Goal: Task Accomplishment & Management: Complete application form

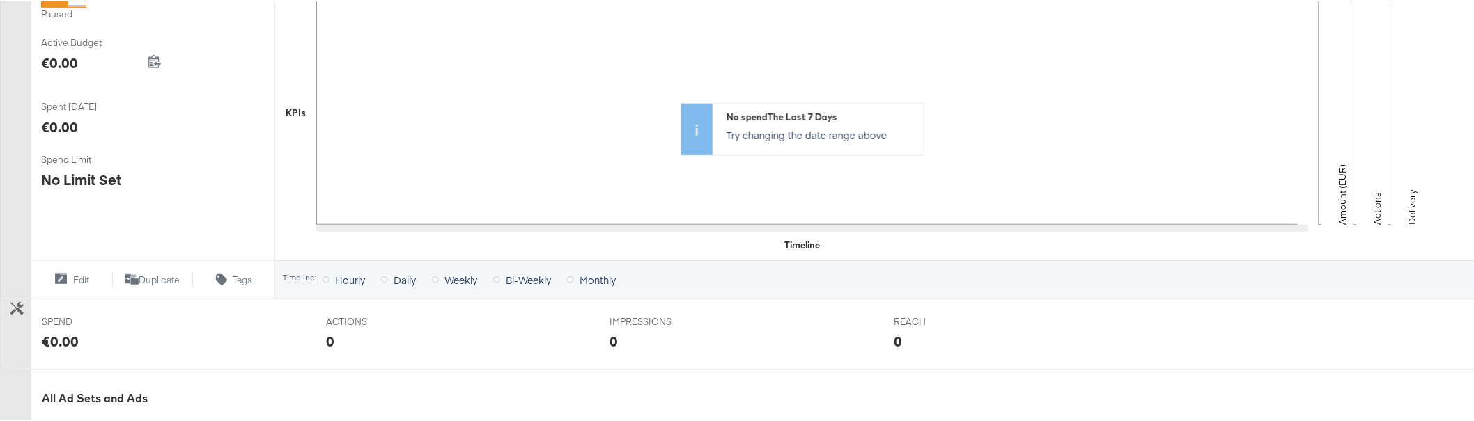
scroll to position [588, 0]
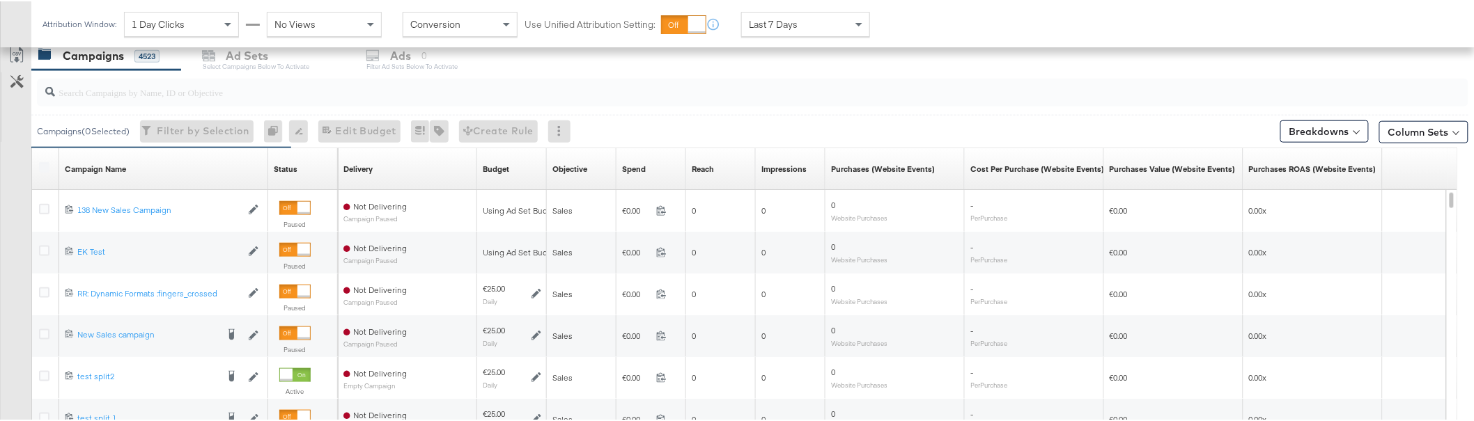
scroll to position [684, 0]
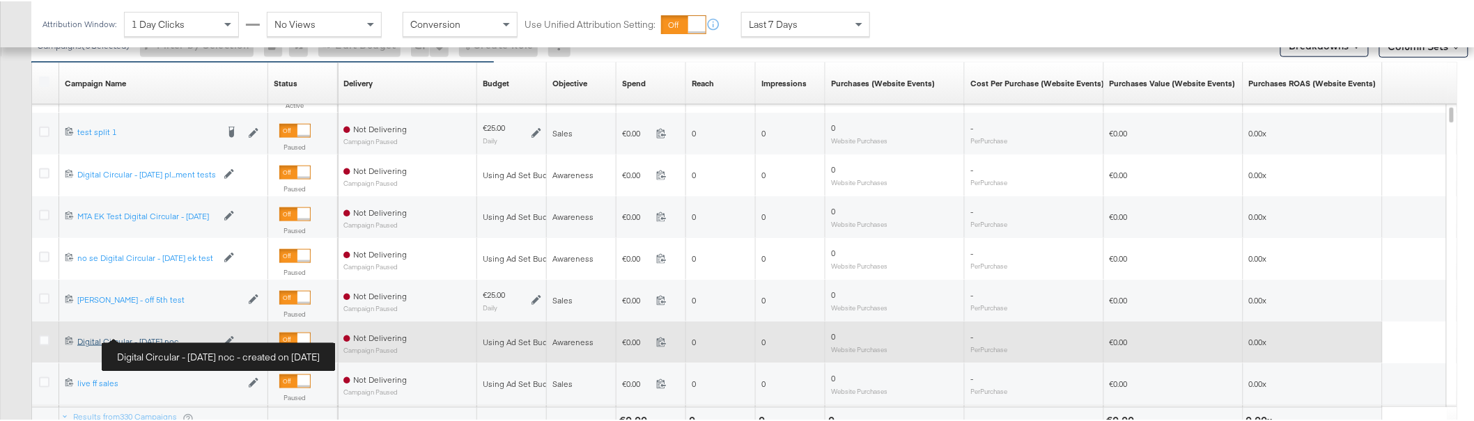
click at [154, 336] on div "Digital Circular - [DATE] noc Digital Circular - [DATE] noc" at bounding box center [146, 340] width 139 height 11
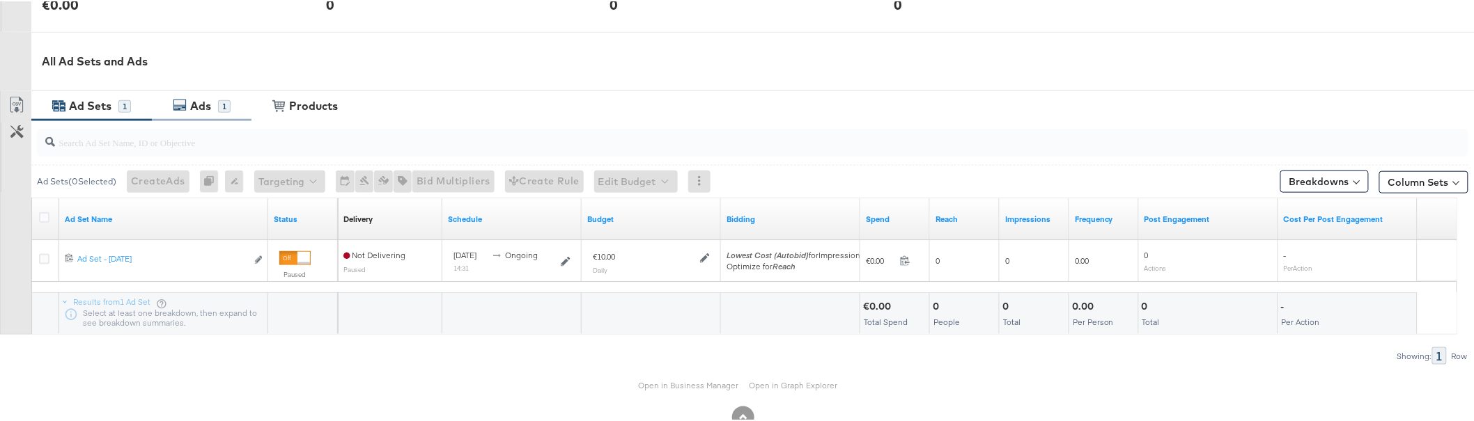
scroll to position [639, 0]
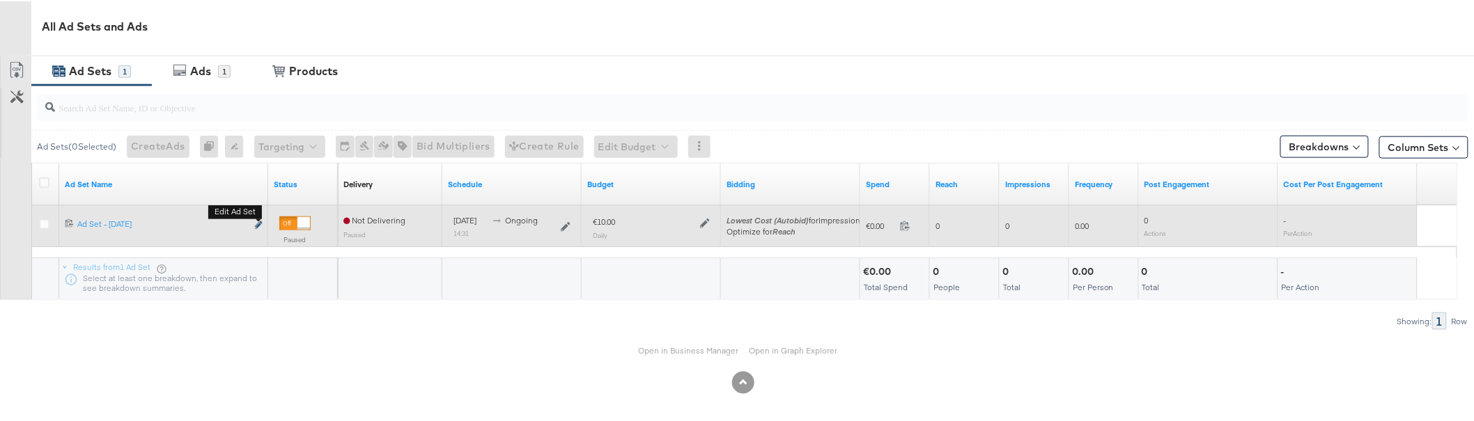
click at [259, 222] on icon "link" at bounding box center [258, 224] width 7 height 8
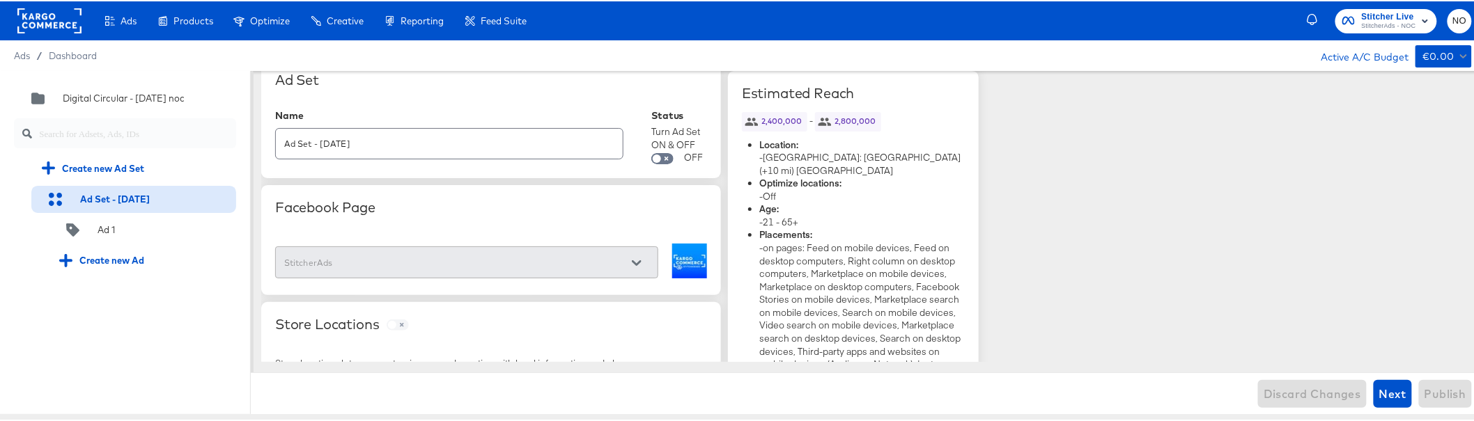
scroll to position [14, 0]
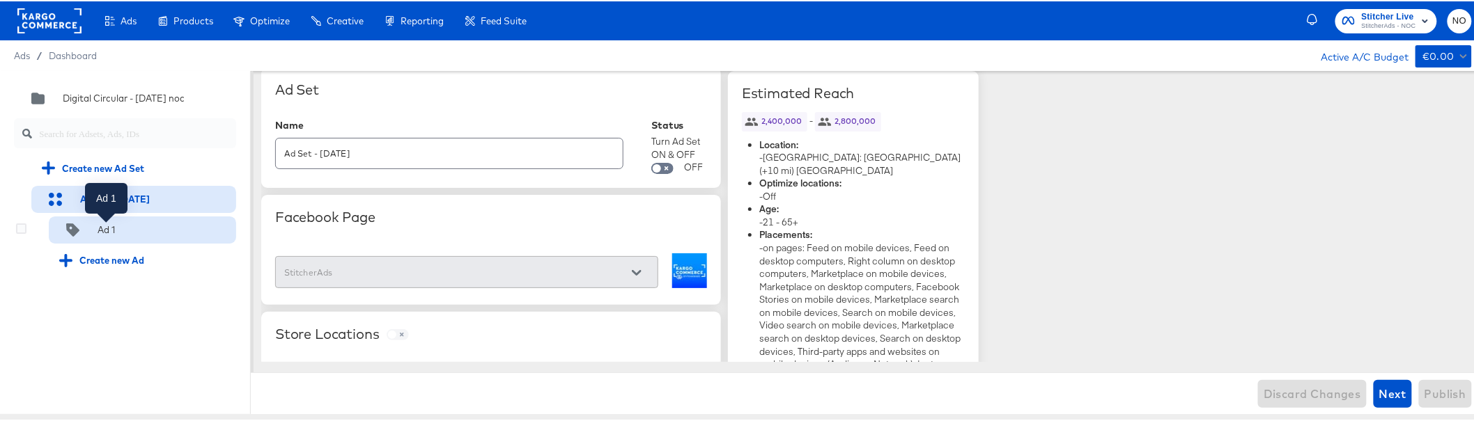
click at [115, 226] on div "Ad 1" at bounding box center [105, 228] width 17 height 13
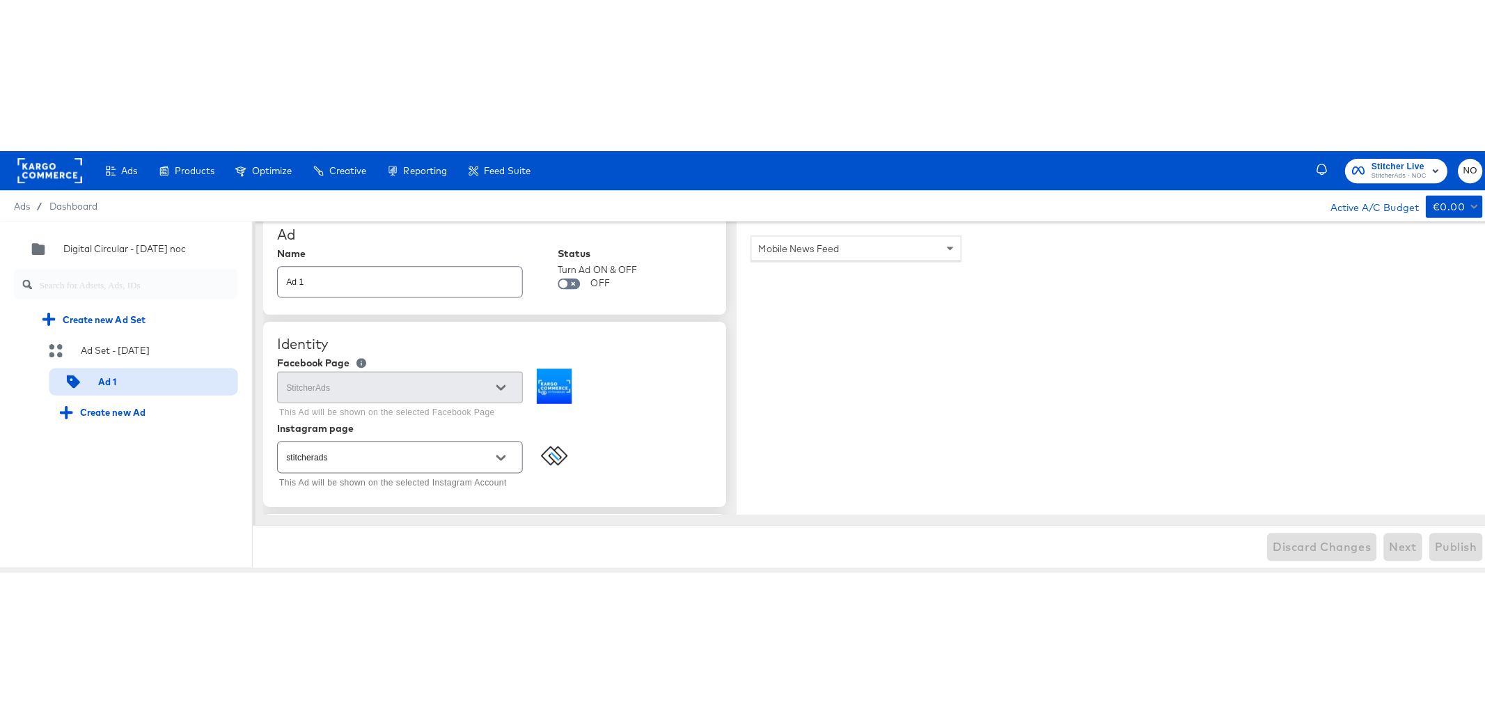
scroll to position [40, 0]
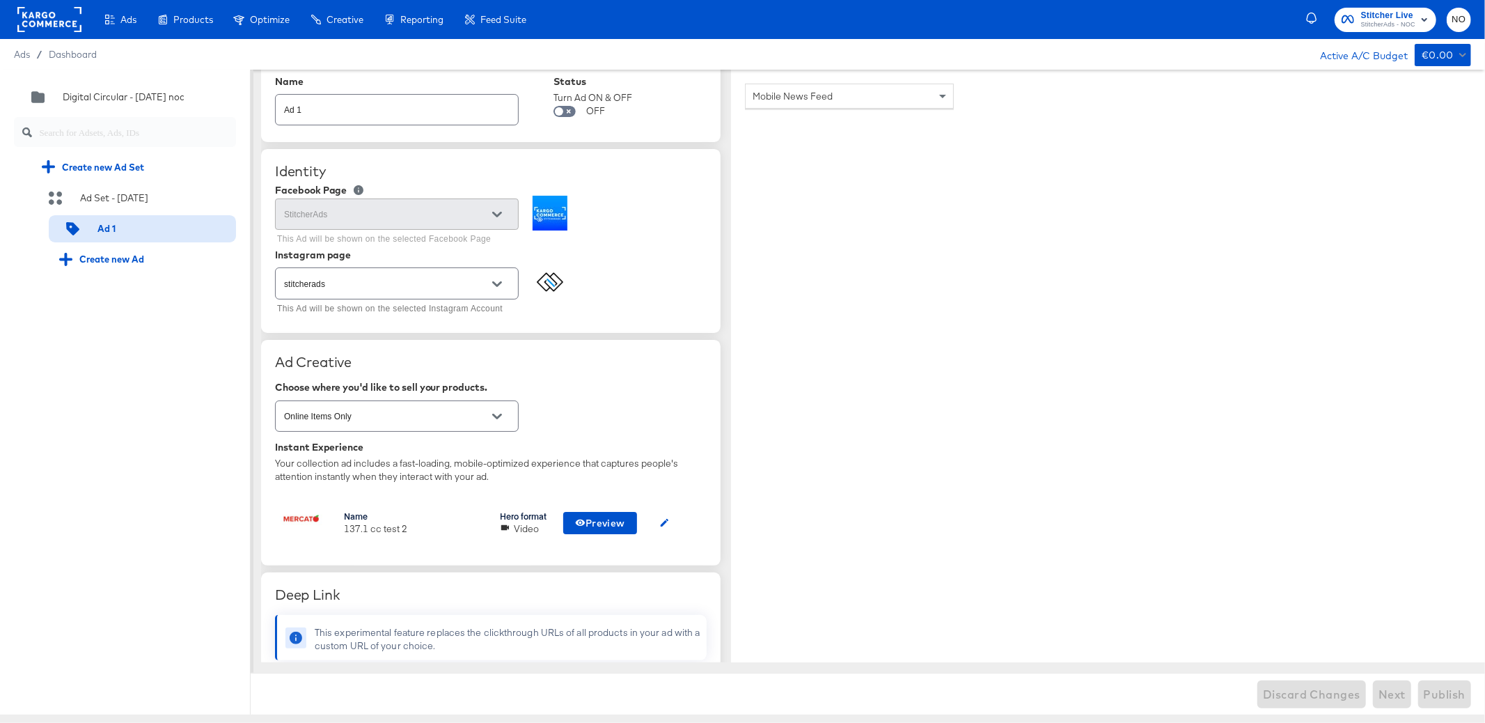
type textarea "x"
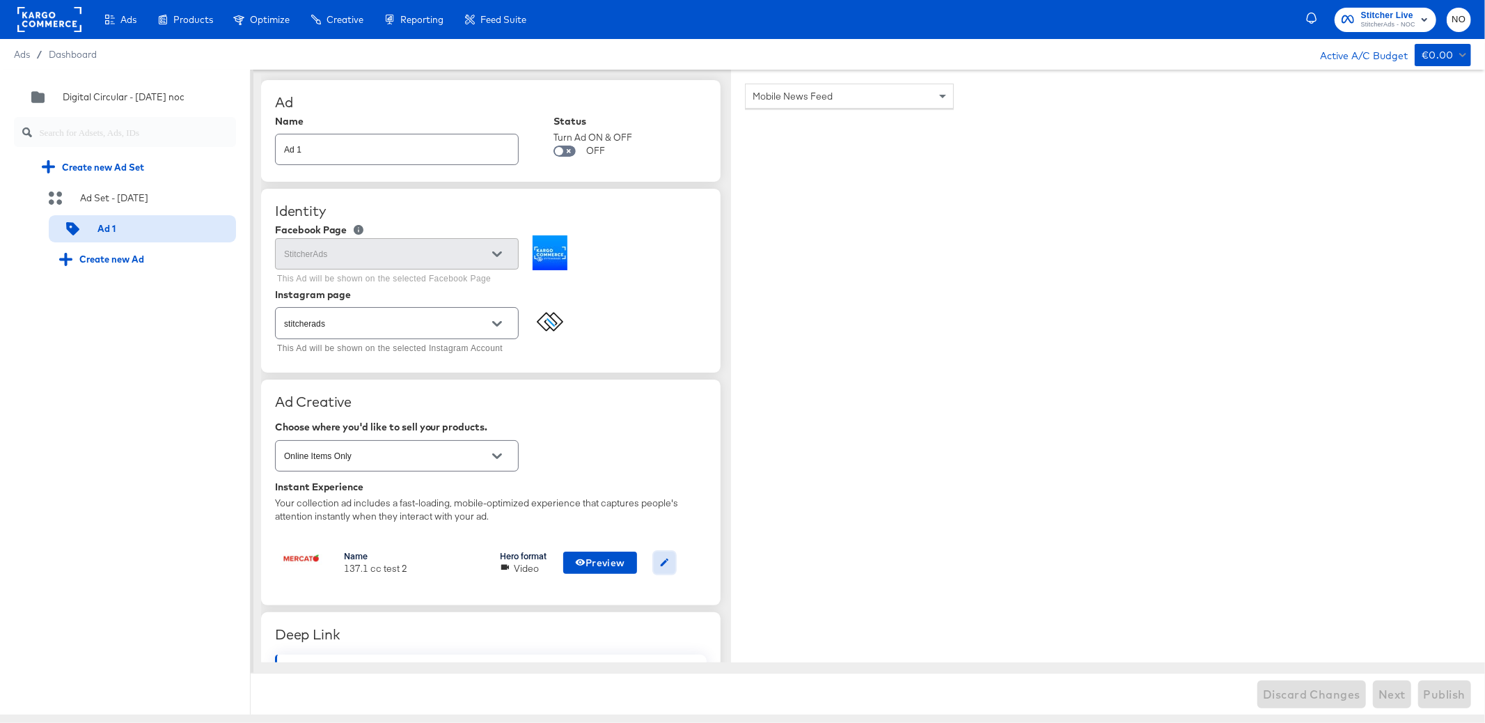
click at [664, 563] on icon "button" at bounding box center [665, 563] width 8 height 8
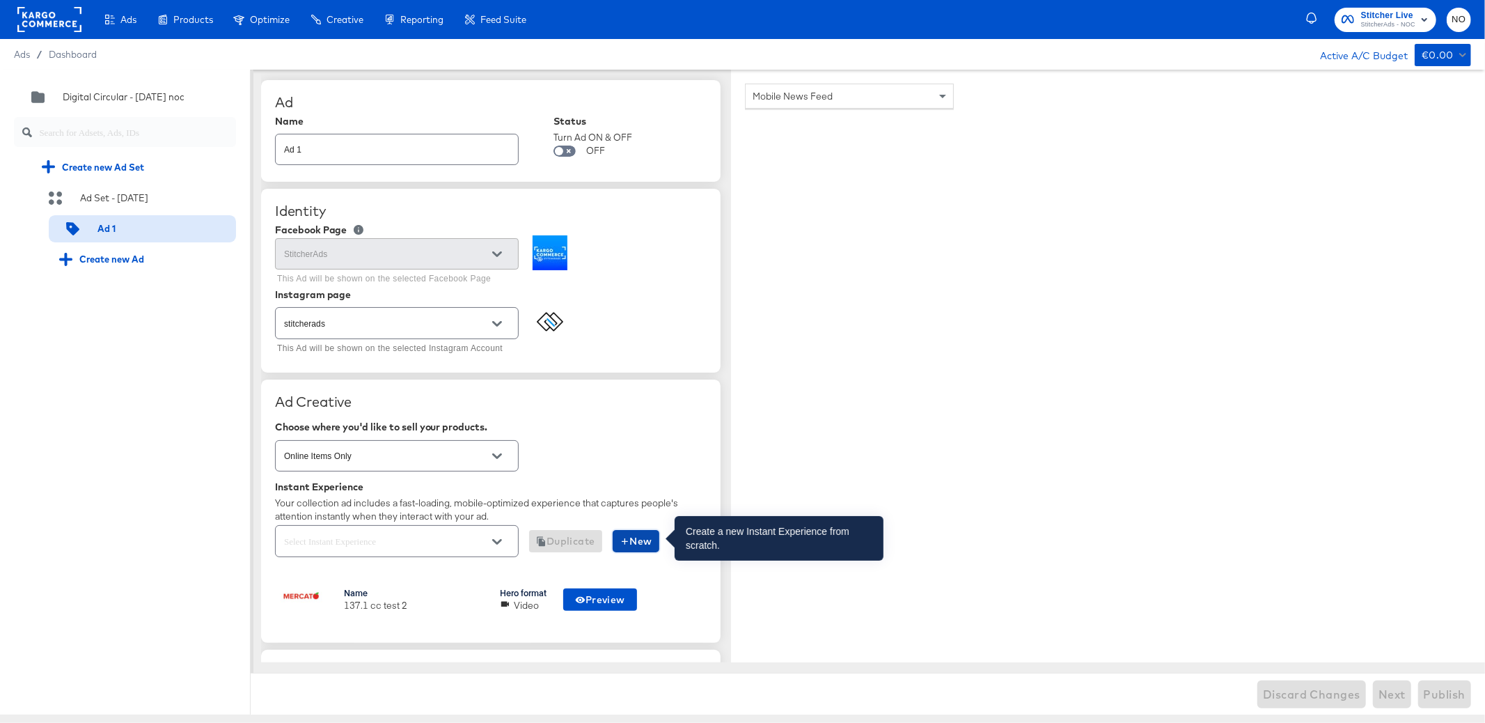
click at [632, 541] on span "New" at bounding box center [636, 541] width 33 height 17
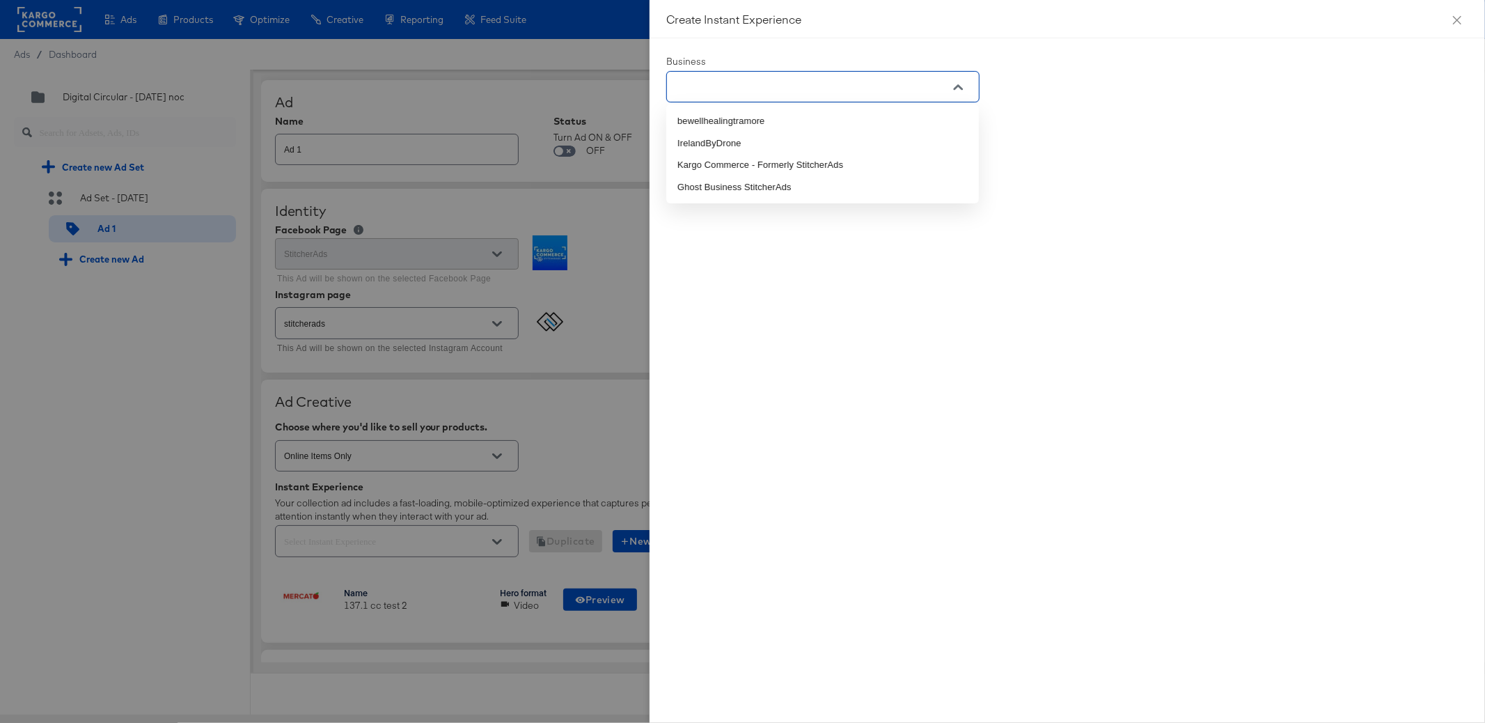
click at [879, 92] on input "text" at bounding box center [812, 87] width 279 height 16
click at [854, 167] on li "Kargo Commerce - Formerly StitcherAds" at bounding box center [822, 165] width 313 height 22
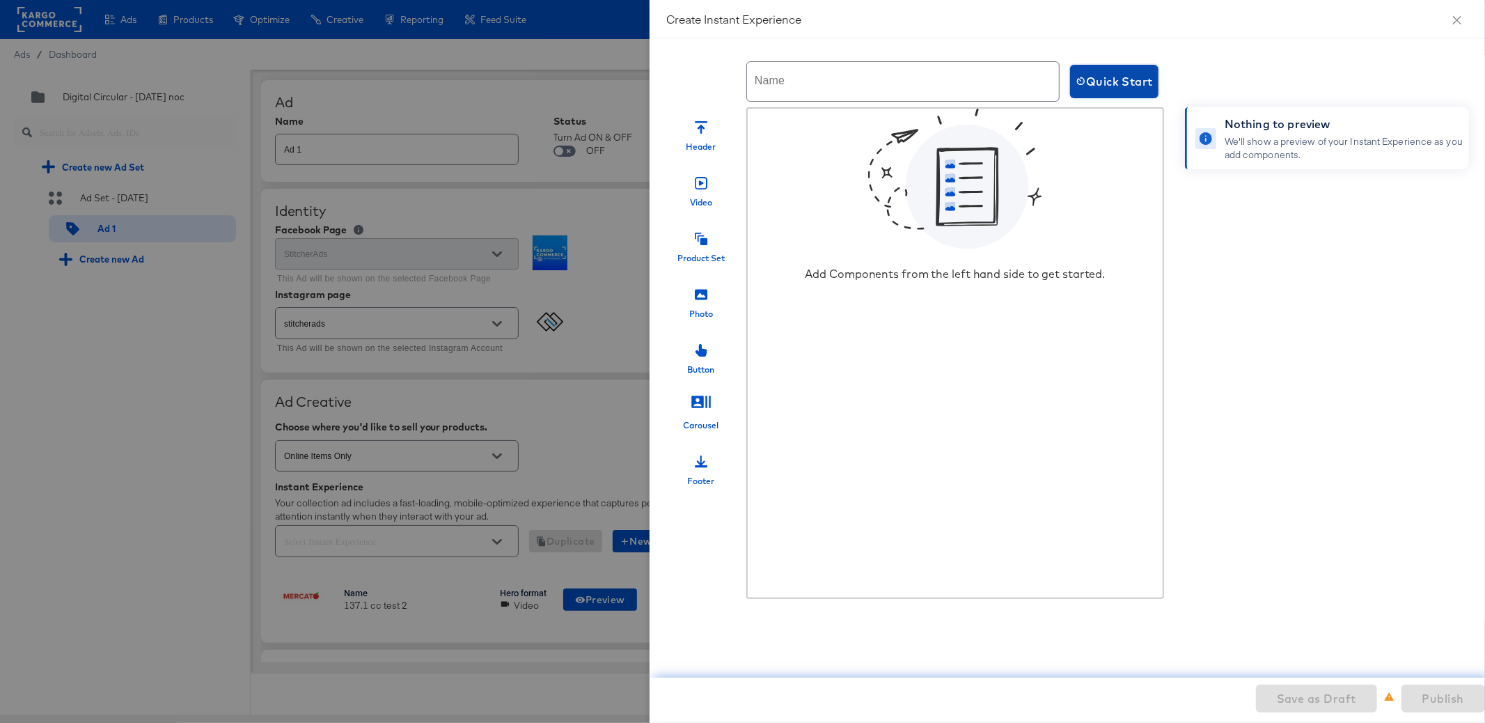
click at [1140, 77] on span "Quick Start" at bounding box center [1114, 81] width 77 height 19
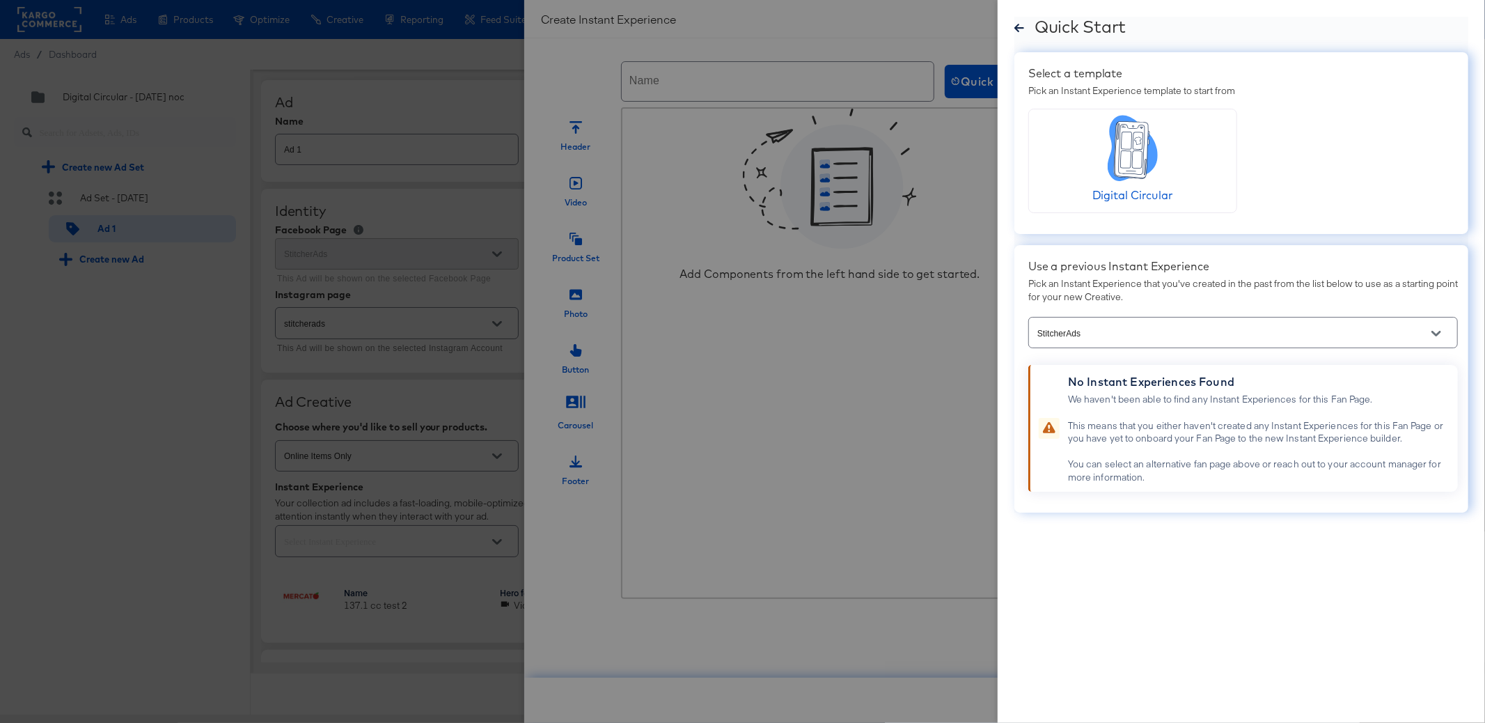
click at [1127, 162] on icon at bounding box center [1126, 158] width 10 height 17
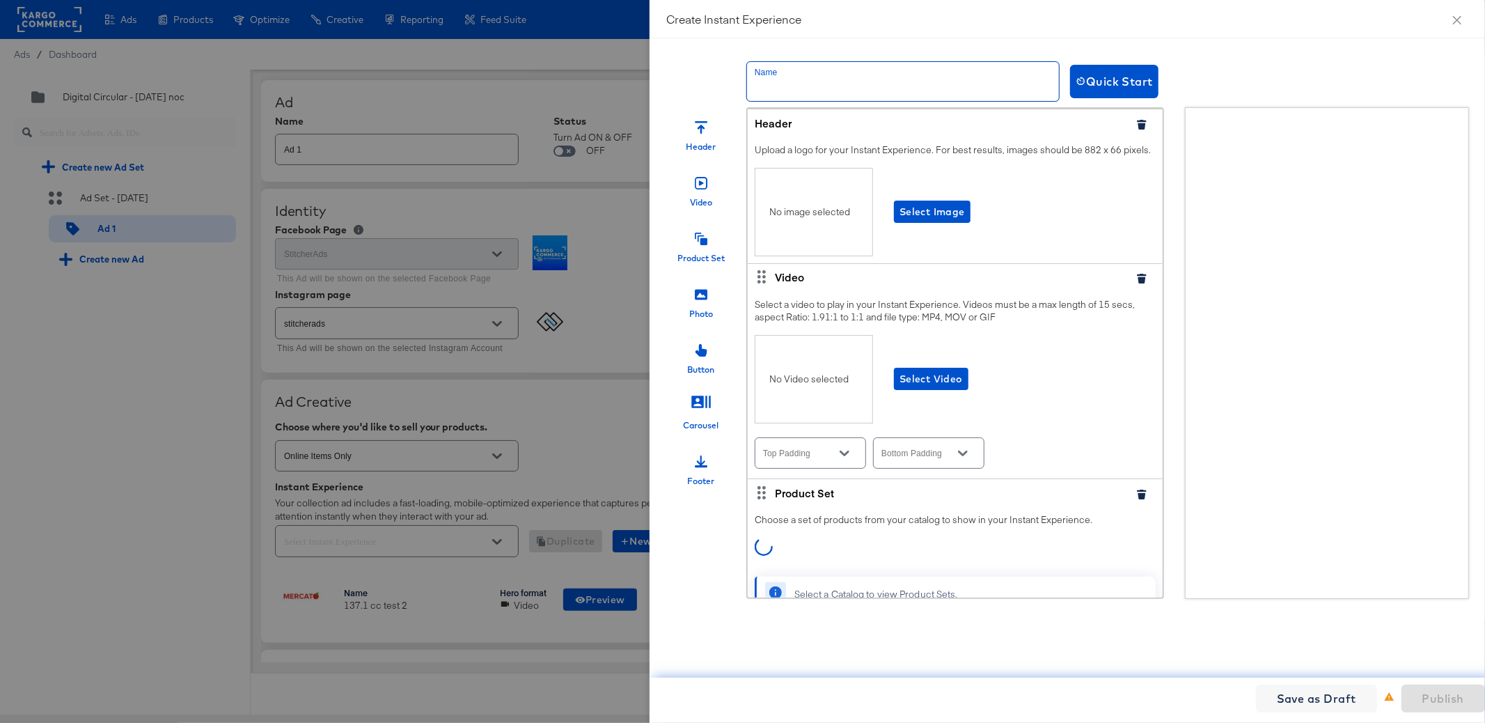
click at [897, 86] on input "text" at bounding box center [903, 81] width 312 height 39
type input "test pre rails 7 encryption"
click at [909, 221] on span "Select Image" at bounding box center [932, 211] width 65 height 17
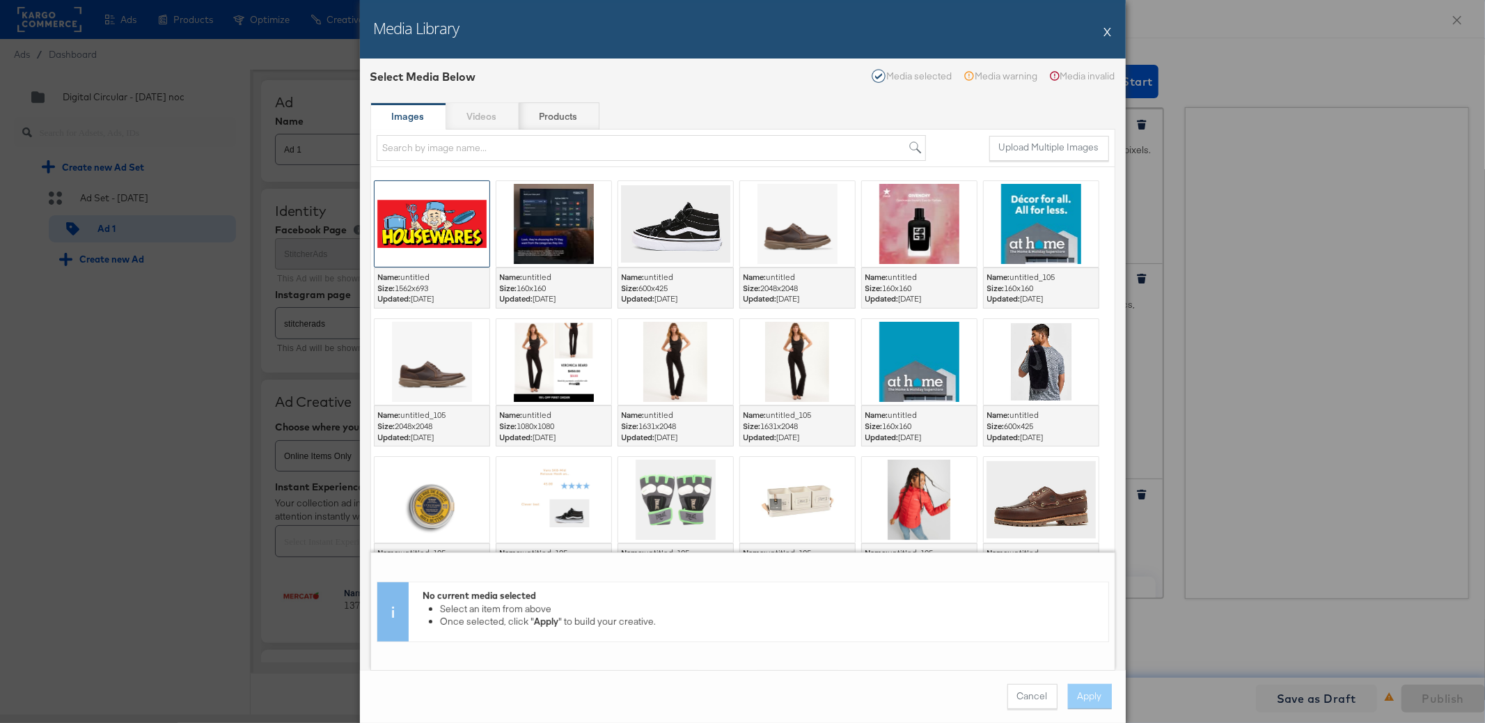
click at [428, 226] on div at bounding box center [432, 224] width 115 height 86
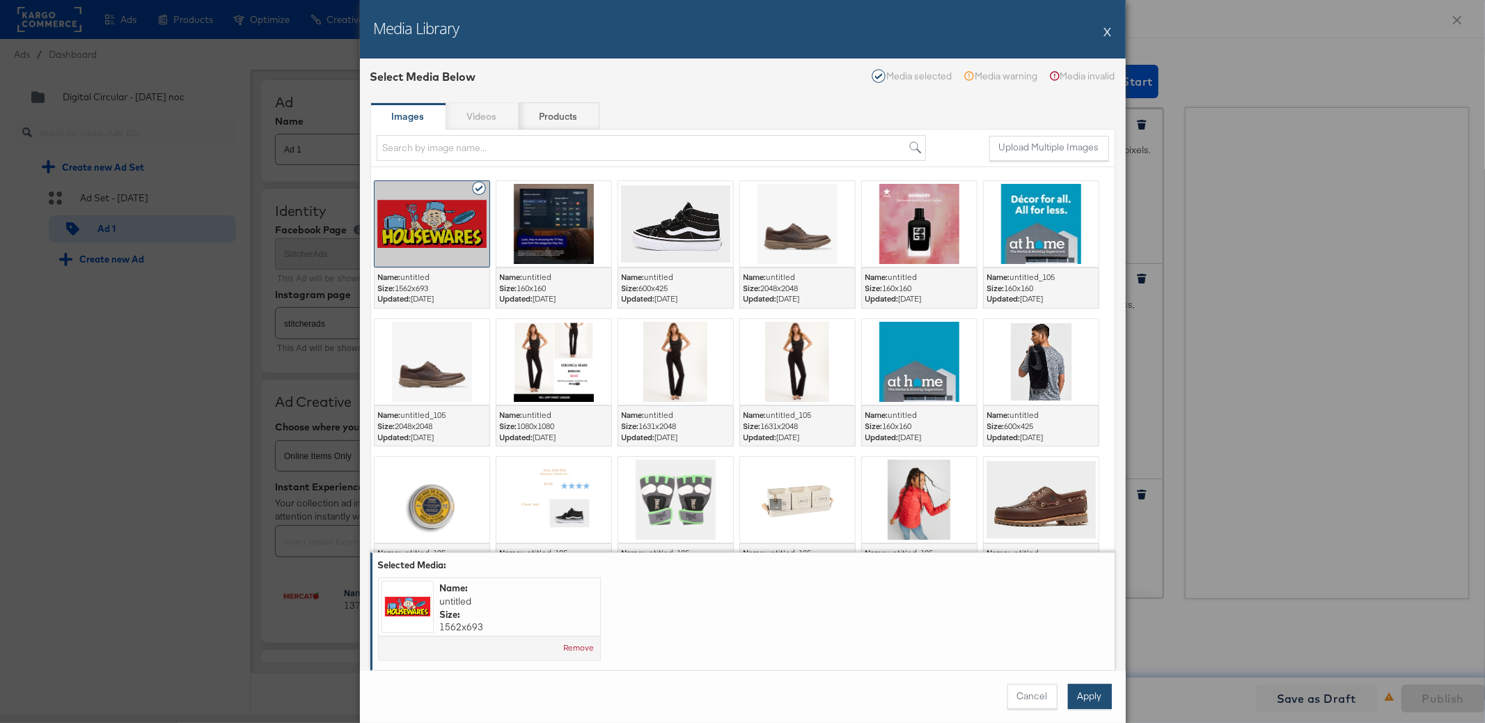
click at [1094, 703] on button "Apply" at bounding box center [1090, 696] width 44 height 25
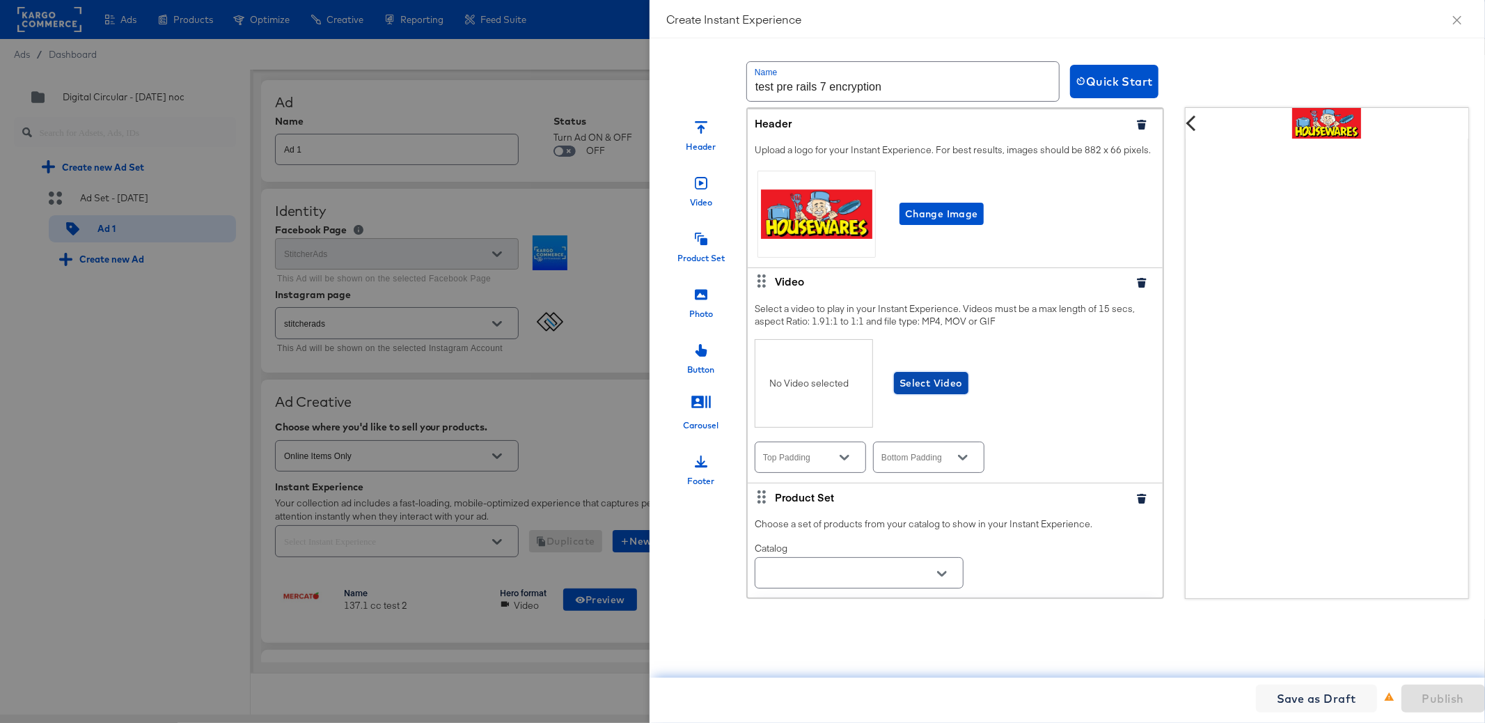
click at [939, 392] on span "Select Video" at bounding box center [931, 383] width 63 height 17
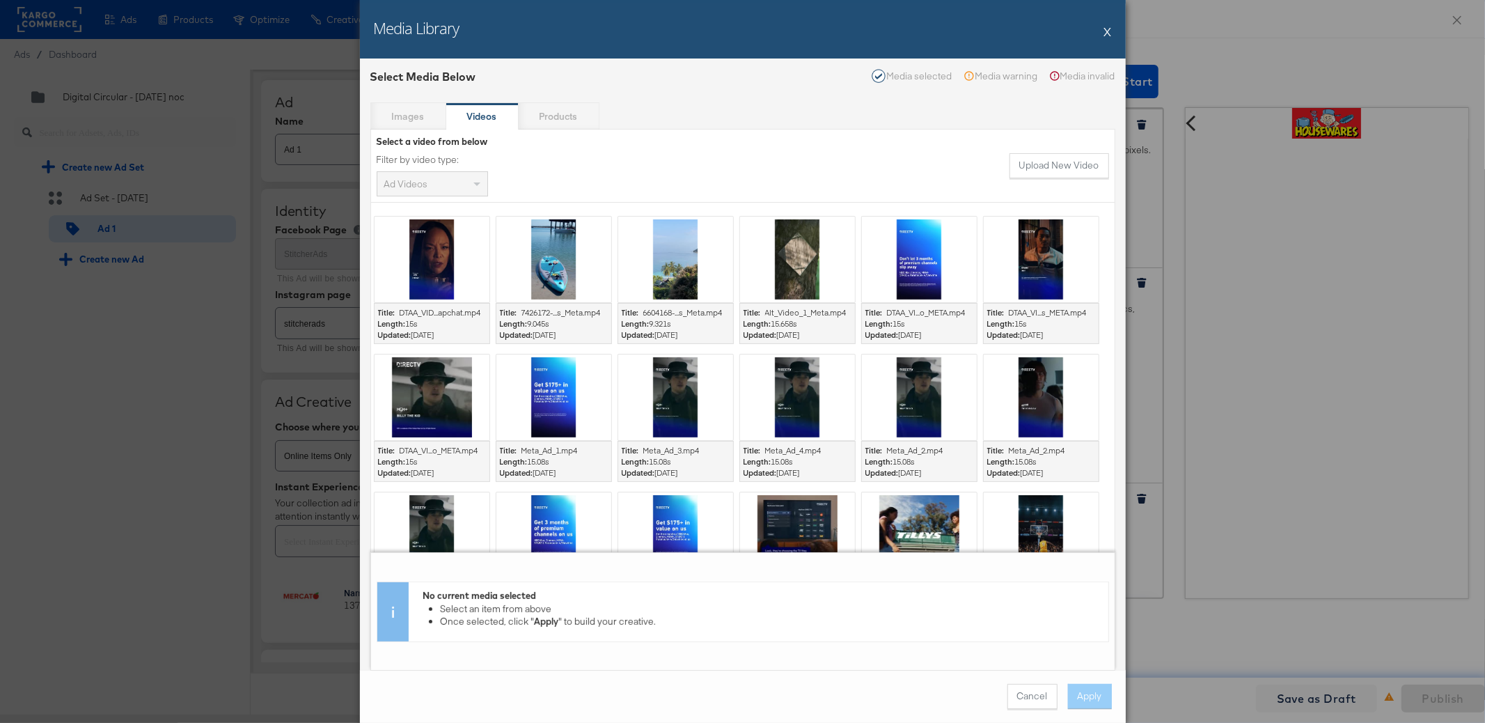
click at [558, 254] on div at bounding box center [554, 260] width 115 height 86
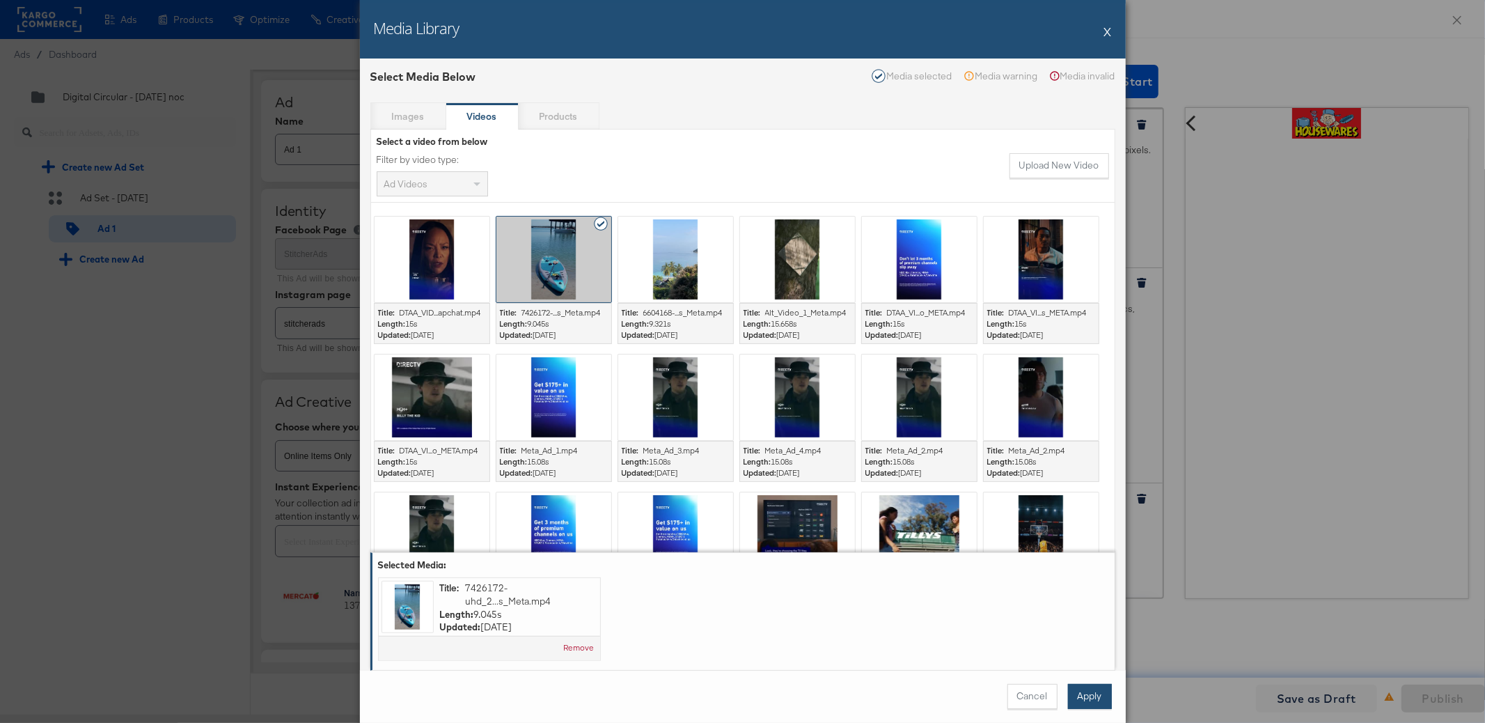
click at [1099, 692] on button "Apply" at bounding box center [1090, 696] width 44 height 25
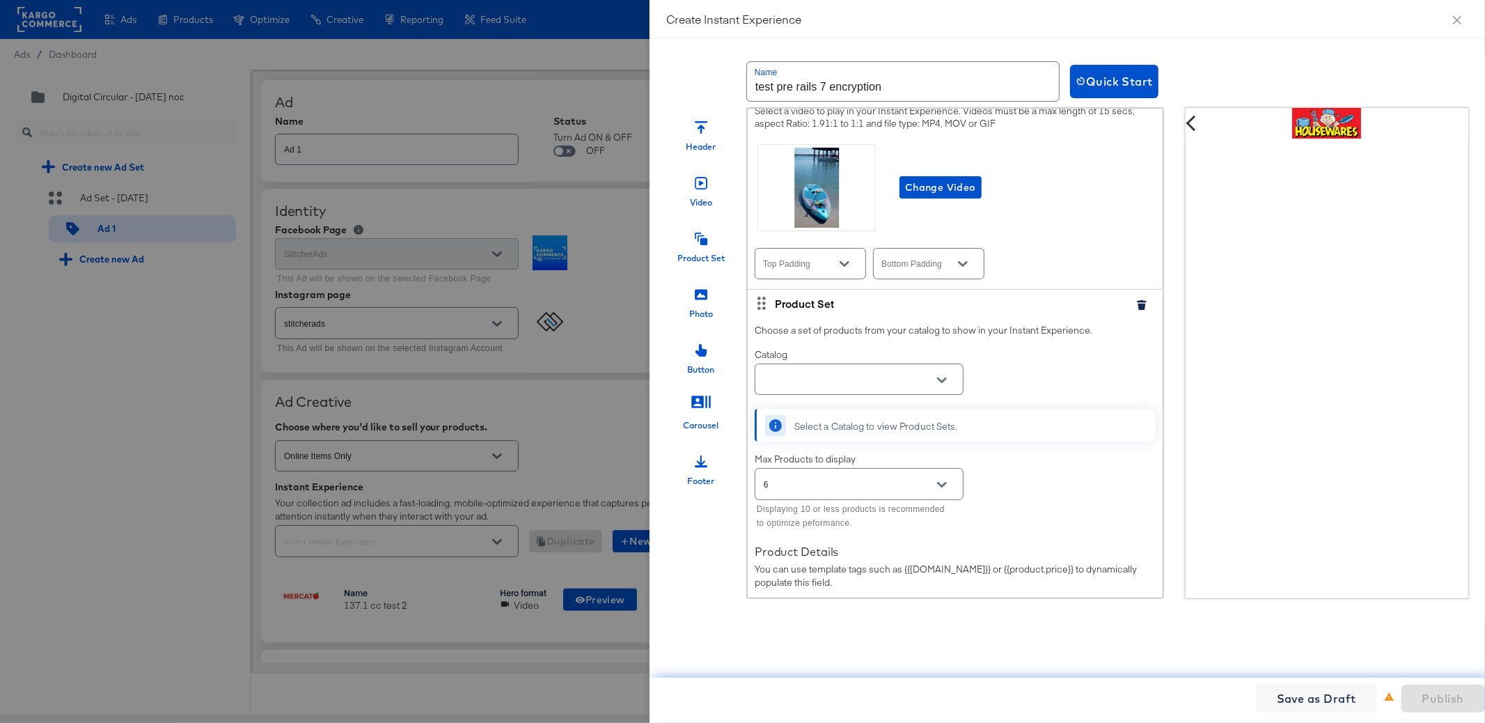
scroll to position [208, 0]
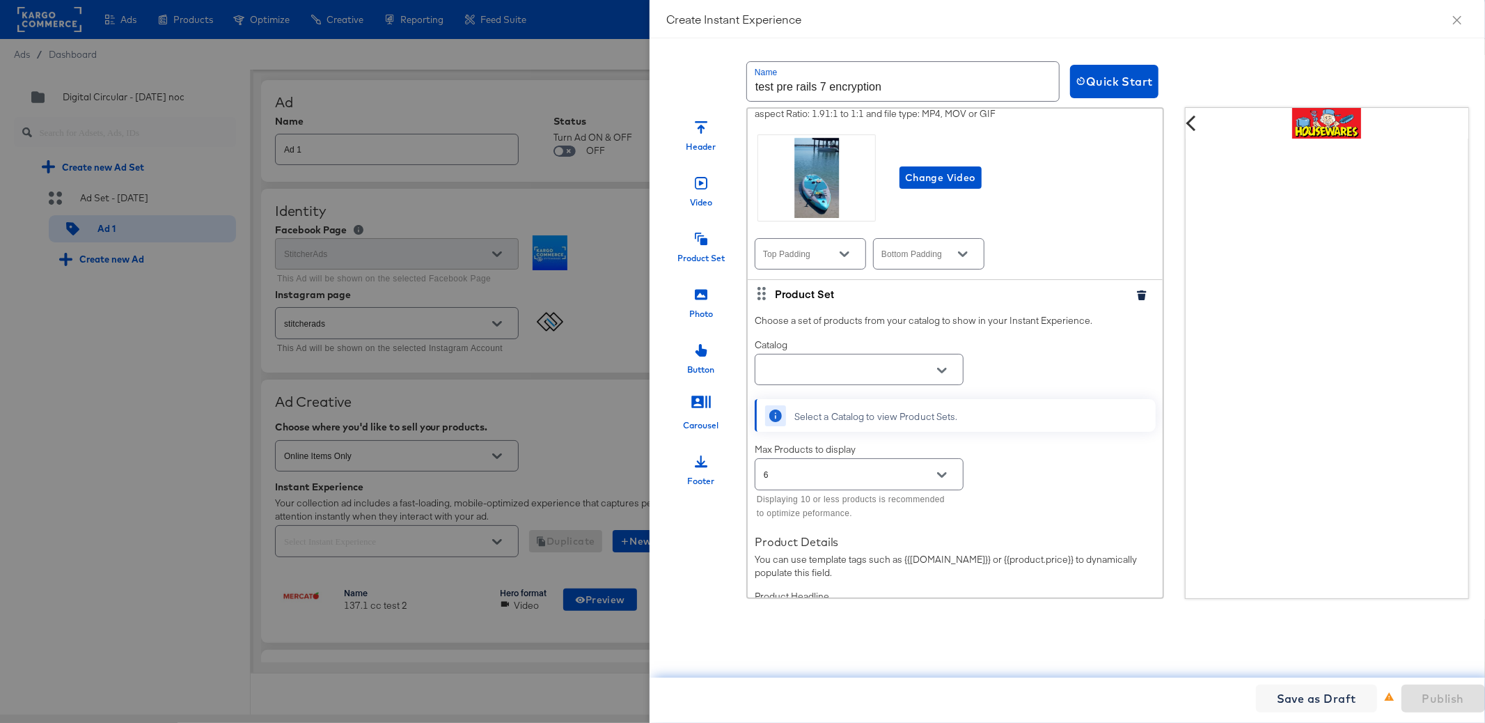
click at [942, 375] on icon "Open" at bounding box center [942, 371] width 10 height 10
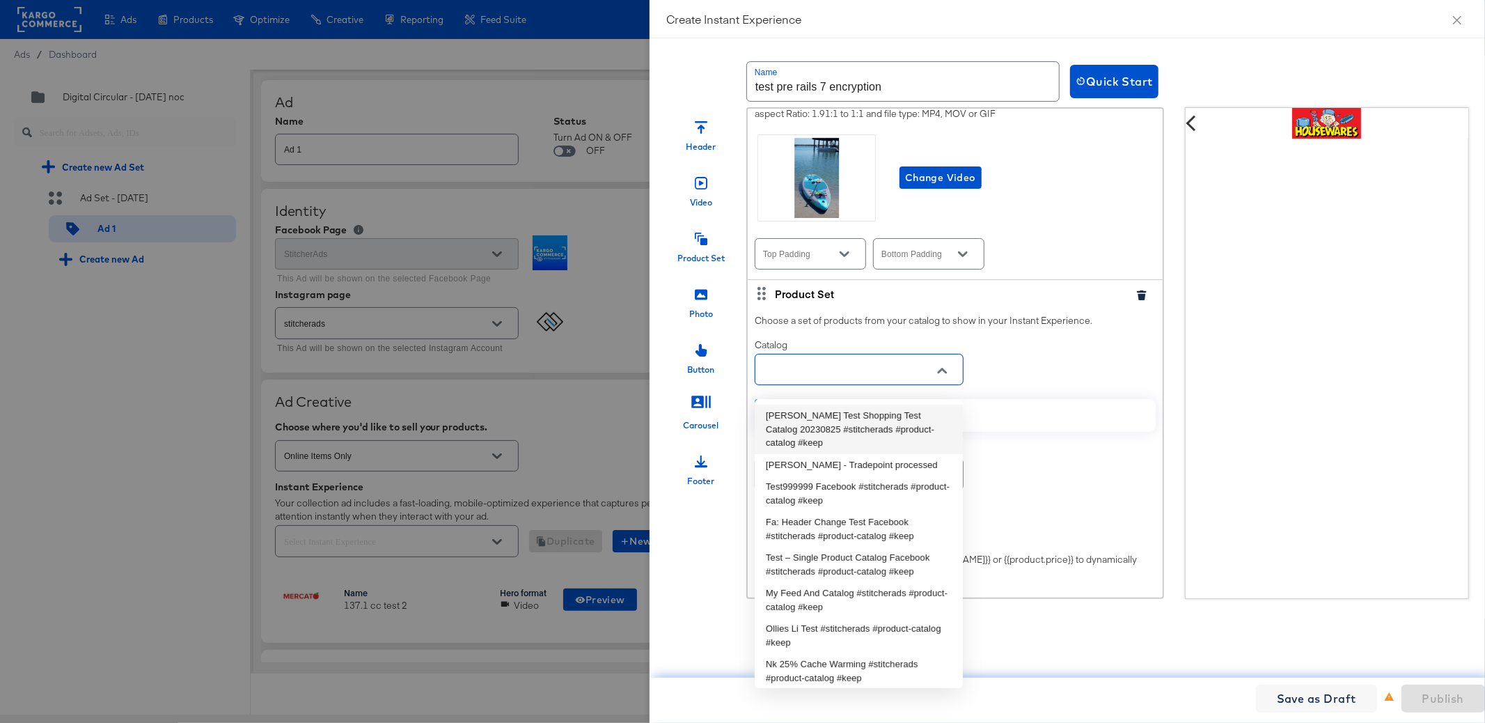
click at [909, 421] on li "[PERSON_NAME] Test Shopping Test Catalog 20230825 #stitcherads #product-catalog…" at bounding box center [859, 429] width 208 height 49
type input "[PERSON_NAME] Test Shopping Test Catalog 20230825 #stitcherads #product-catalog…"
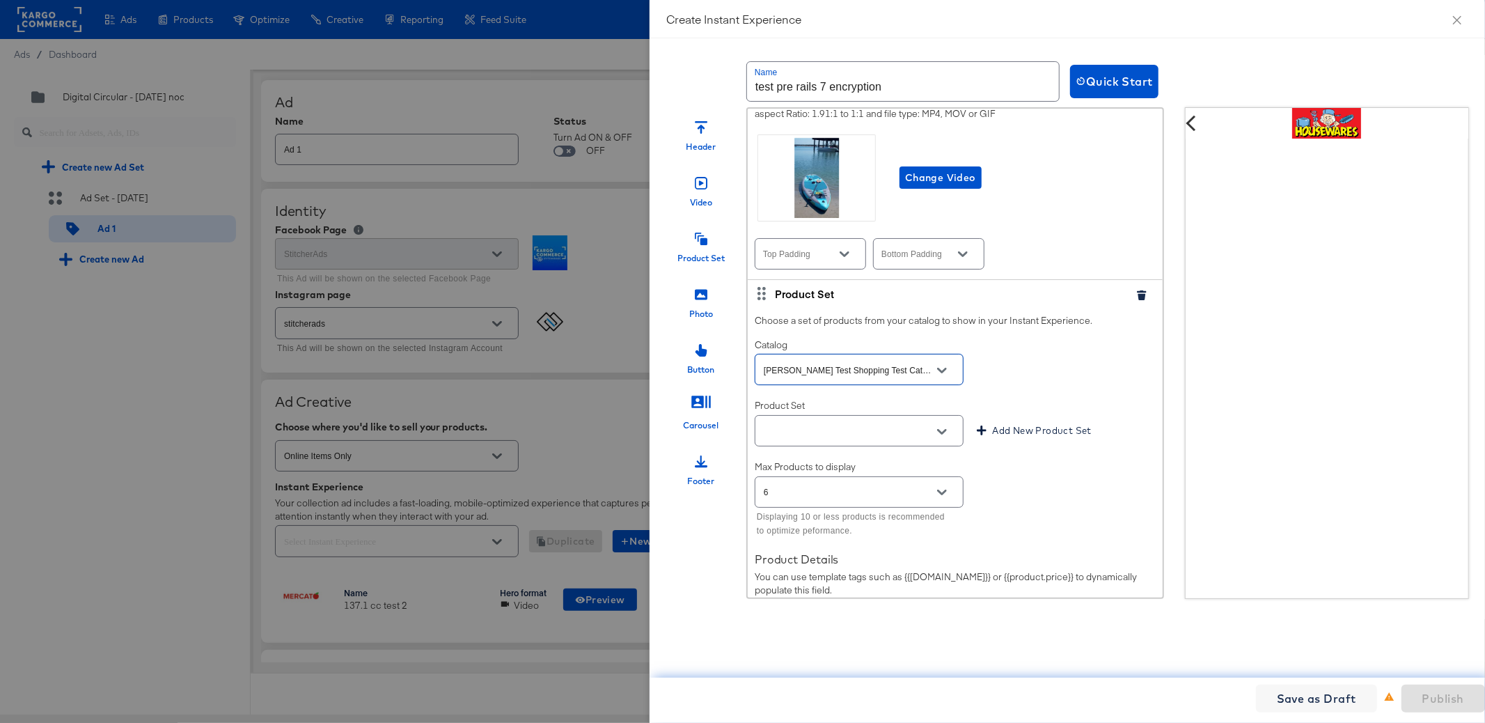
scroll to position [235, 0]
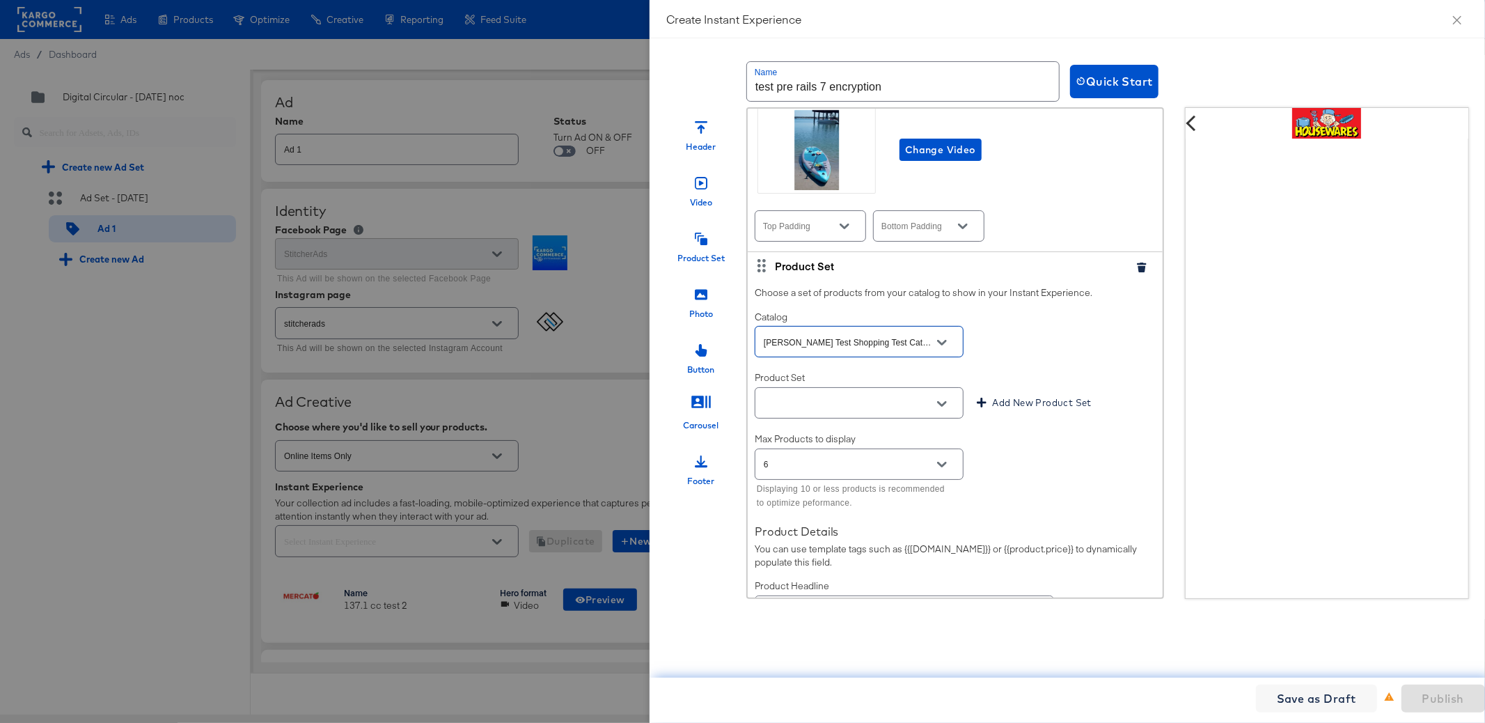
click at [944, 409] on icon "Open" at bounding box center [942, 404] width 10 height 10
click at [877, 452] on li "PPS3 Test" at bounding box center [859, 448] width 208 height 22
type input "PPS3 Test"
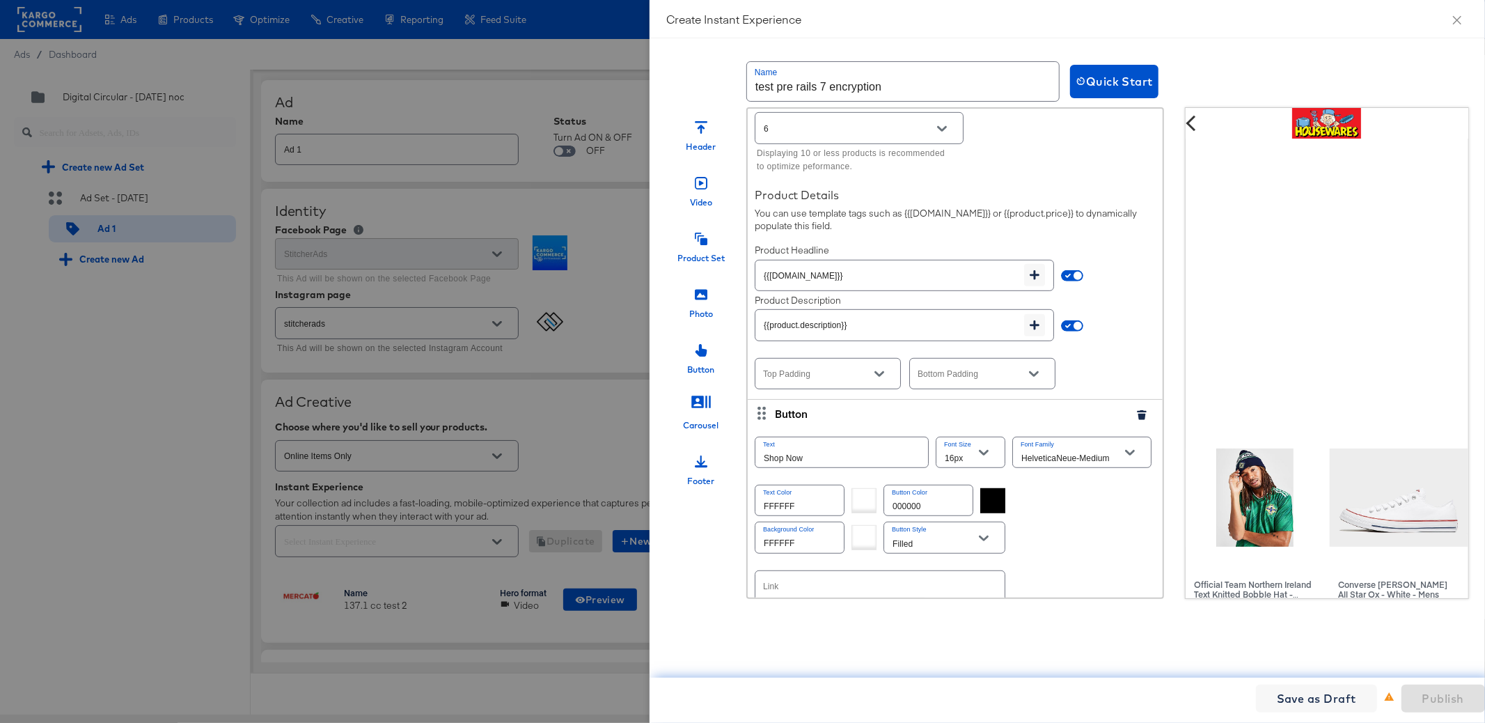
scroll to position [682, 0]
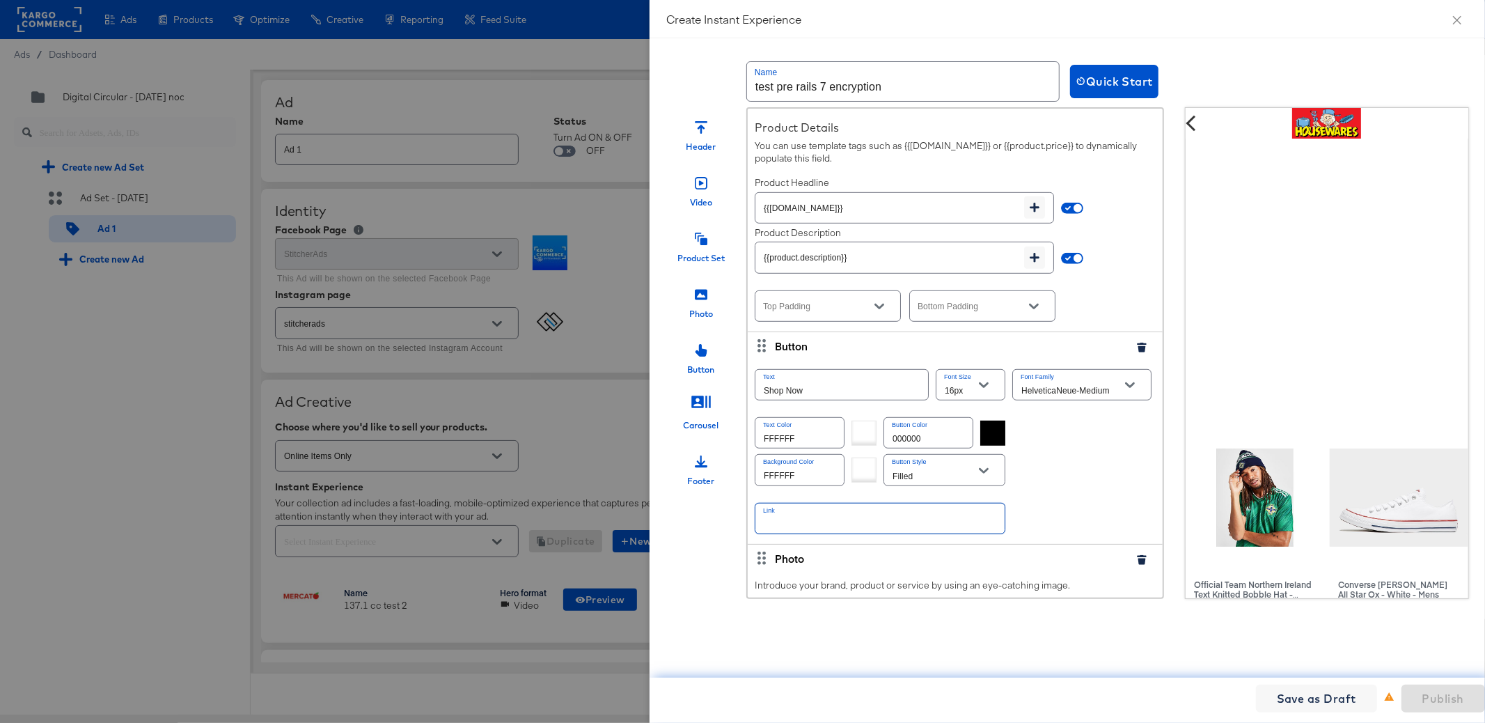
click at [810, 526] on input "text" at bounding box center [880, 518] width 249 height 30
paste input "[URL][DOMAIN_NAME]"
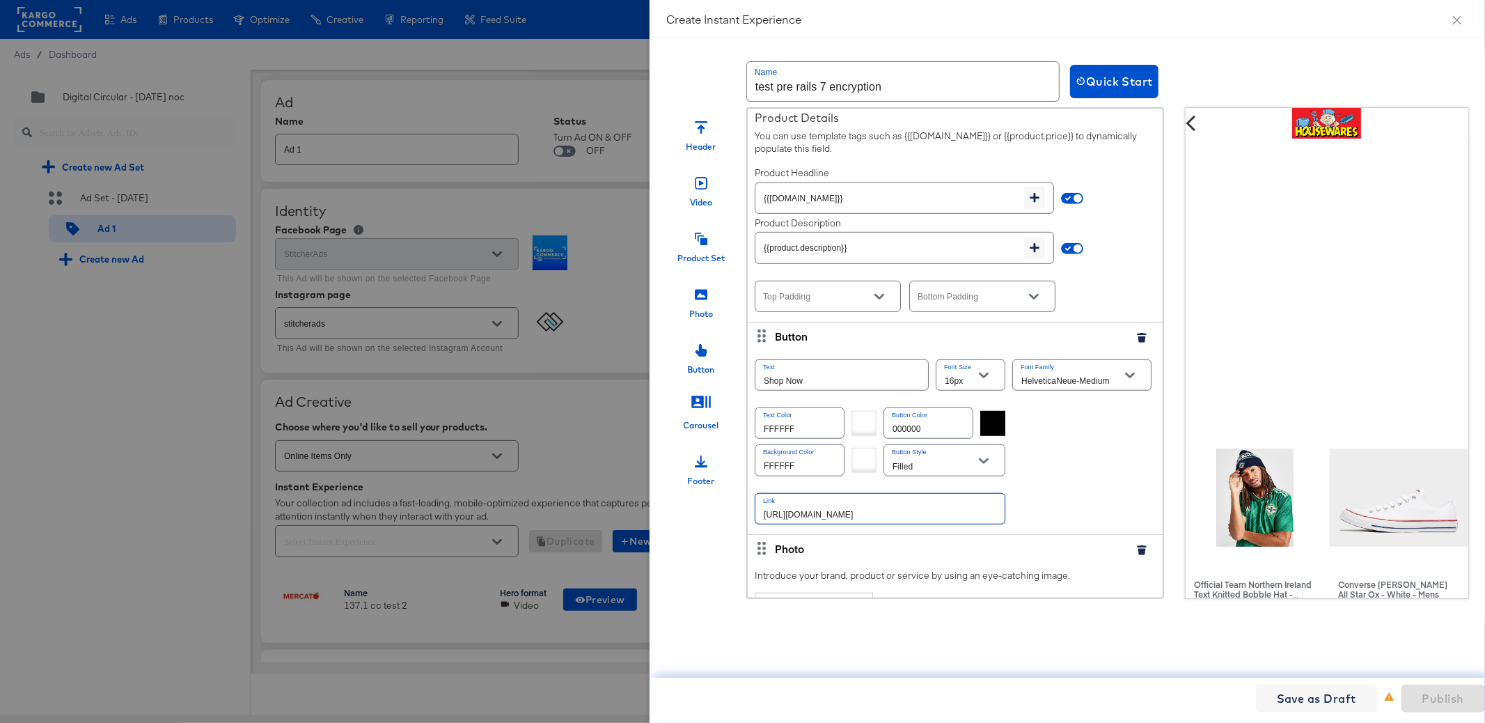
scroll to position [803, 0]
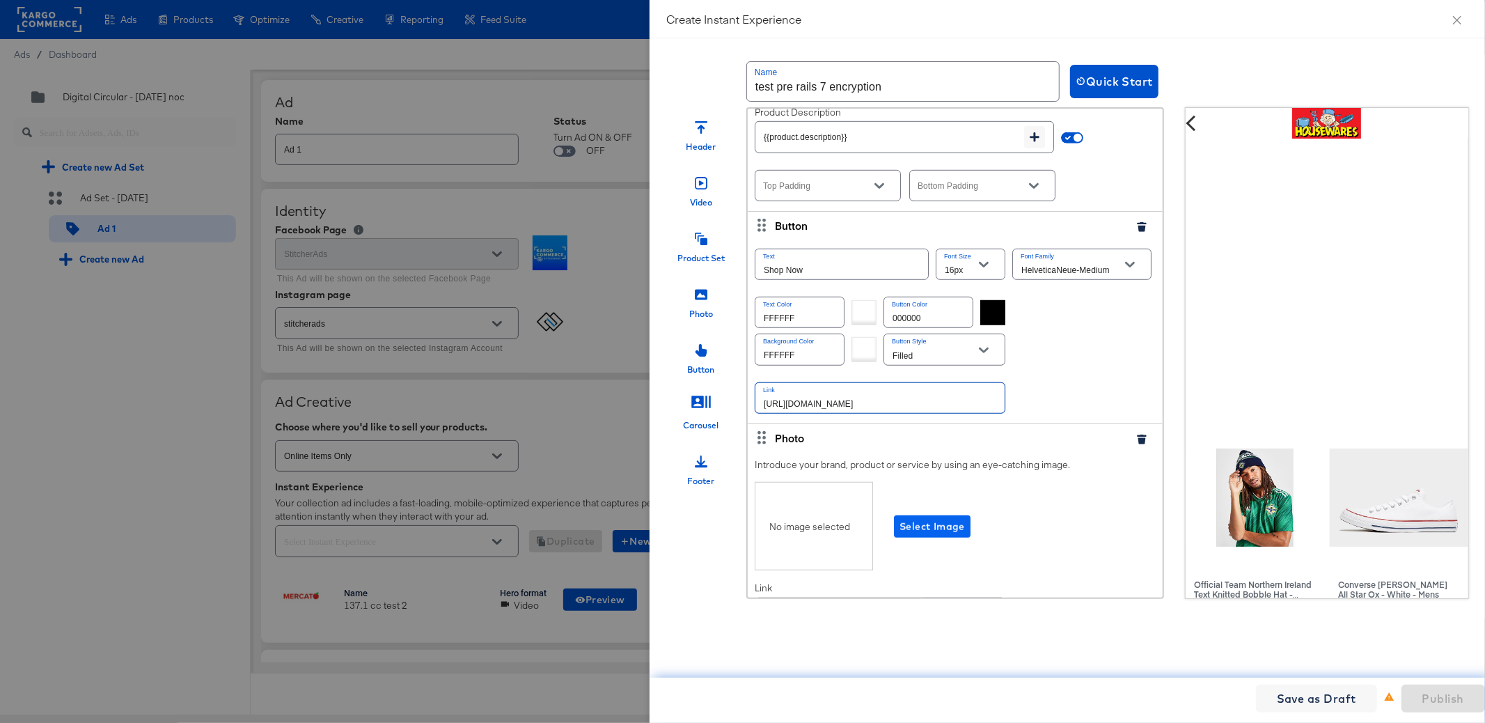
type input "[URL][DOMAIN_NAME]"
click at [930, 527] on span "Select Image" at bounding box center [932, 526] width 65 height 17
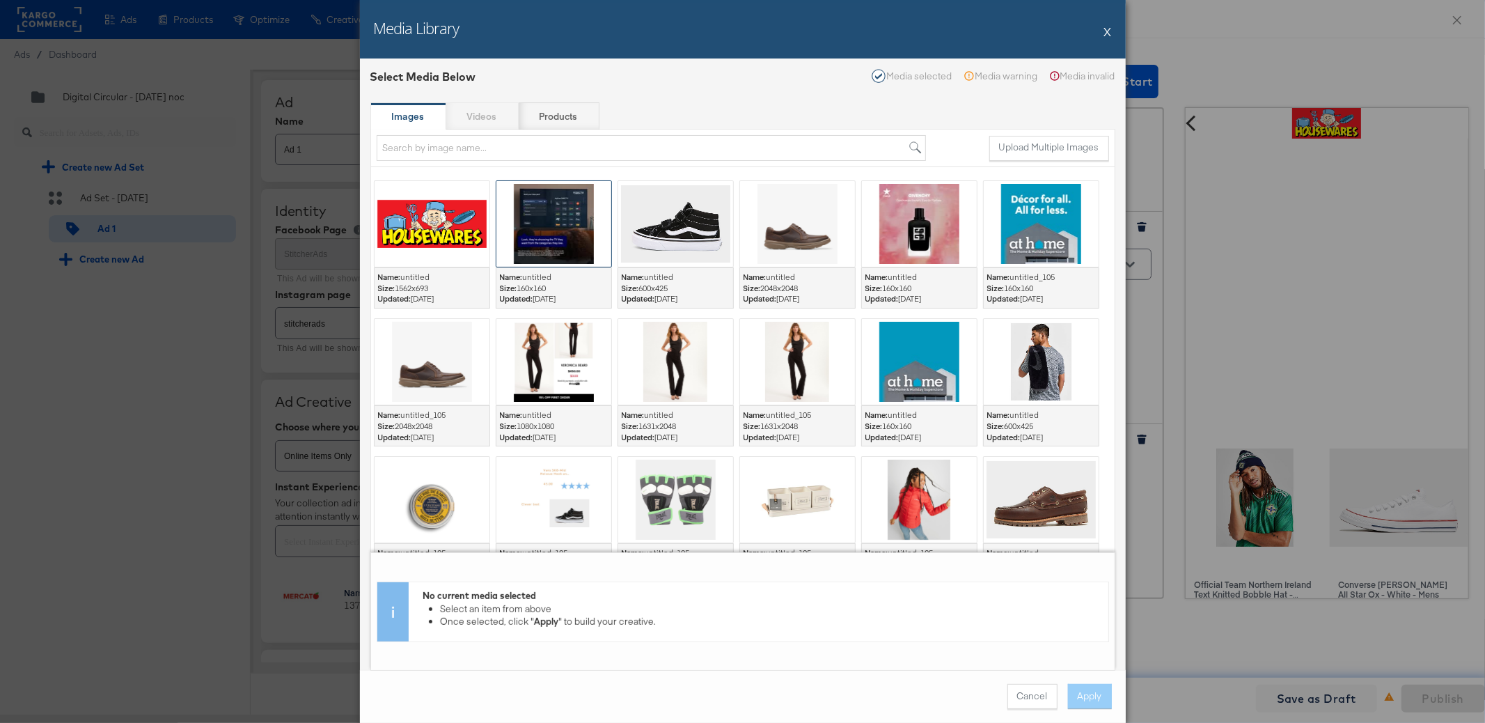
click at [570, 216] on div at bounding box center [554, 224] width 115 height 86
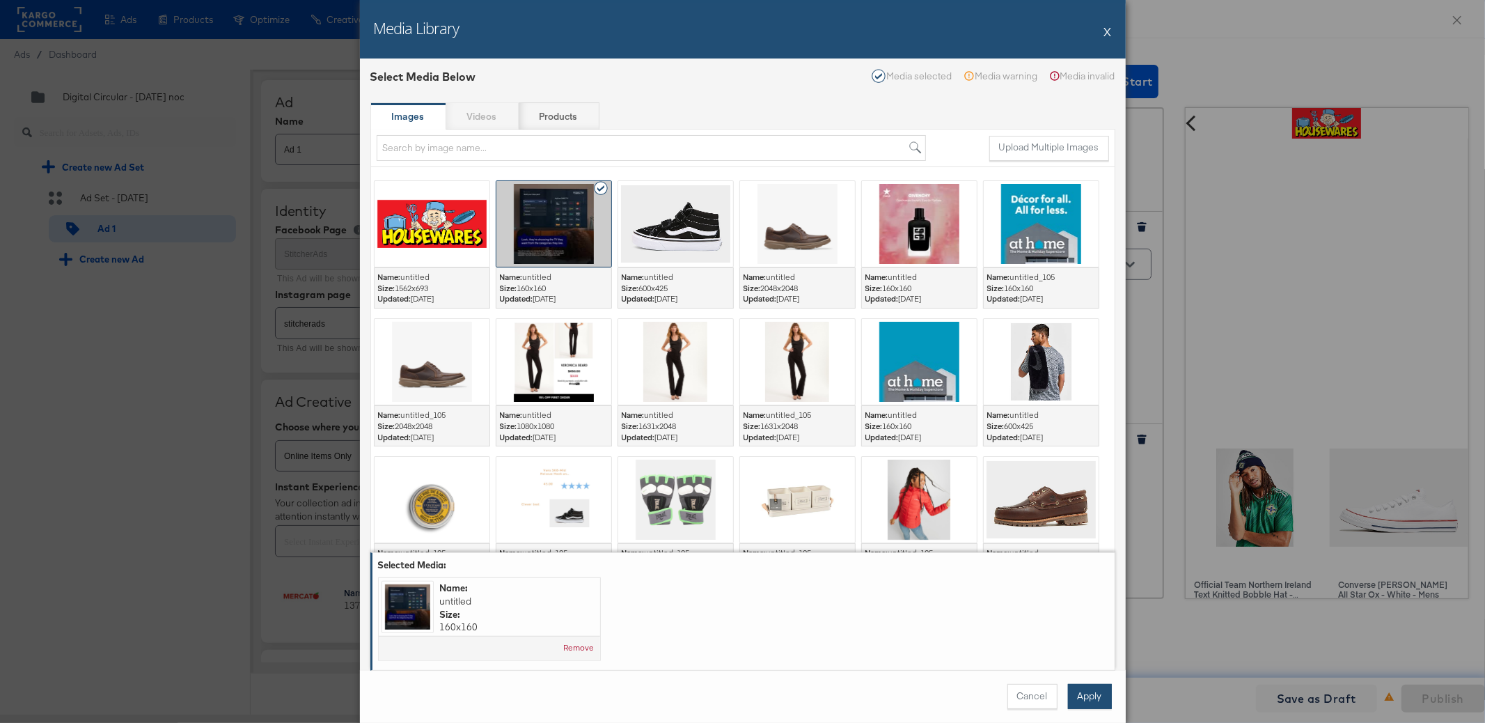
click at [1084, 688] on button "Apply" at bounding box center [1090, 696] width 44 height 25
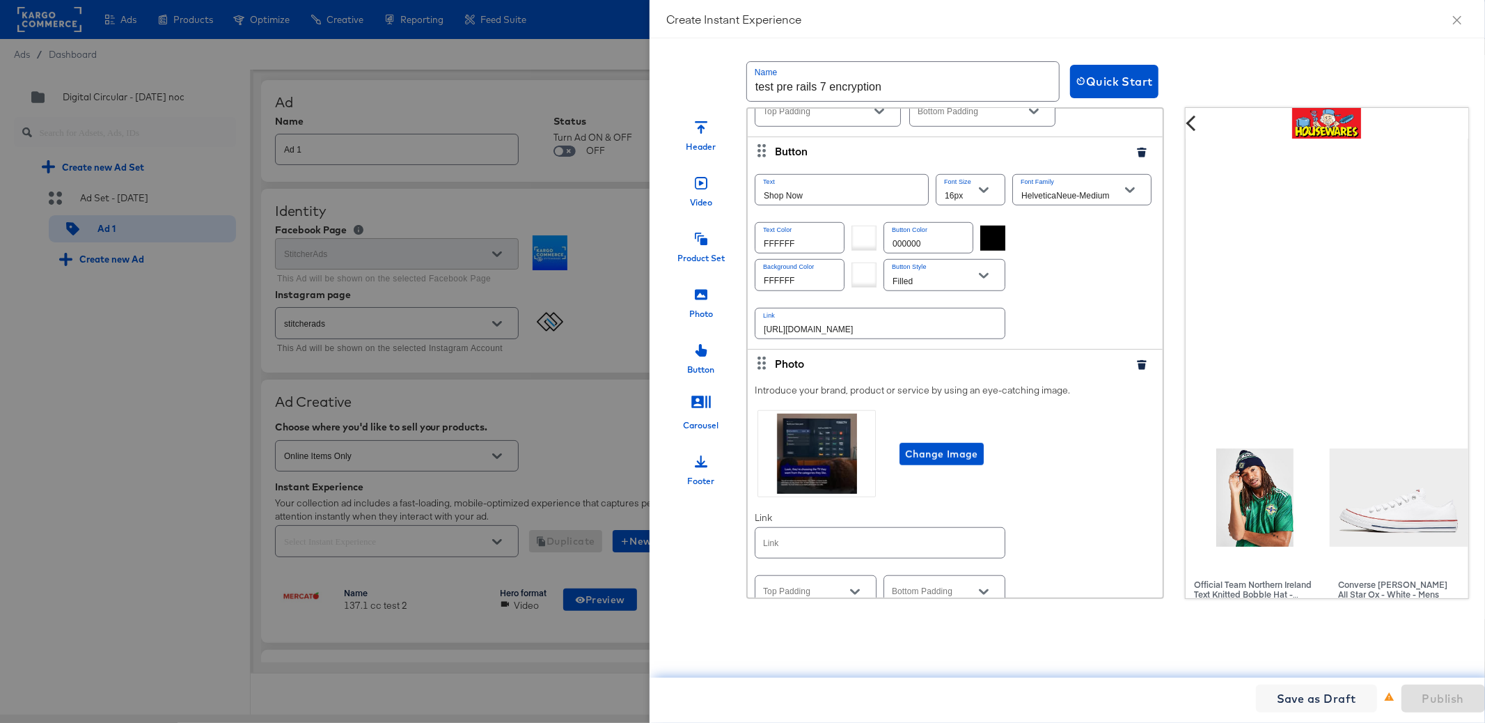
scroll to position [1024, 0]
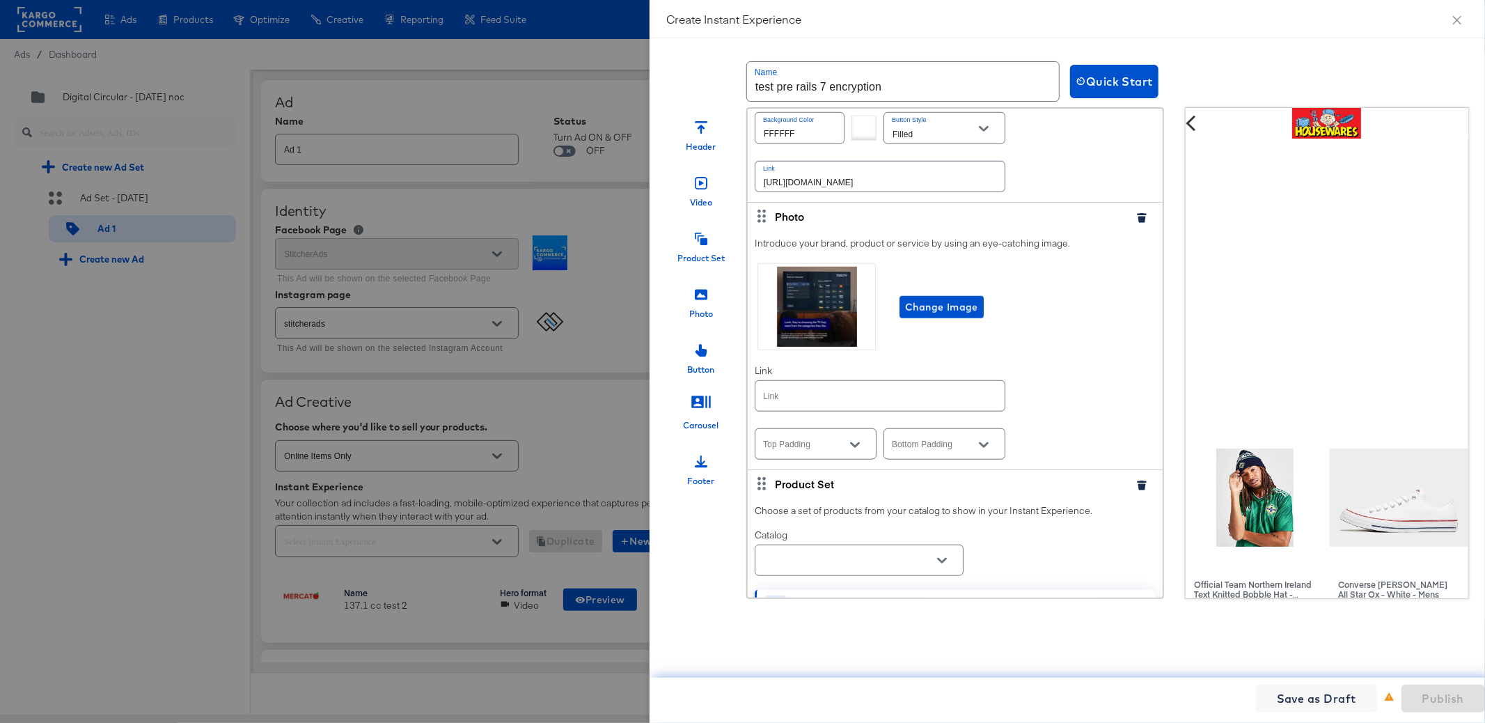
click at [852, 406] on input "text" at bounding box center [880, 396] width 249 height 30
paste input "[URL][DOMAIN_NAME]"
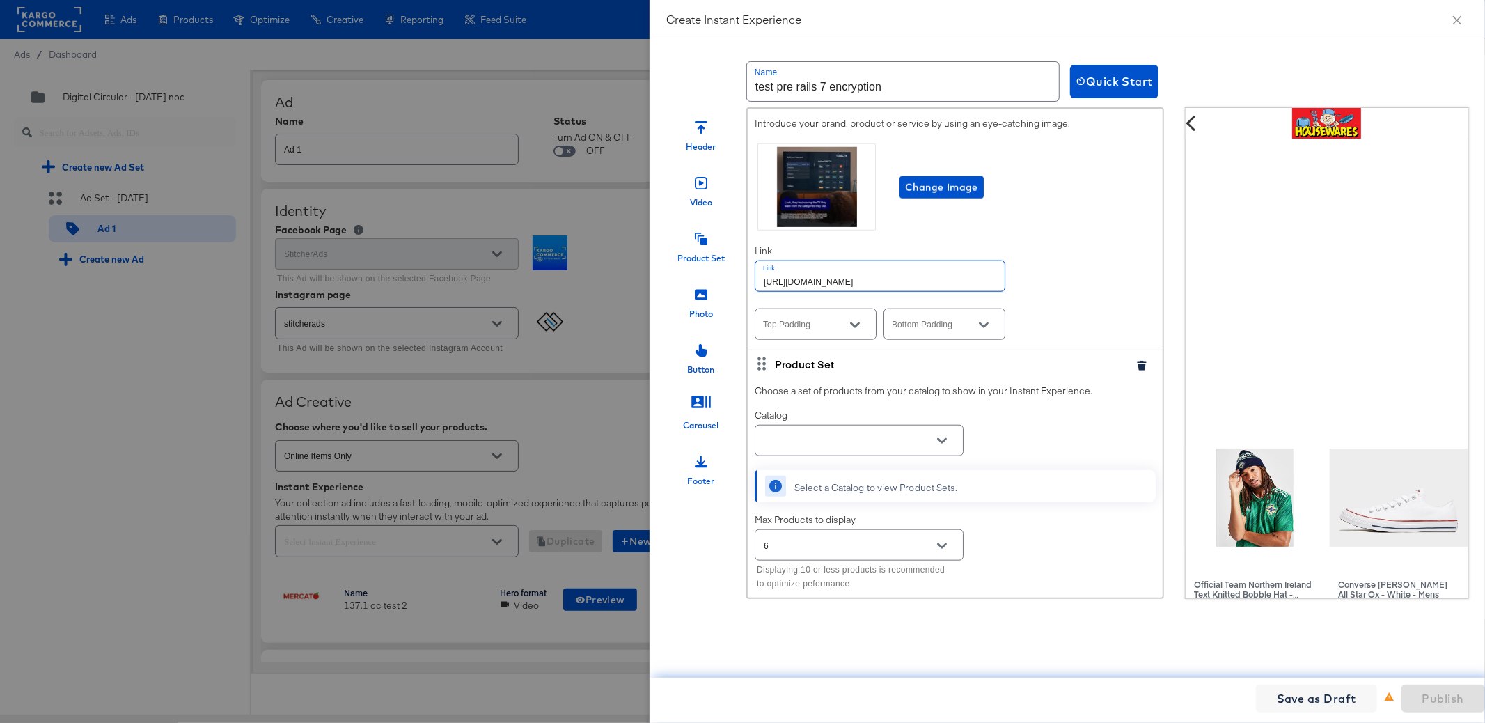
scroll to position [1154, 0]
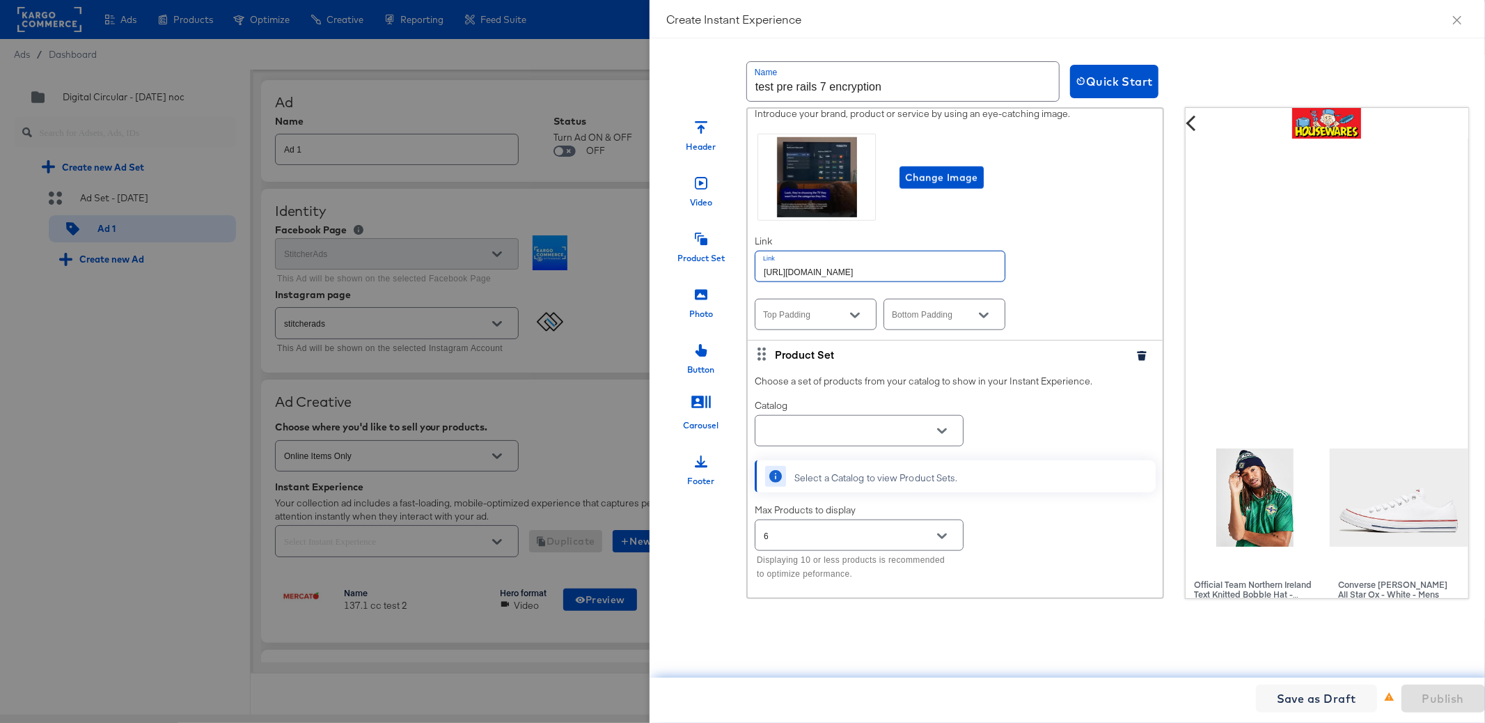
click at [941, 432] on icon "Open" at bounding box center [942, 431] width 10 height 10
type input "[URL][DOMAIN_NAME]"
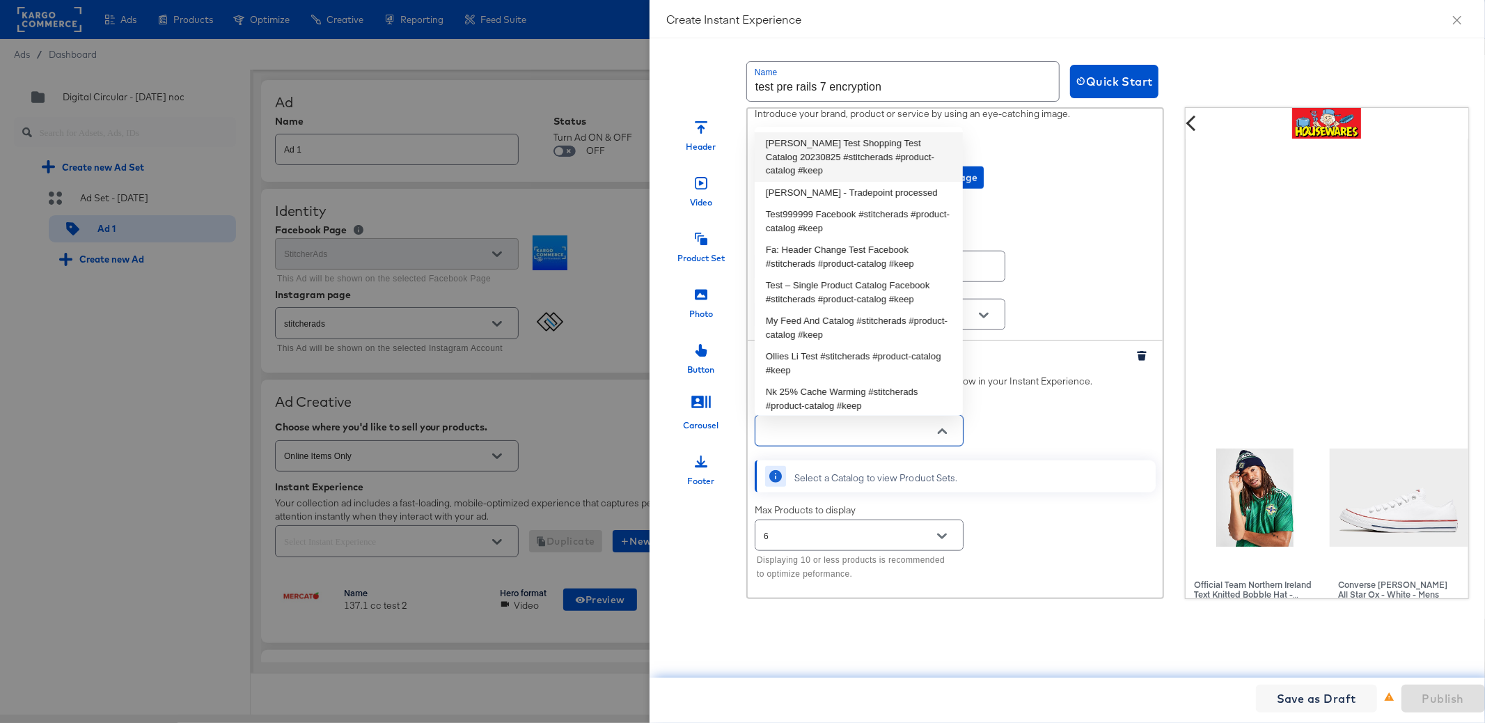
click at [825, 159] on li "[PERSON_NAME] Test Shopping Test Catalog 20230825 #stitcherads #product-catalog…" at bounding box center [859, 156] width 208 height 49
type input "[PERSON_NAME] Test Shopping Test Catalog 20230825 #stitcherads #product-catalog…"
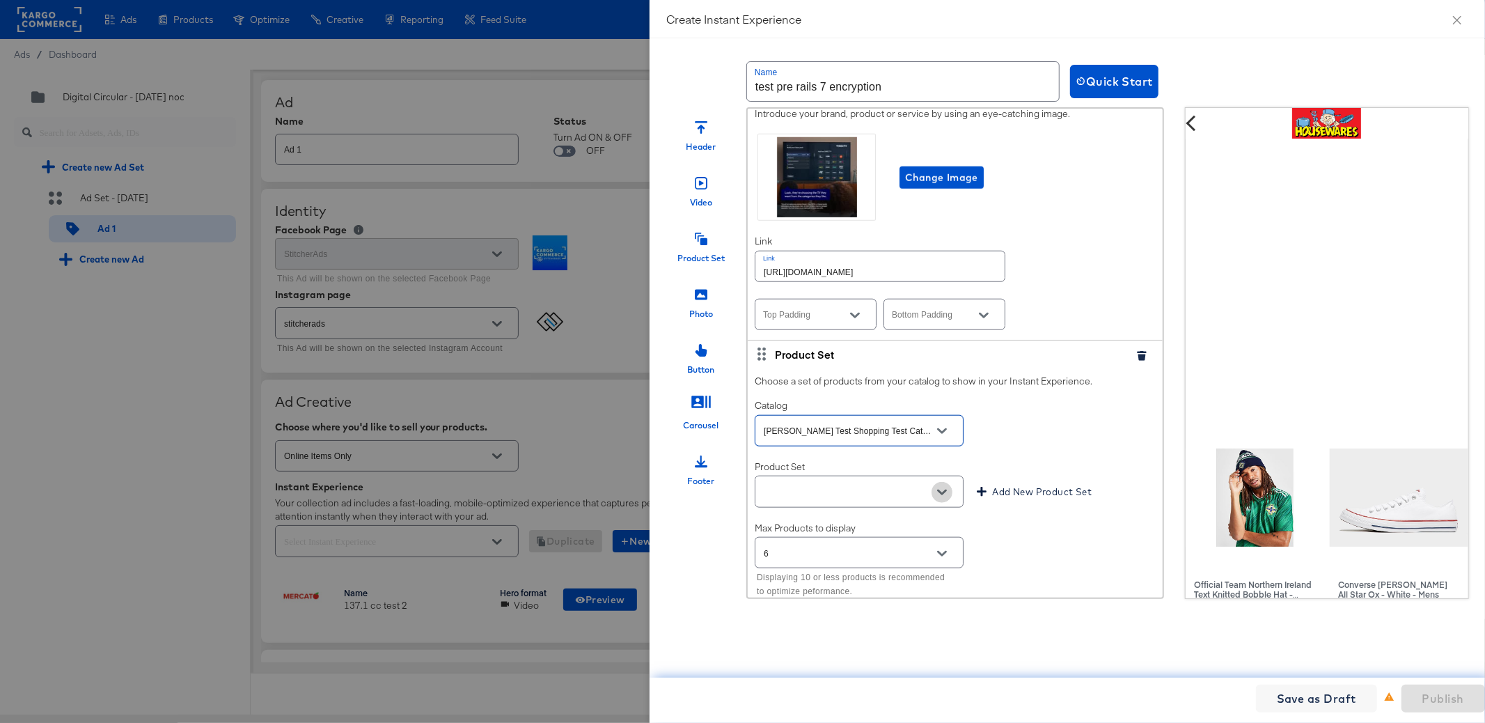
click at [942, 497] on icon "Open" at bounding box center [942, 492] width 10 height 10
click at [907, 529] on li "PPS3 Test" at bounding box center [859, 529] width 208 height 22
type input "PPS3 Test"
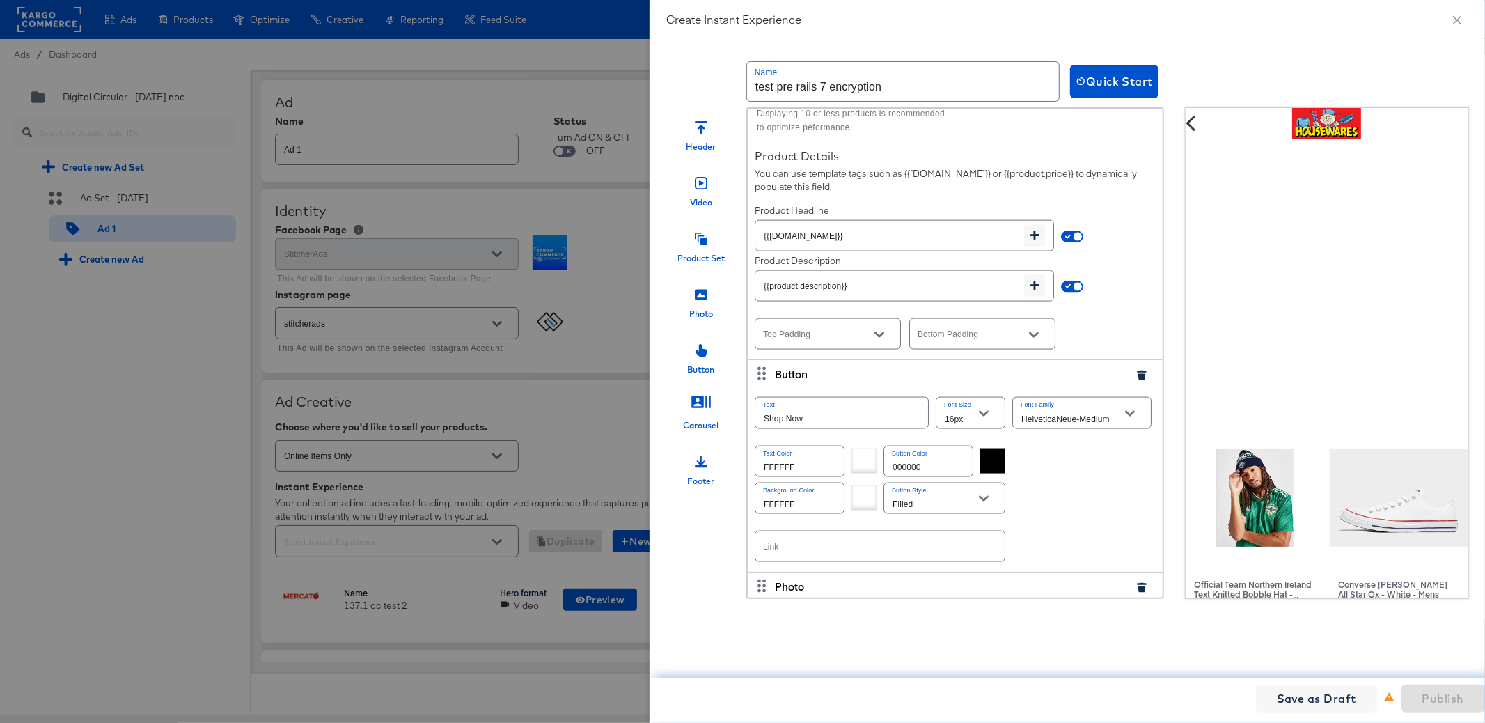
scroll to position [1689, 0]
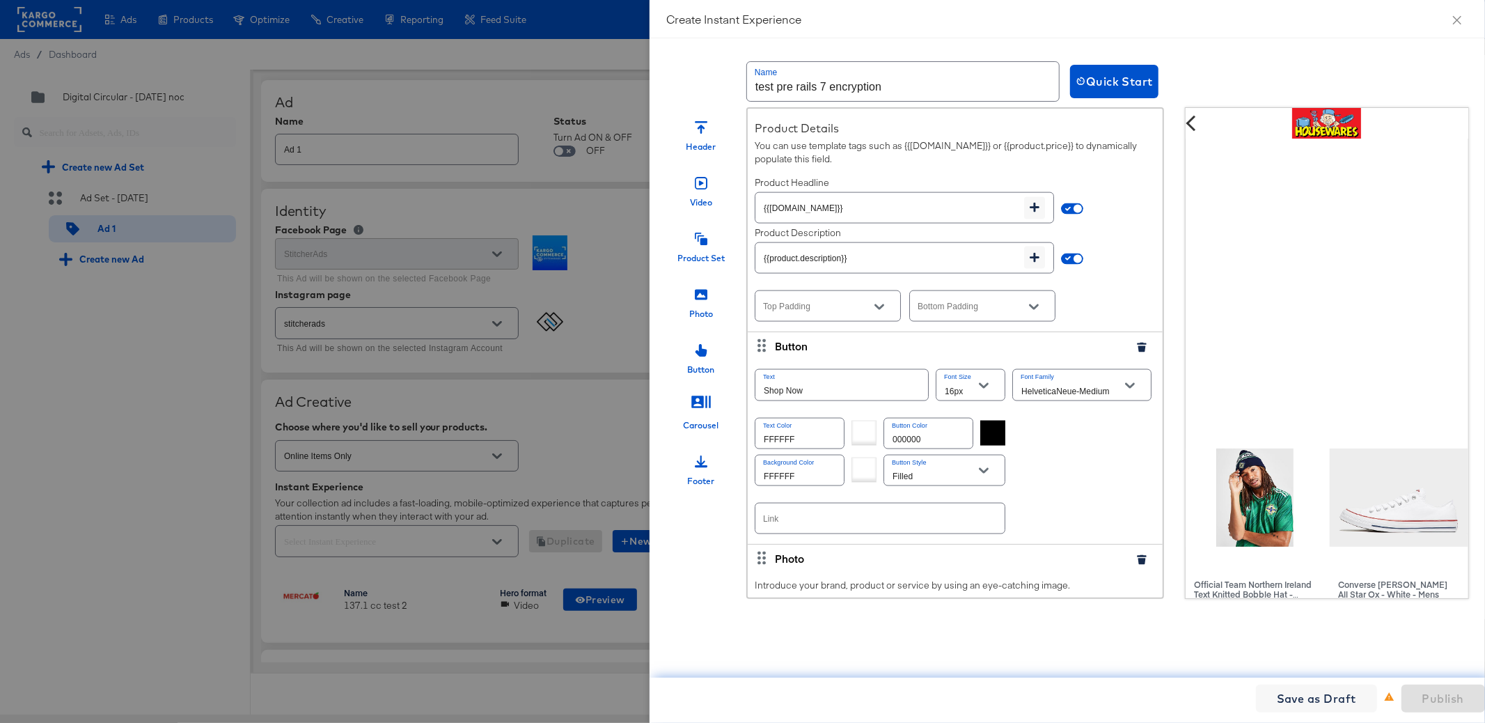
click at [918, 524] on input "text" at bounding box center [880, 518] width 249 height 30
paste input "[URL][DOMAIN_NAME]"
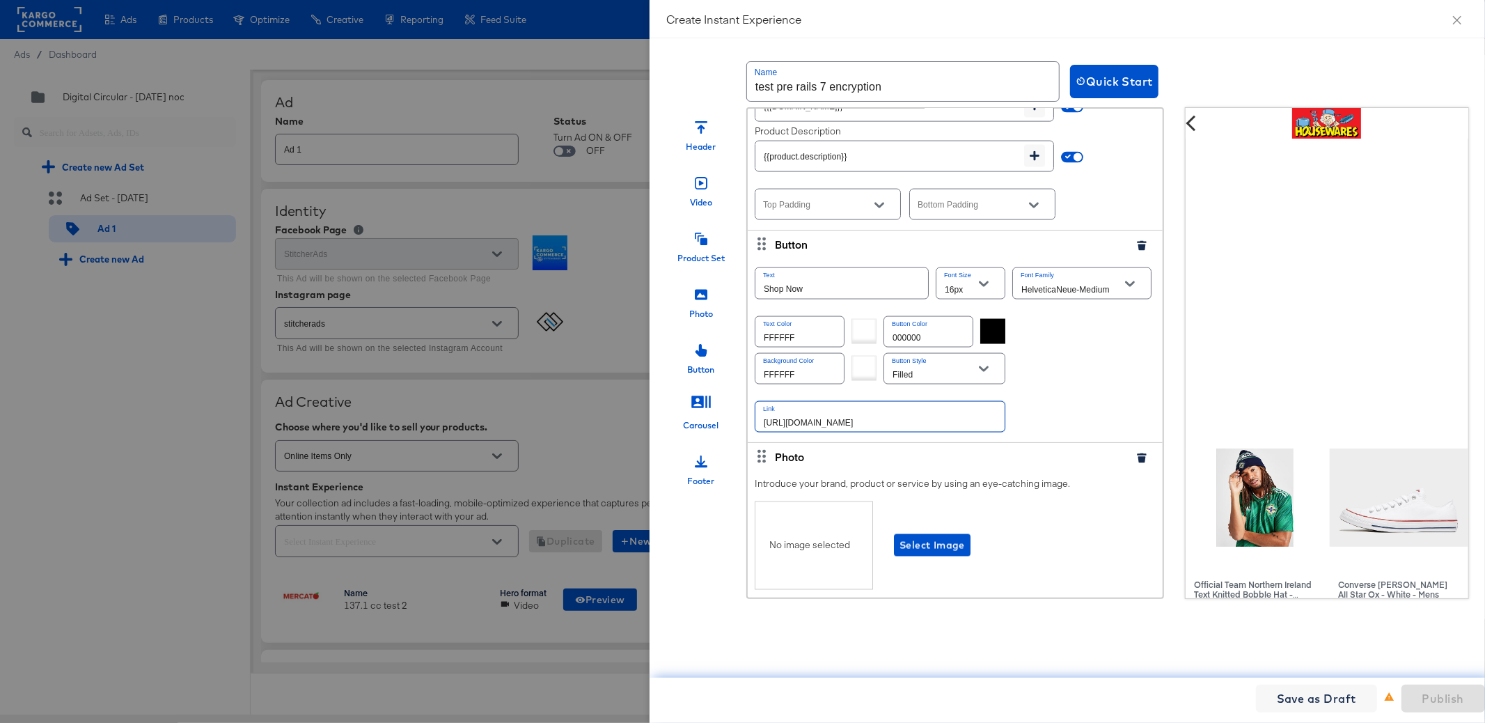
scroll to position [1857, 0]
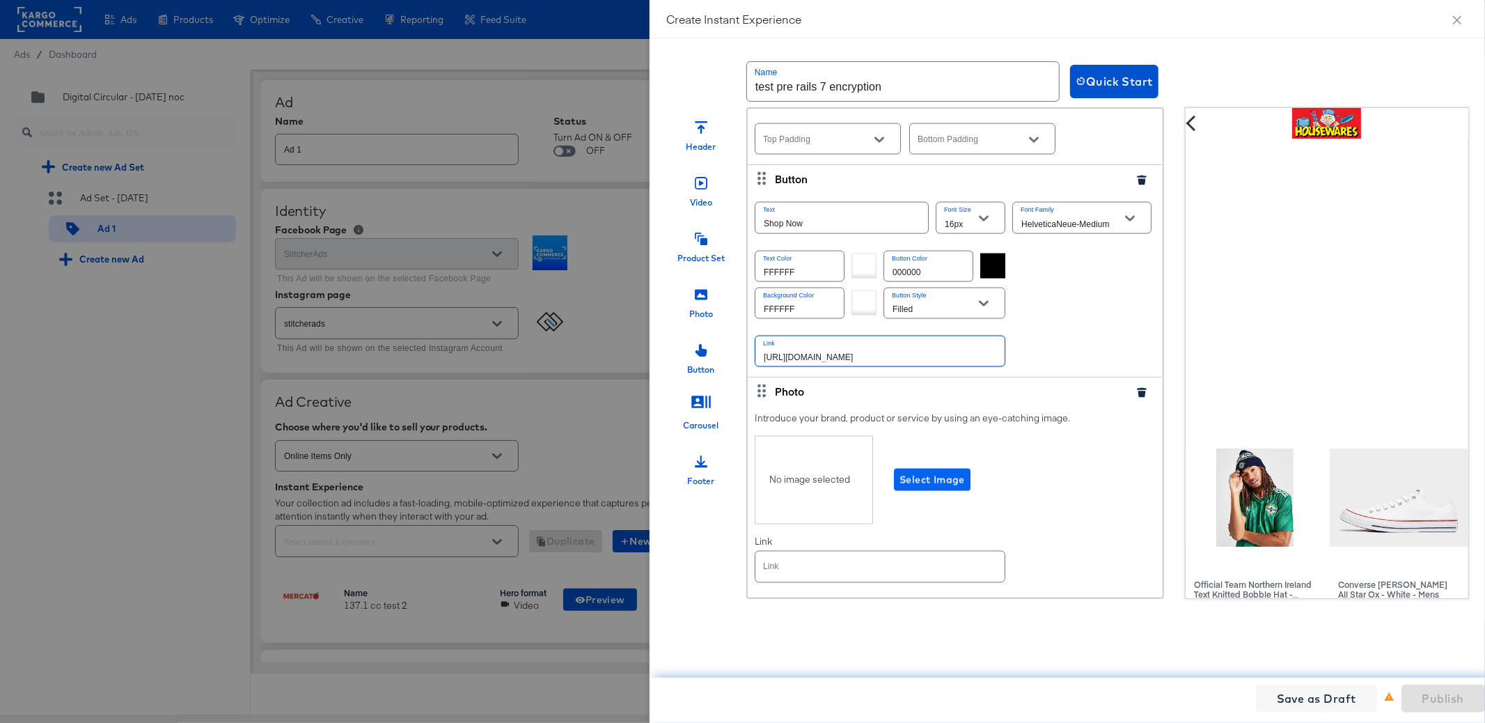
type input "[URL][DOMAIN_NAME]"
click at [928, 479] on span "Select Image" at bounding box center [932, 479] width 65 height 17
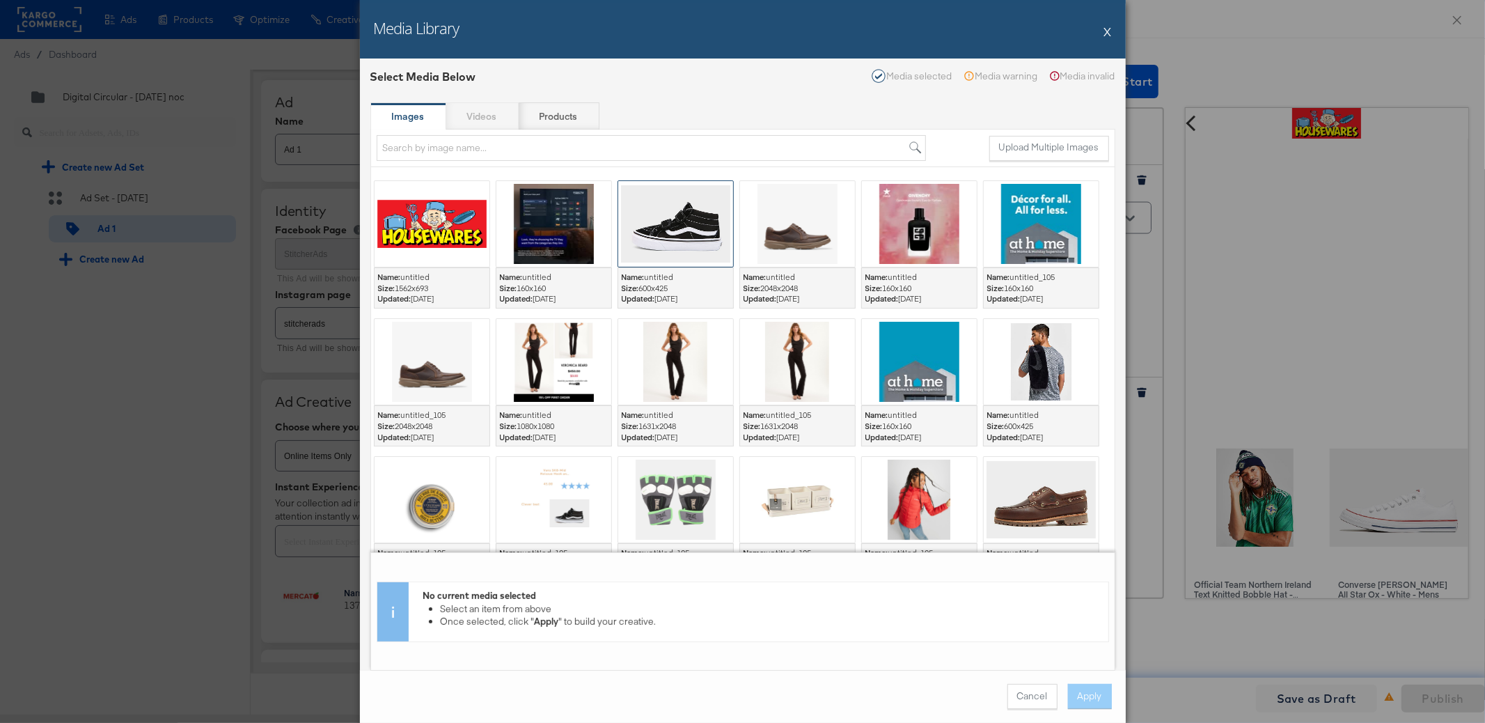
click at [673, 226] on div at bounding box center [675, 224] width 115 height 86
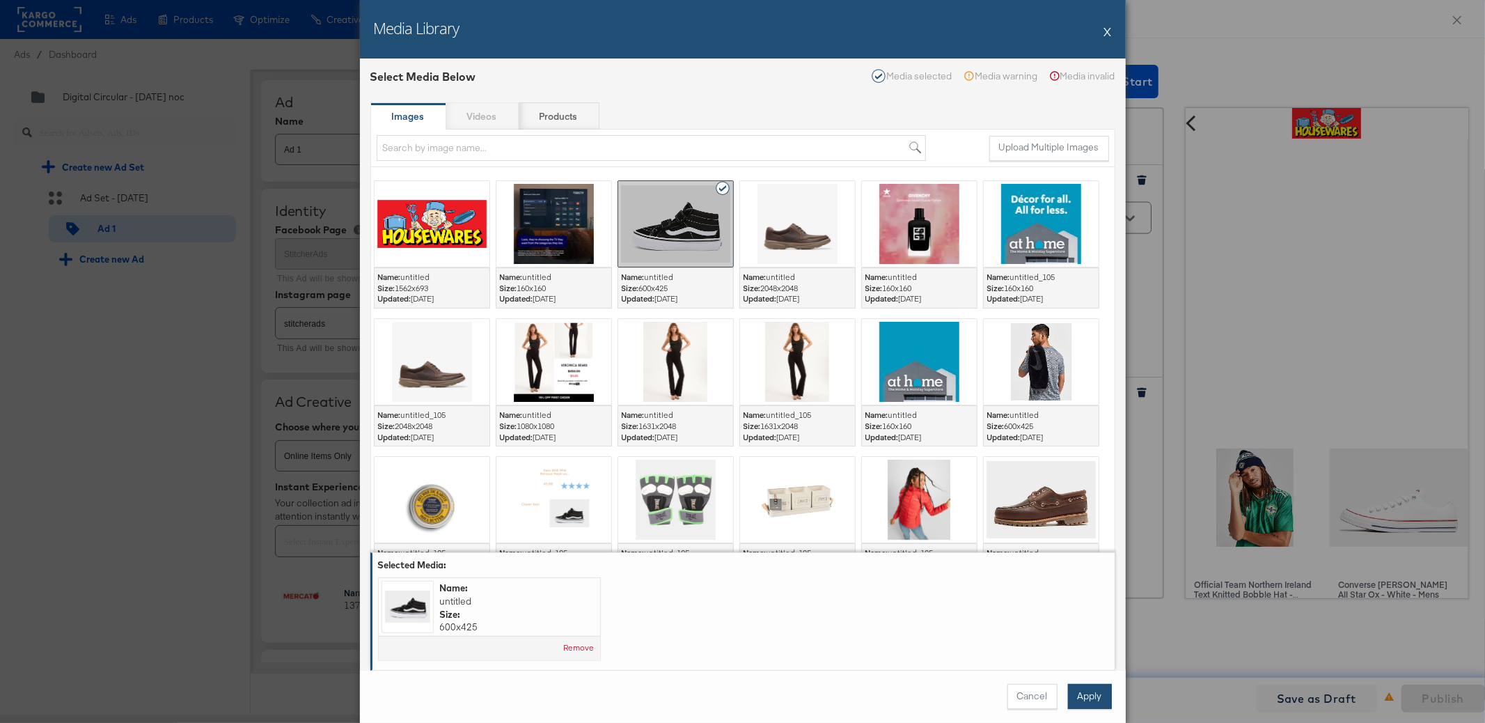
click at [1093, 696] on button "Apply" at bounding box center [1090, 696] width 44 height 25
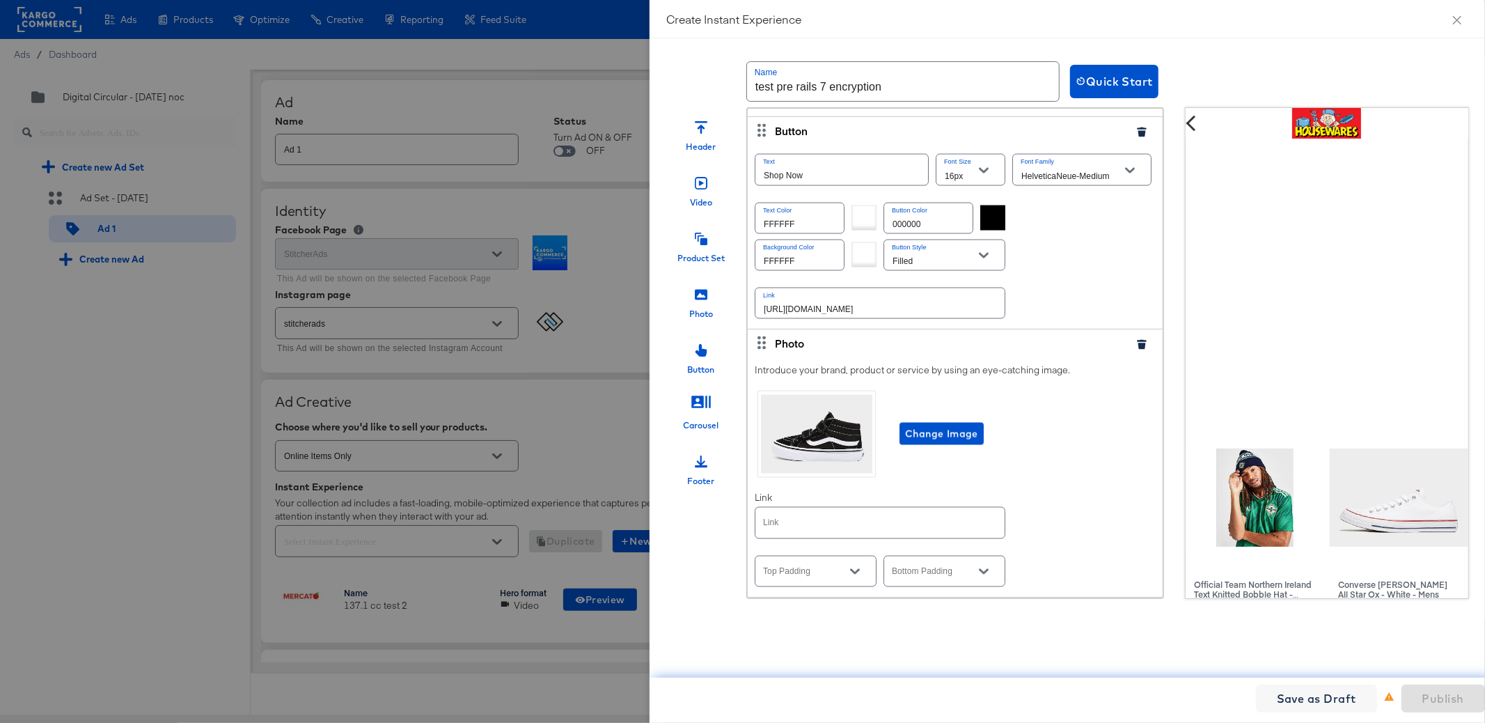
scroll to position [2017, 0]
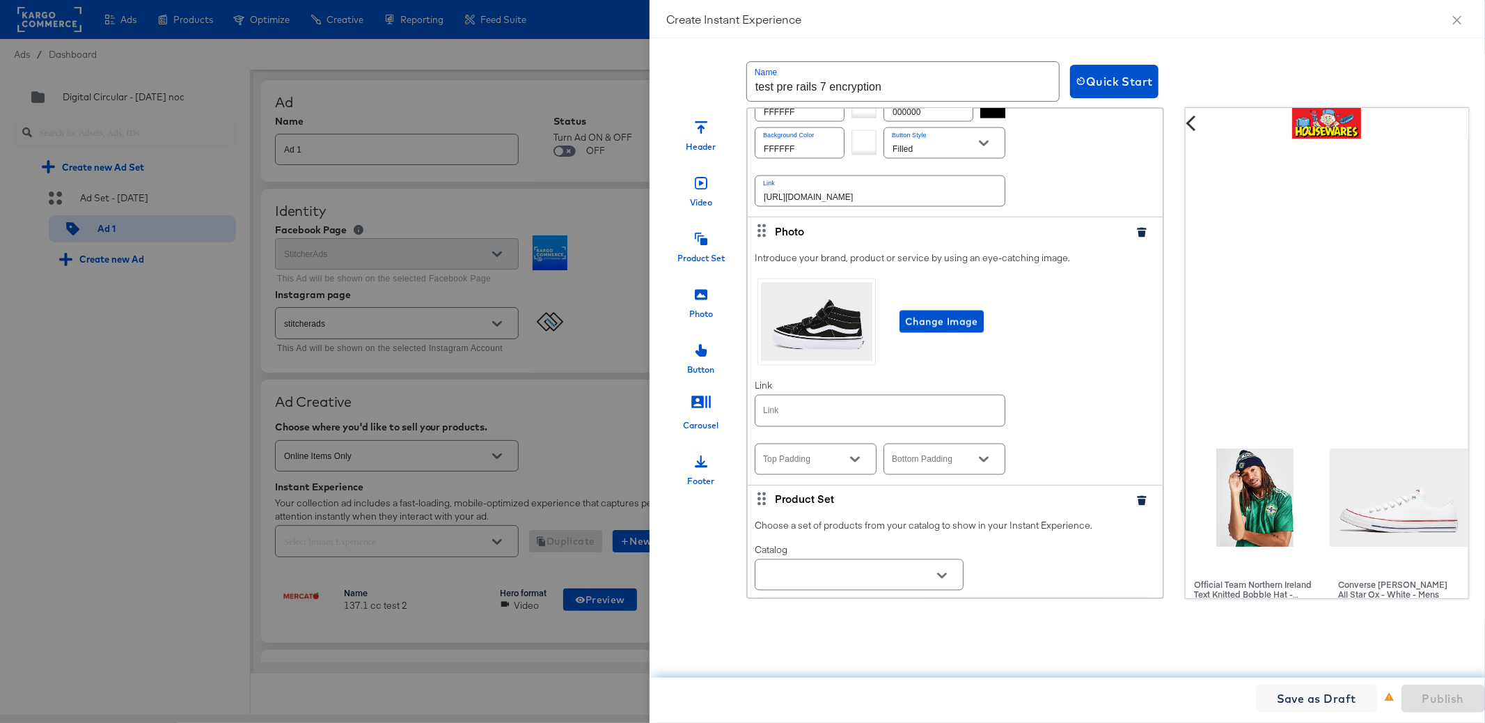
click at [917, 407] on input "text" at bounding box center [880, 411] width 249 height 30
paste input "[URL][DOMAIN_NAME]"
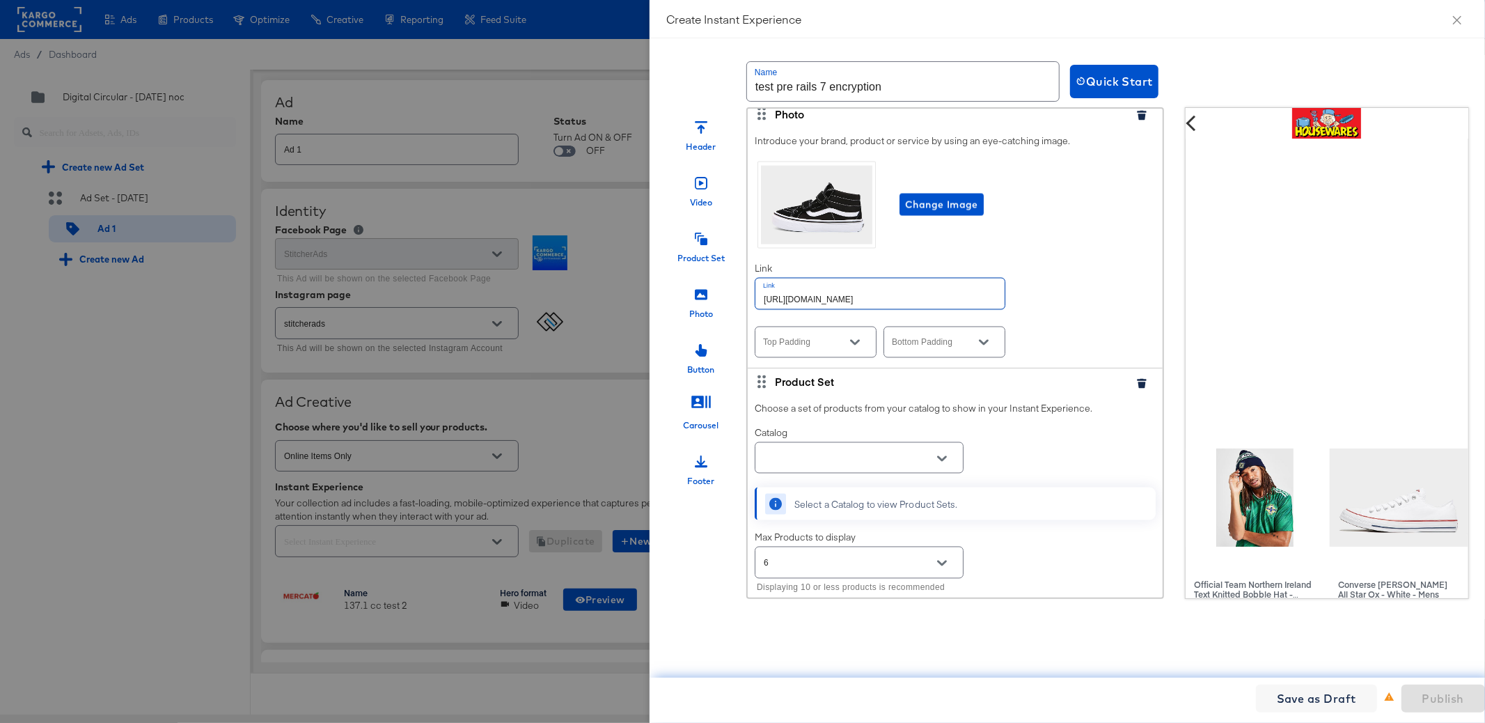
scroll to position [2164, 0]
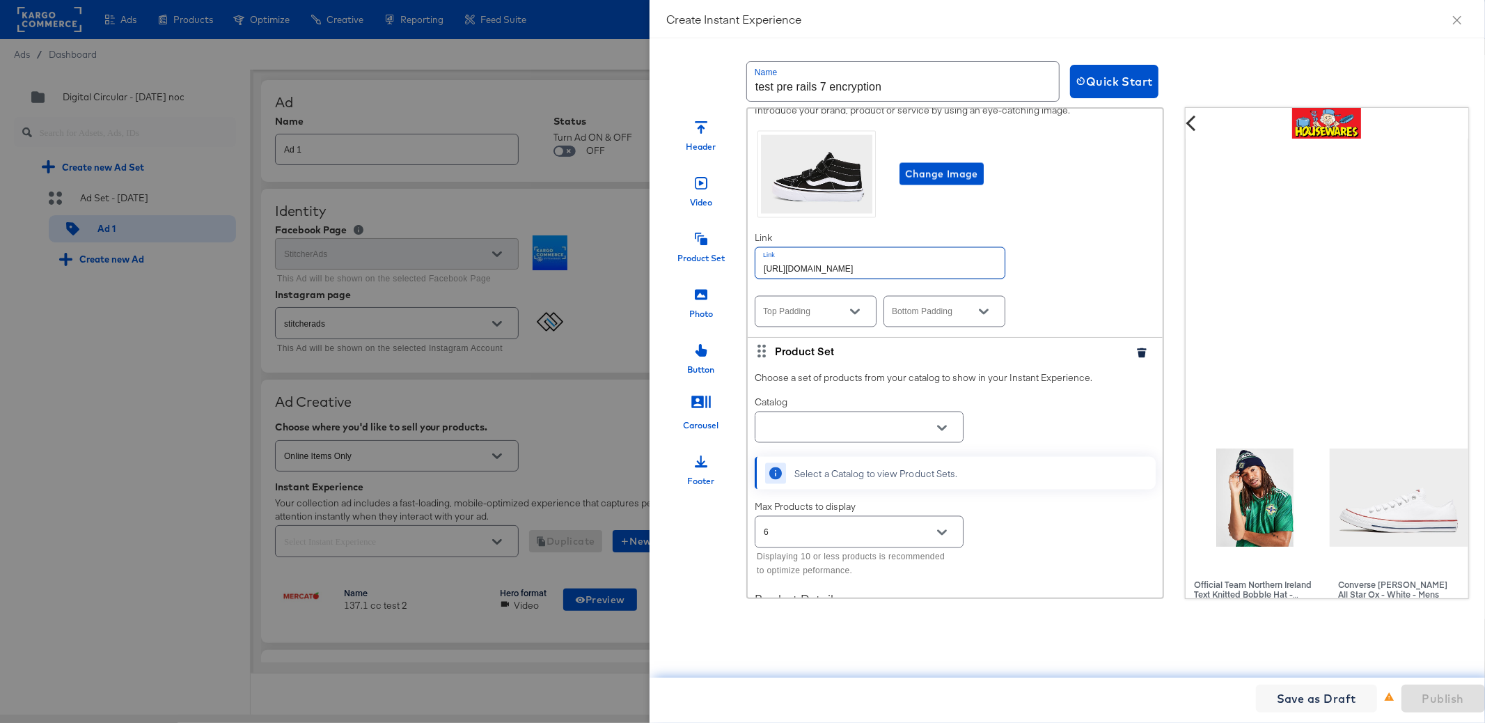
click at [943, 425] on icon "Open" at bounding box center [942, 428] width 10 height 6
type input "[URL][DOMAIN_NAME]"
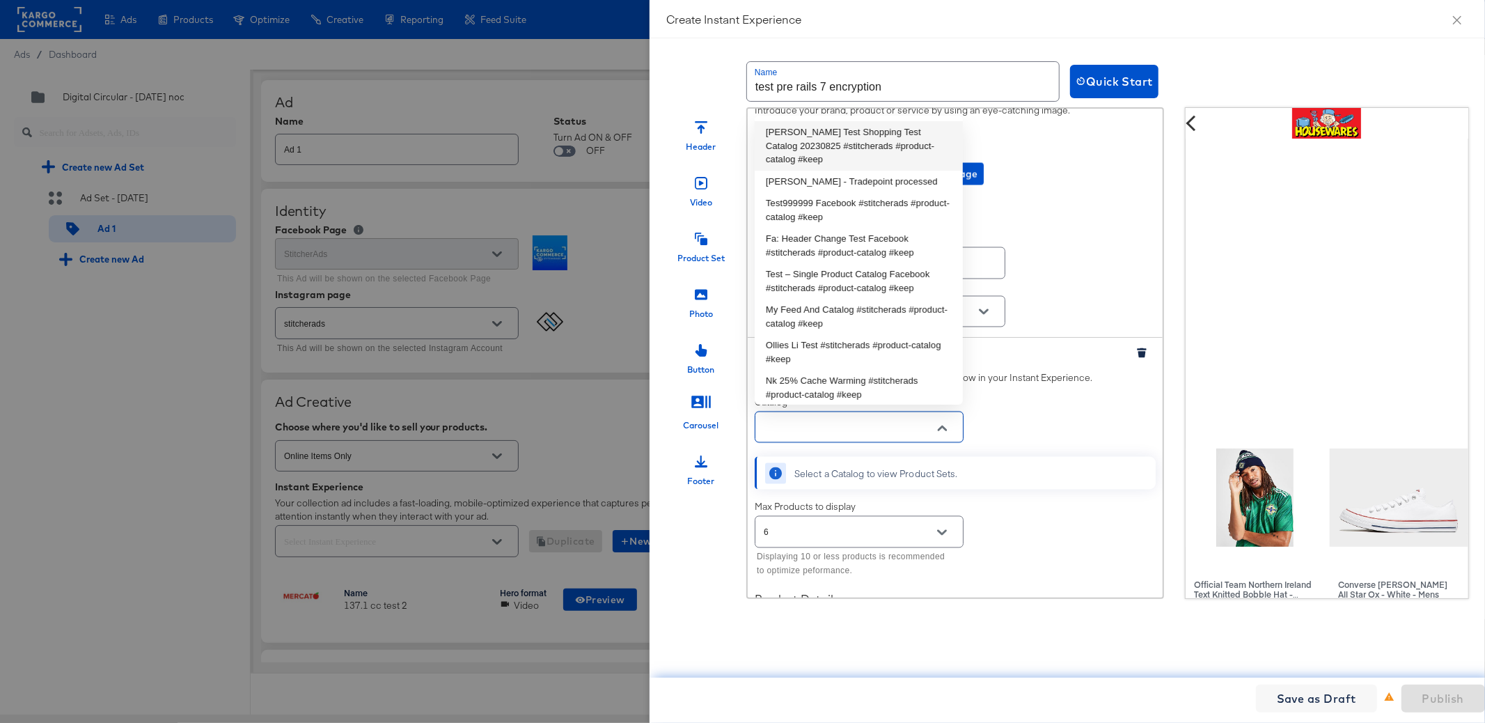
click at [805, 151] on li "[PERSON_NAME] Test Shopping Test Catalog 20230825 #stitcherads #product-catalog…" at bounding box center [859, 145] width 208 height 49
type input "[PERSON_NAME] Test Shopping Test Catalog 20230825 #stitcherads #product-catalog…"
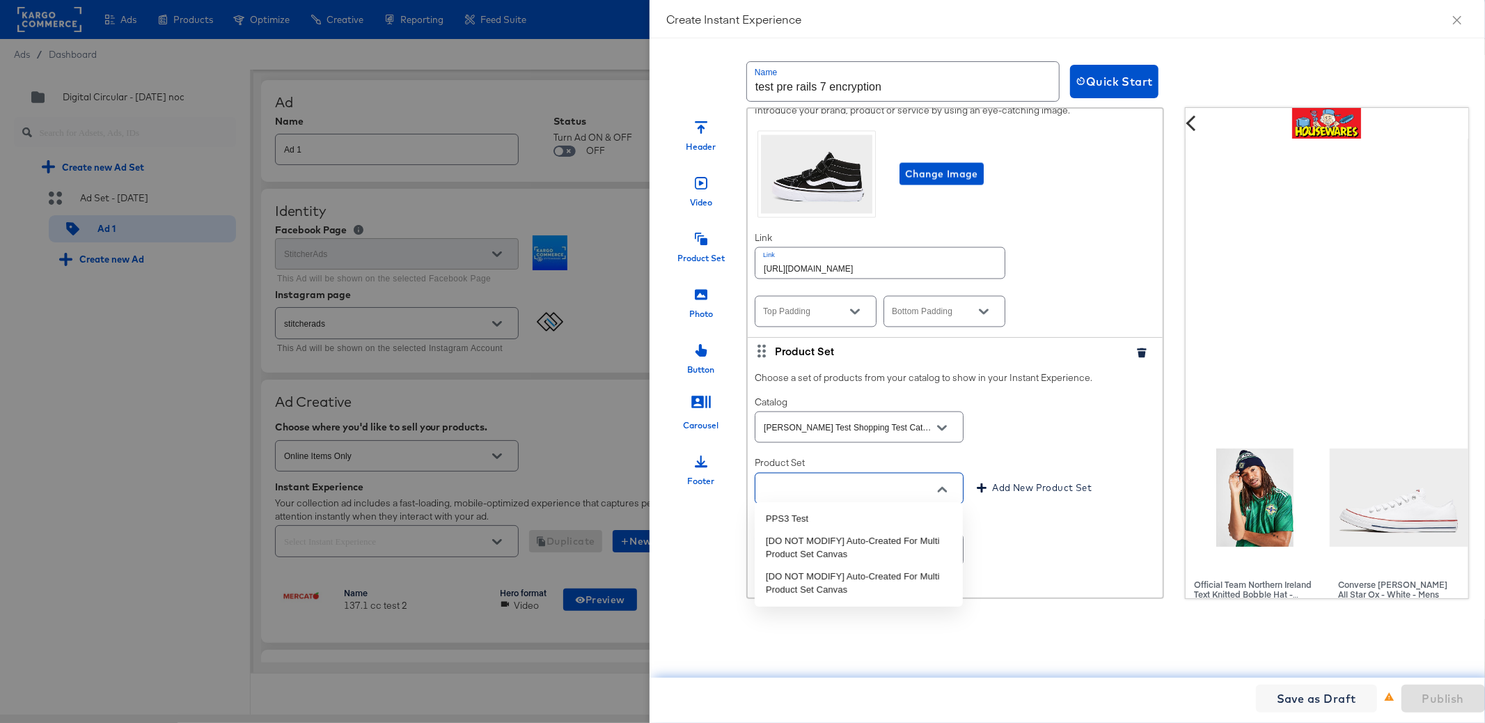
click at [889, 491] on input "text" at bounding box center [848, 489] width 175 height 16
click at [884, 517] on li "PPS3 Test" at bounding box center [859, 519] width 208 height 22
type input "PPS3 Test"
click at [1058, 514] on div "Choose a set of products from your catalog to show in your Instant Experience. …" at bounding box center [955, 614] width 415 height 499
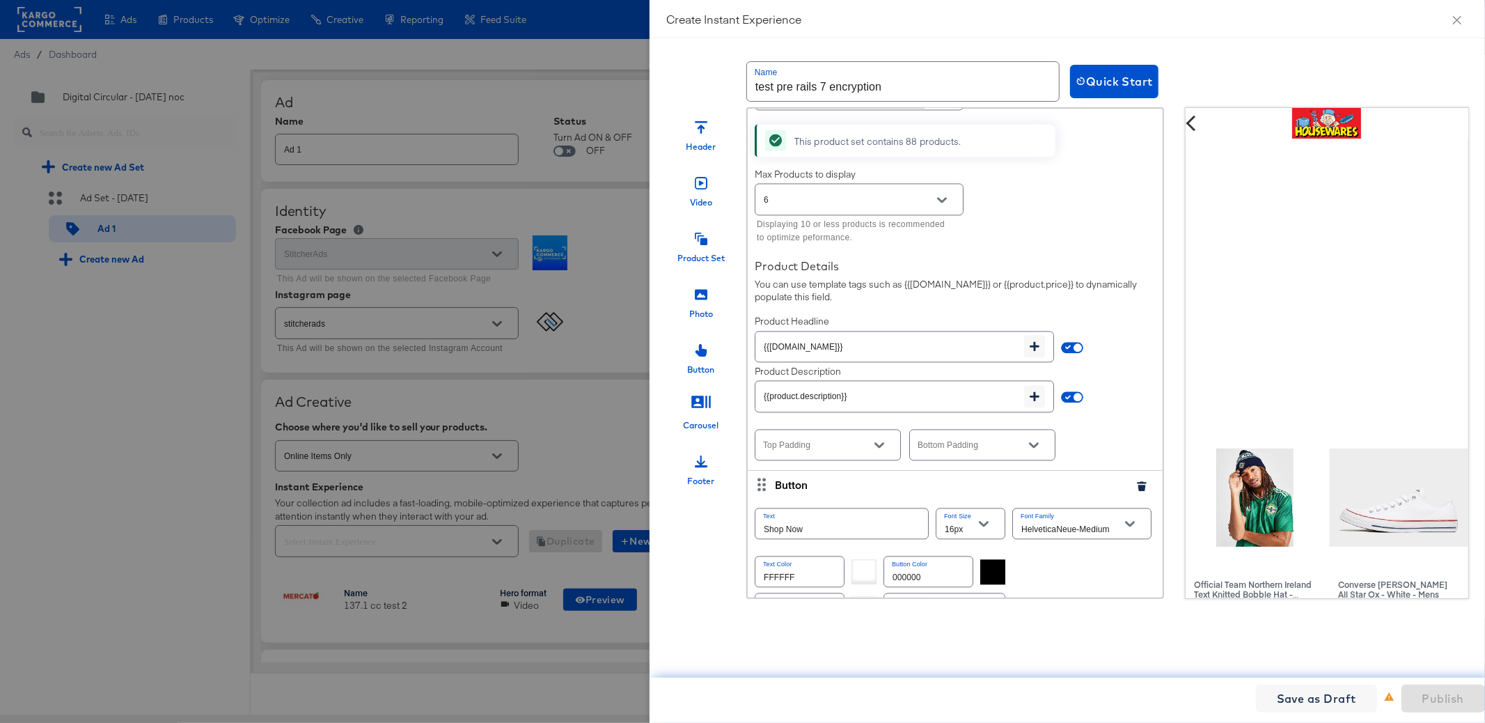
scroll to position [2793, 0]
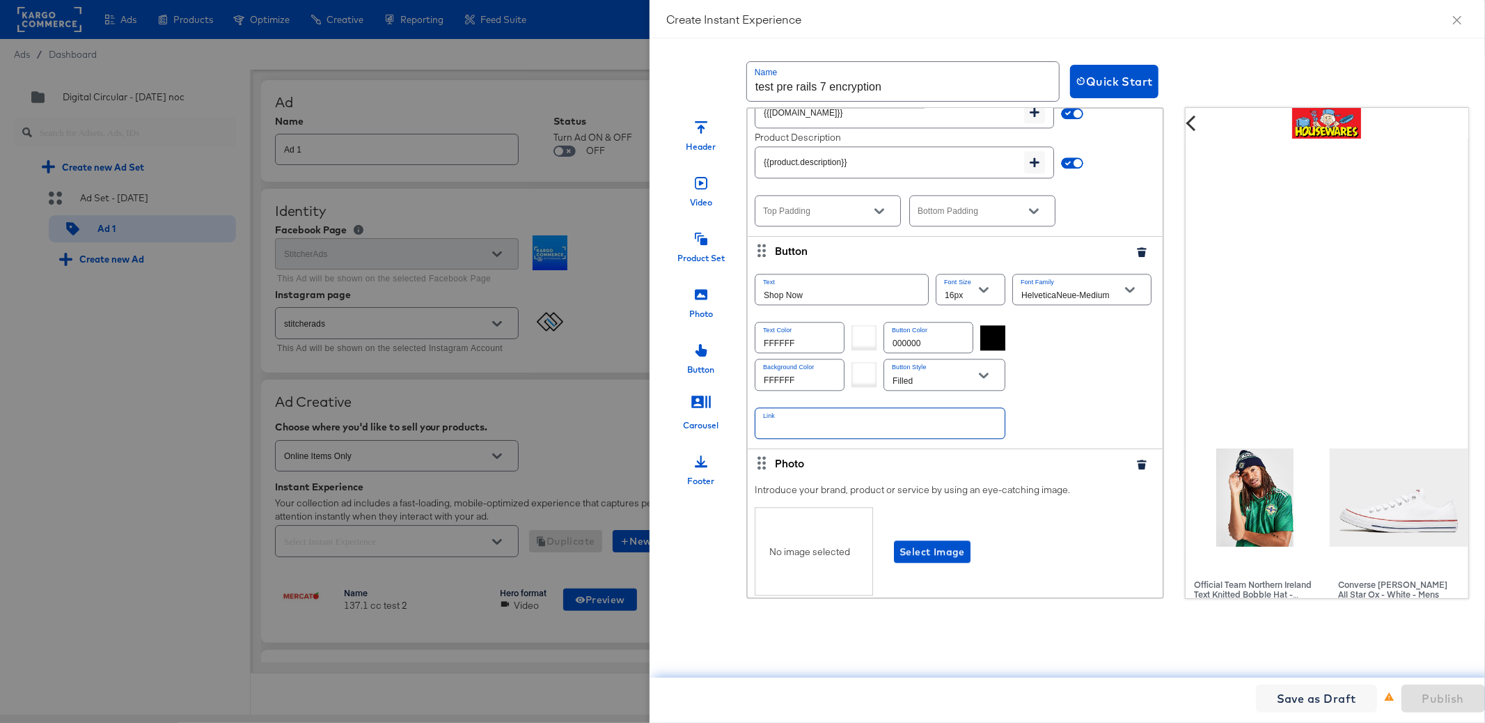
click at [857, 415] on input "text" at bounding box center [880, 423] width 249 height 30
paste input "[URL][DOMAIN_NAME]"
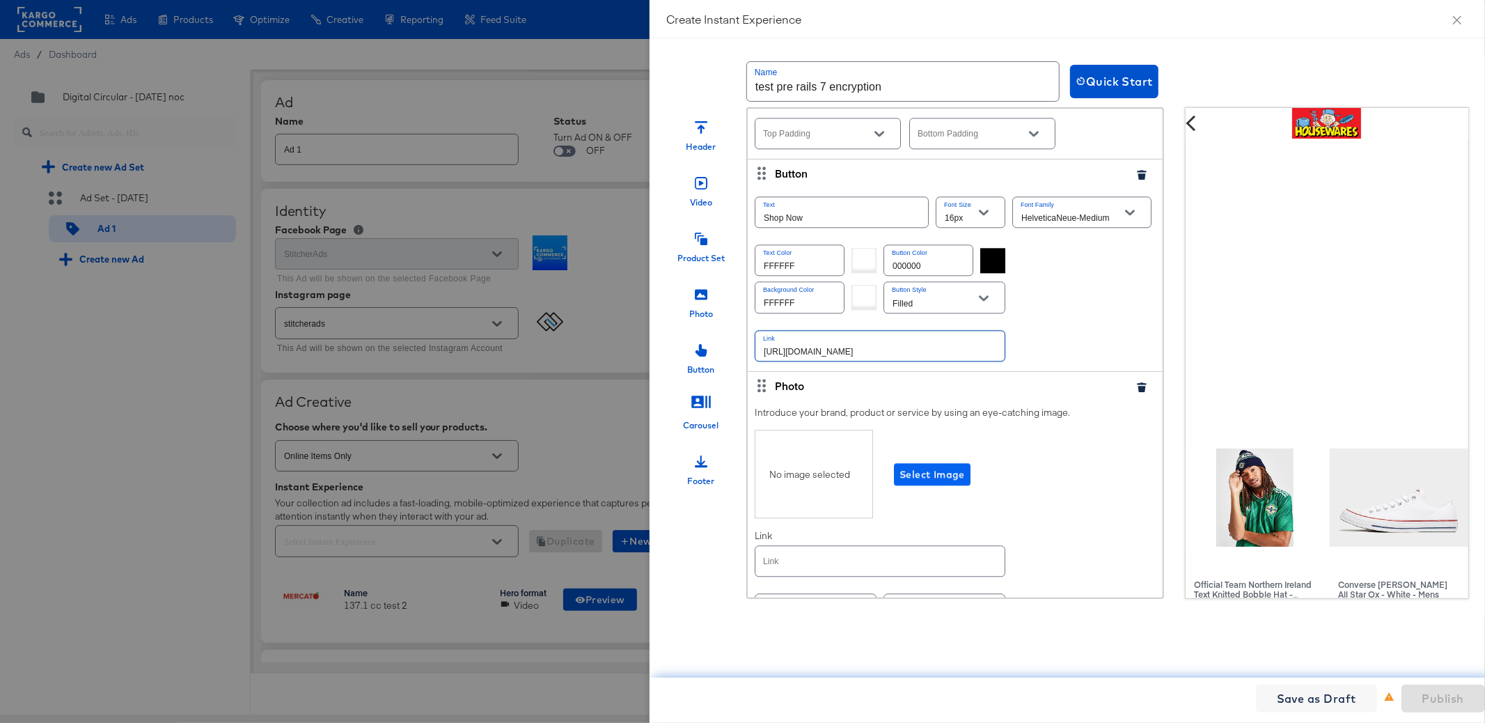
type input "[URL][DOMAIN_NAME]"
click at [939, 466] on span "Select Image" at bounding box center [932, 474] width 65 height 17
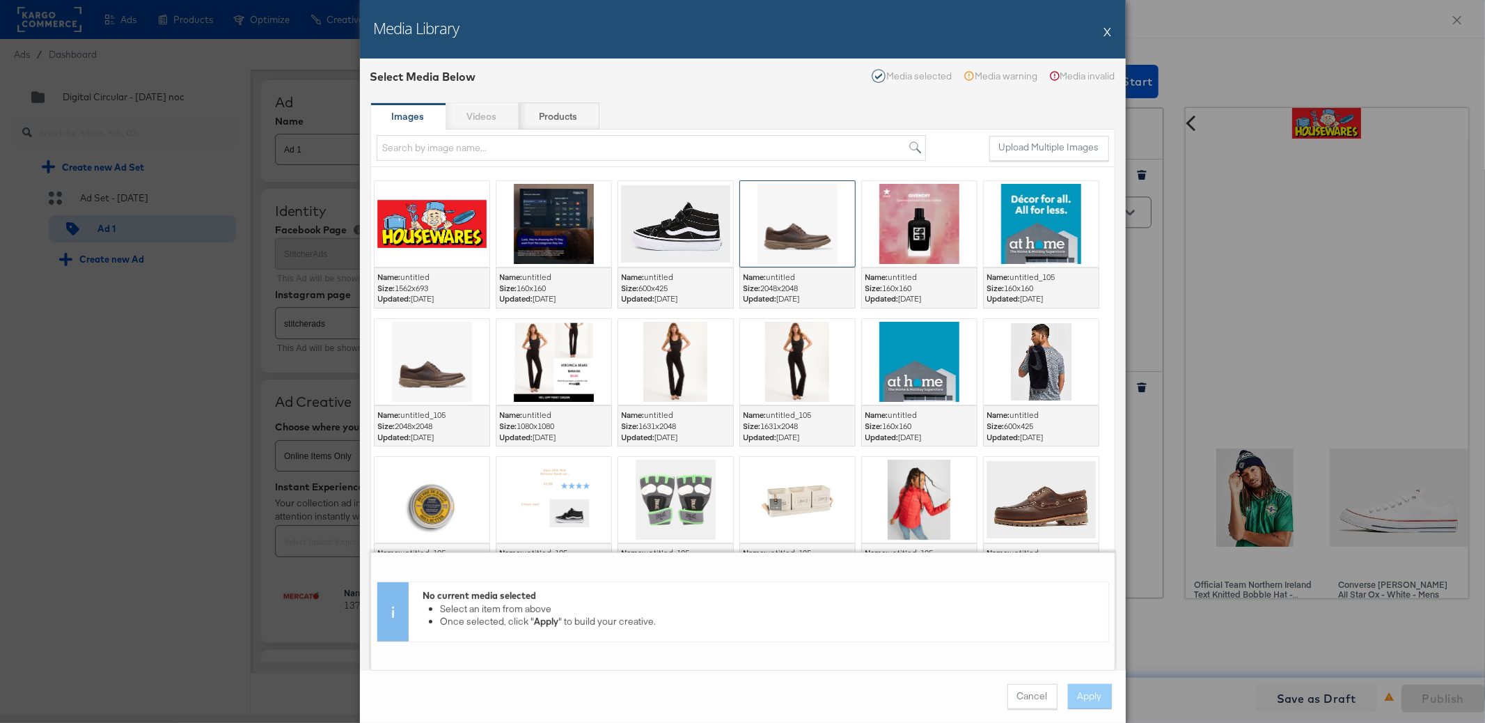
click at [802, 217] on div at bounding box center [797, 224] width 115 height 86
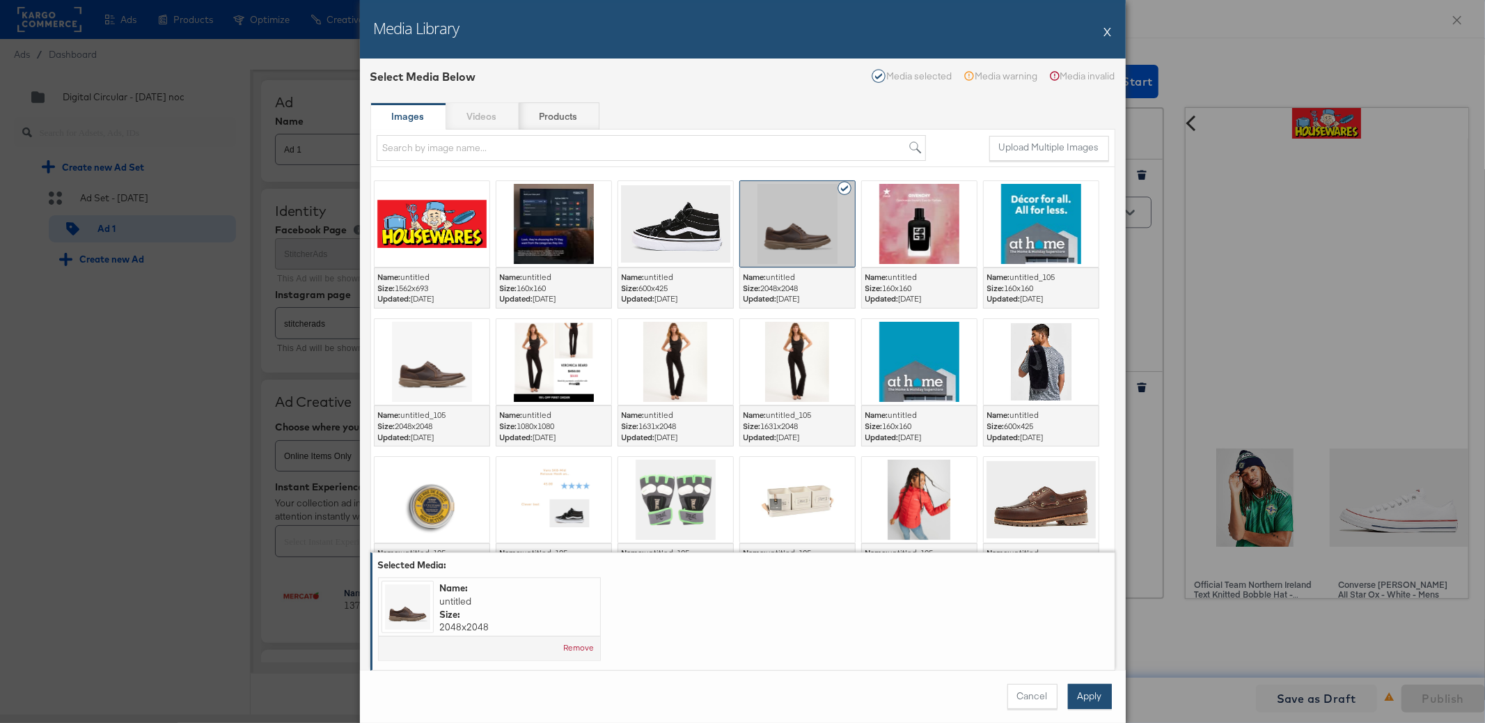
click at [1093, 694] on button "Apply" at bounding box center [1090, 696] width 44 height 25
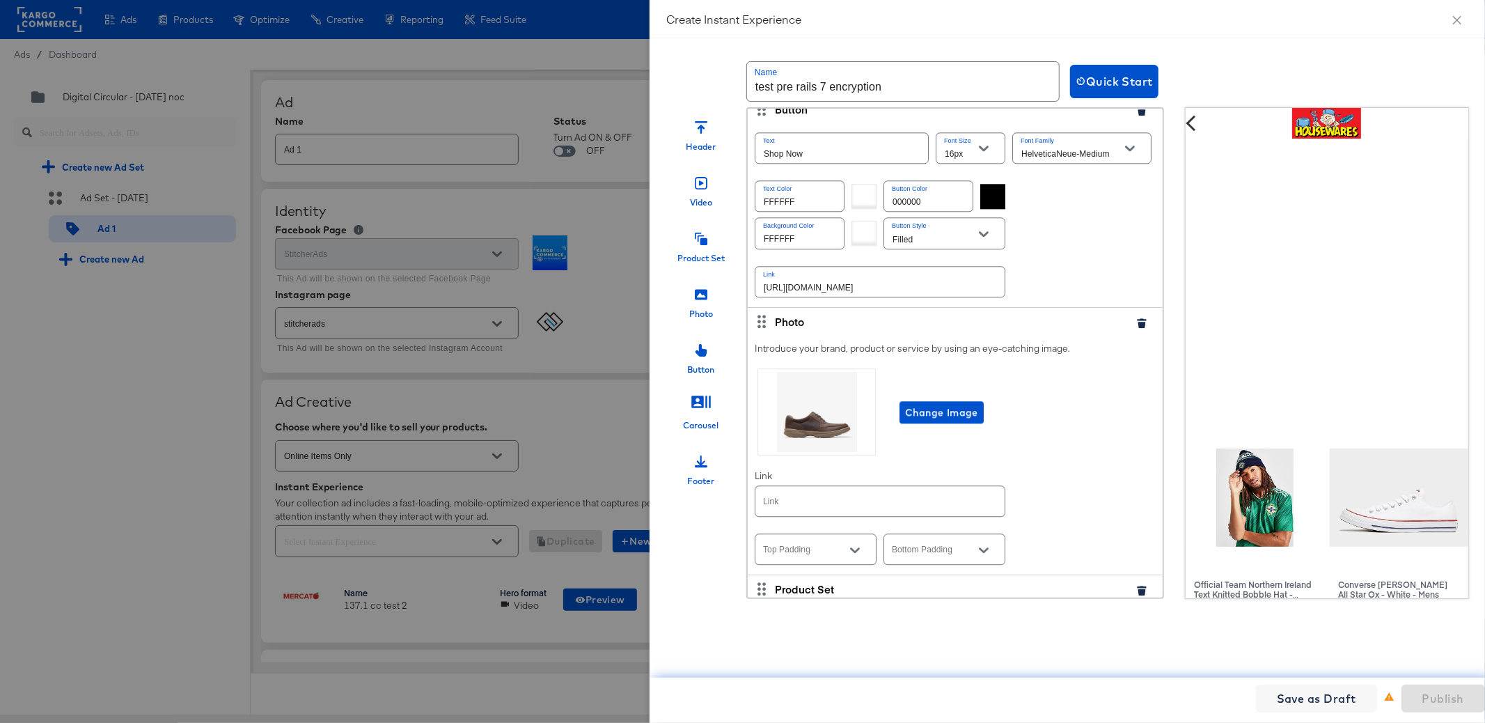
scroll to position [2954, 0]
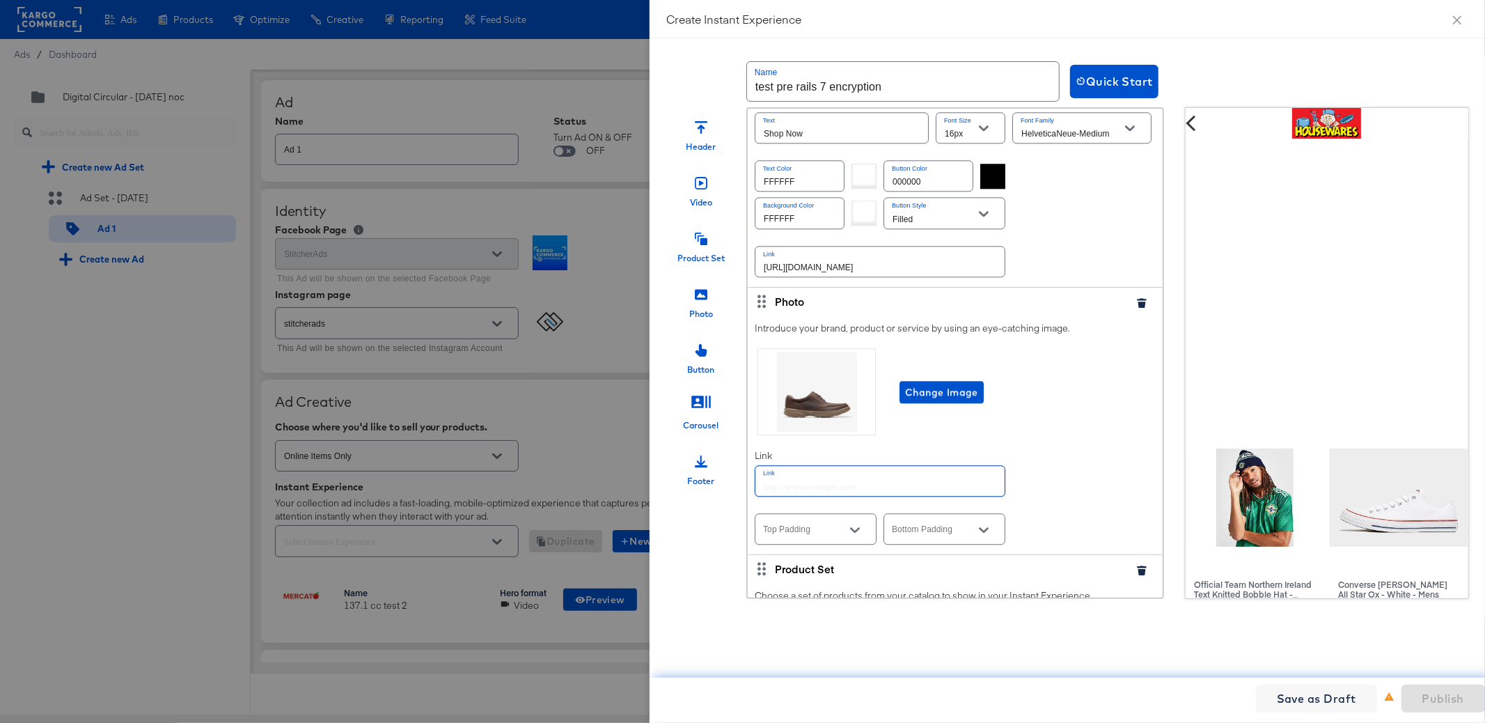
click at [949, 466] on input "text" at bounding box center [880, 481] width 249 height 30
paste input "[URL][DOMAIN_NAME]"
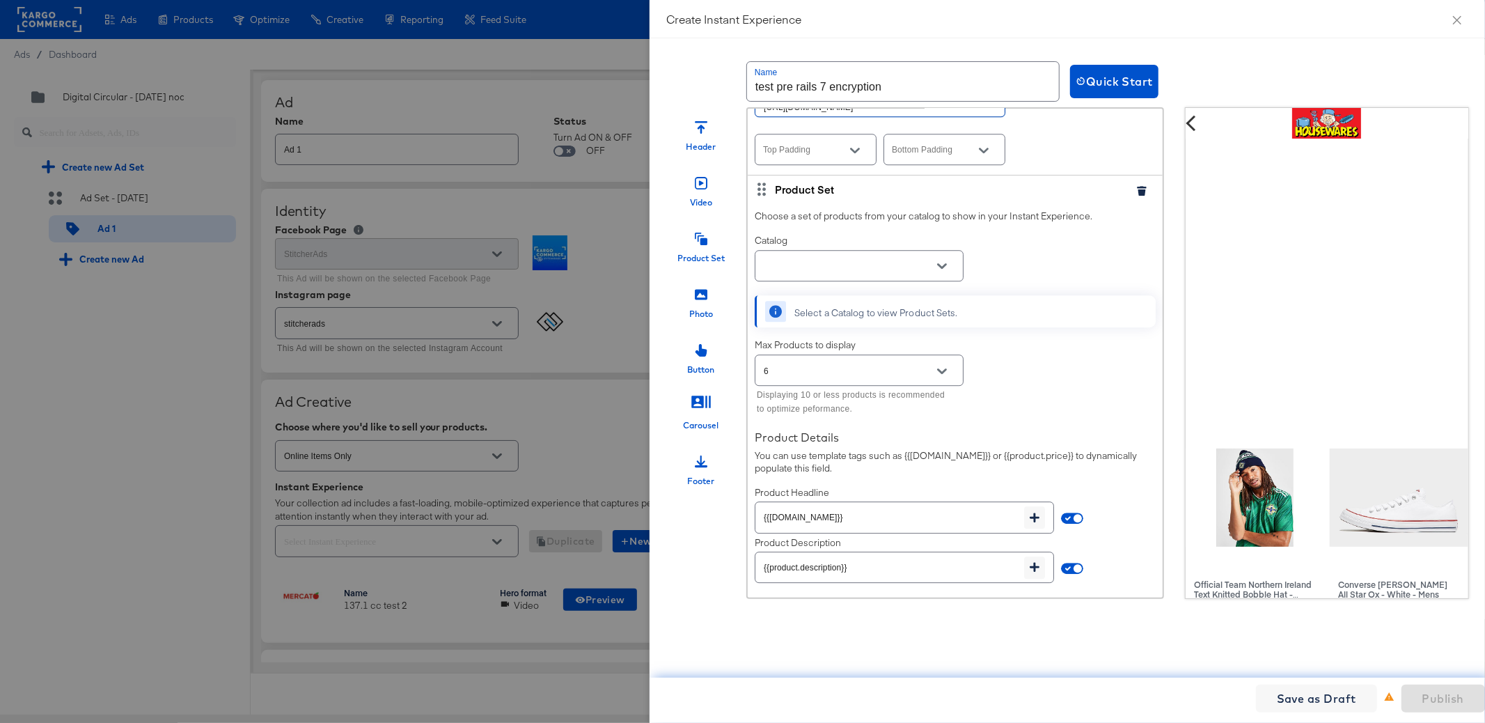
scroll to position [3334, 0]
click at [937, 256] on button "Open" at bounding box center [942, 265] width 21 height 21
type input "[URL][DOMAIN_NAME]"
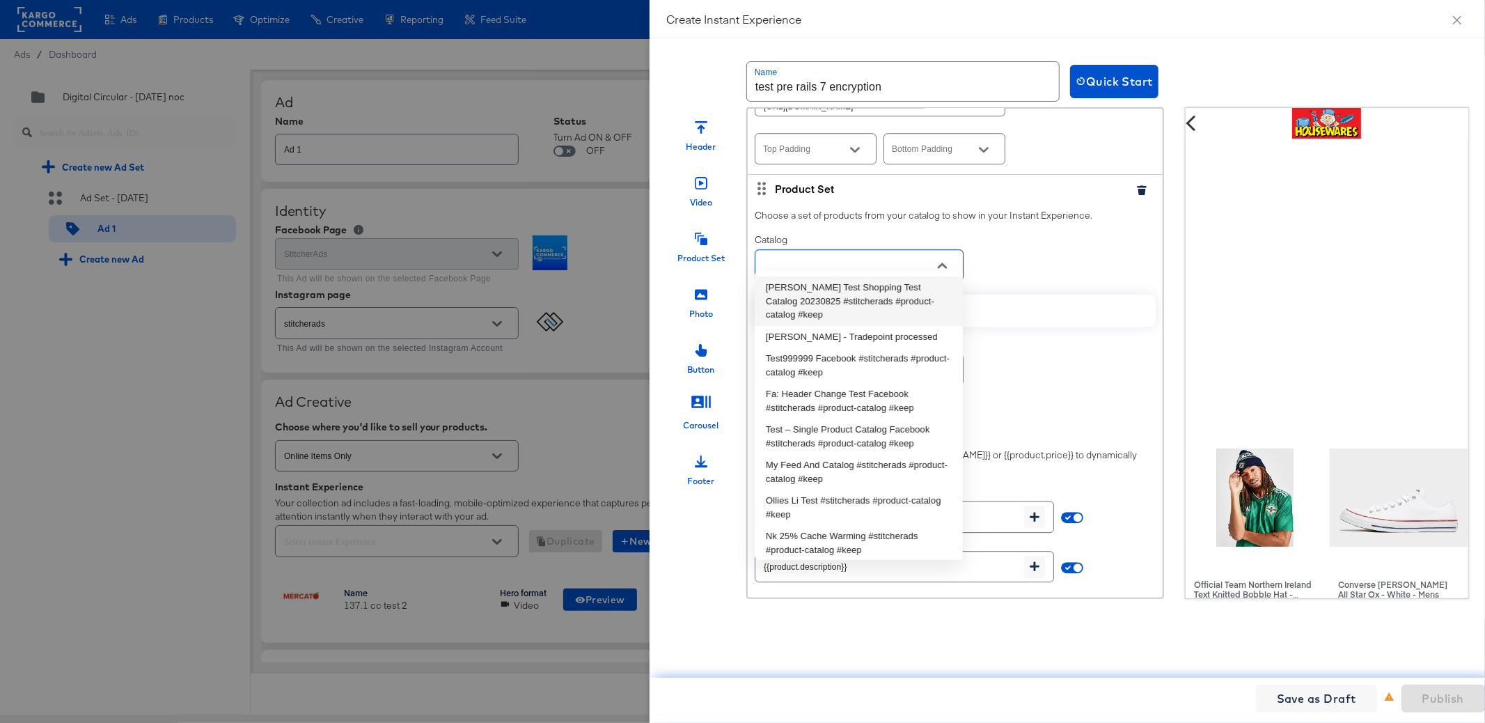
click at [914, 279] on li "[PERSON_NAME] Test Shopping Test Catalog 20230825 #stitcherads #product-catalog…" at bounding box center [859, 300] width 208 height 49
type input "[PERSON_NAME] Test Shopping Test Catalog 20230825 #stitcherads #product-catalog…"
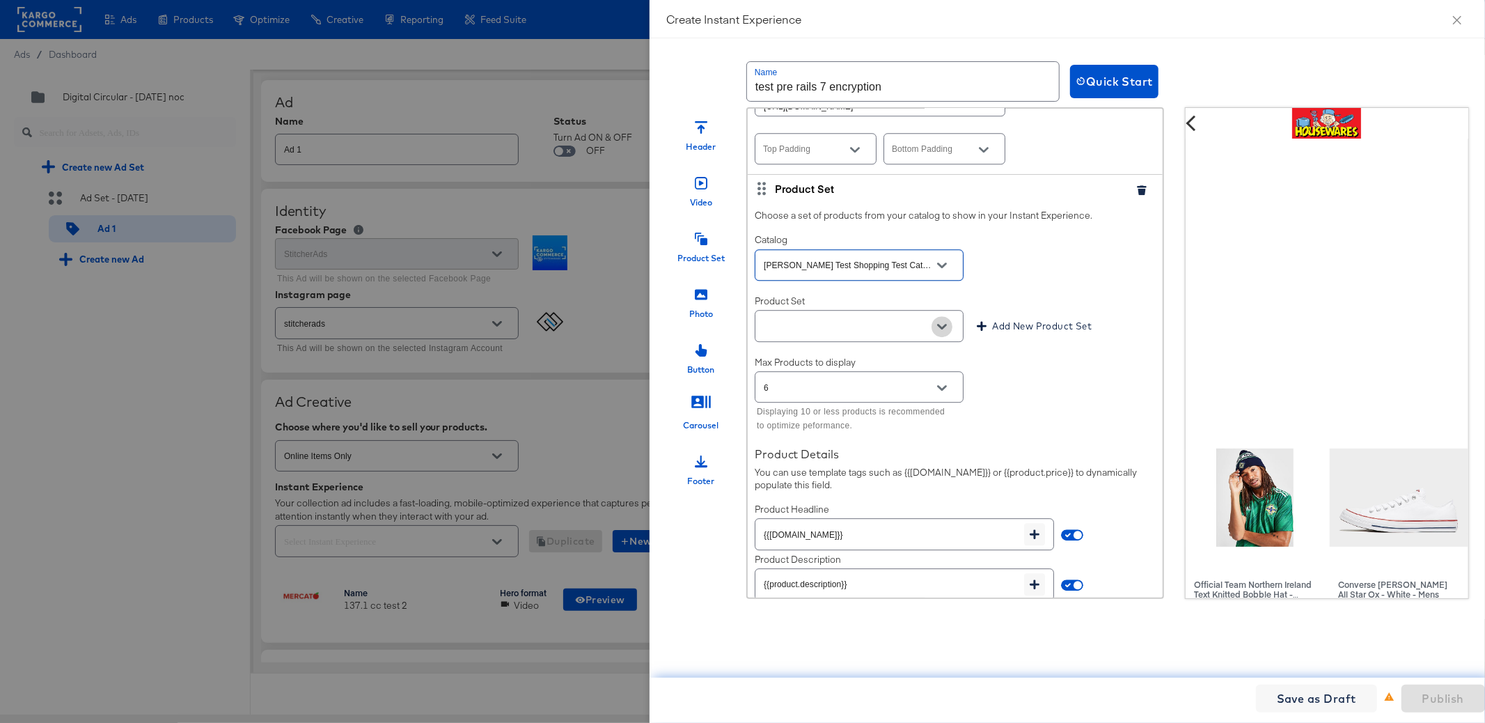
click at [939, 322] on icon "Open" at bounding box center [942, 327] width 10 height 10
click at [925, 343] on li "PPS3 Test" at bounding box center [859, 348] width 208 height 22
type input "PPS3 Test"
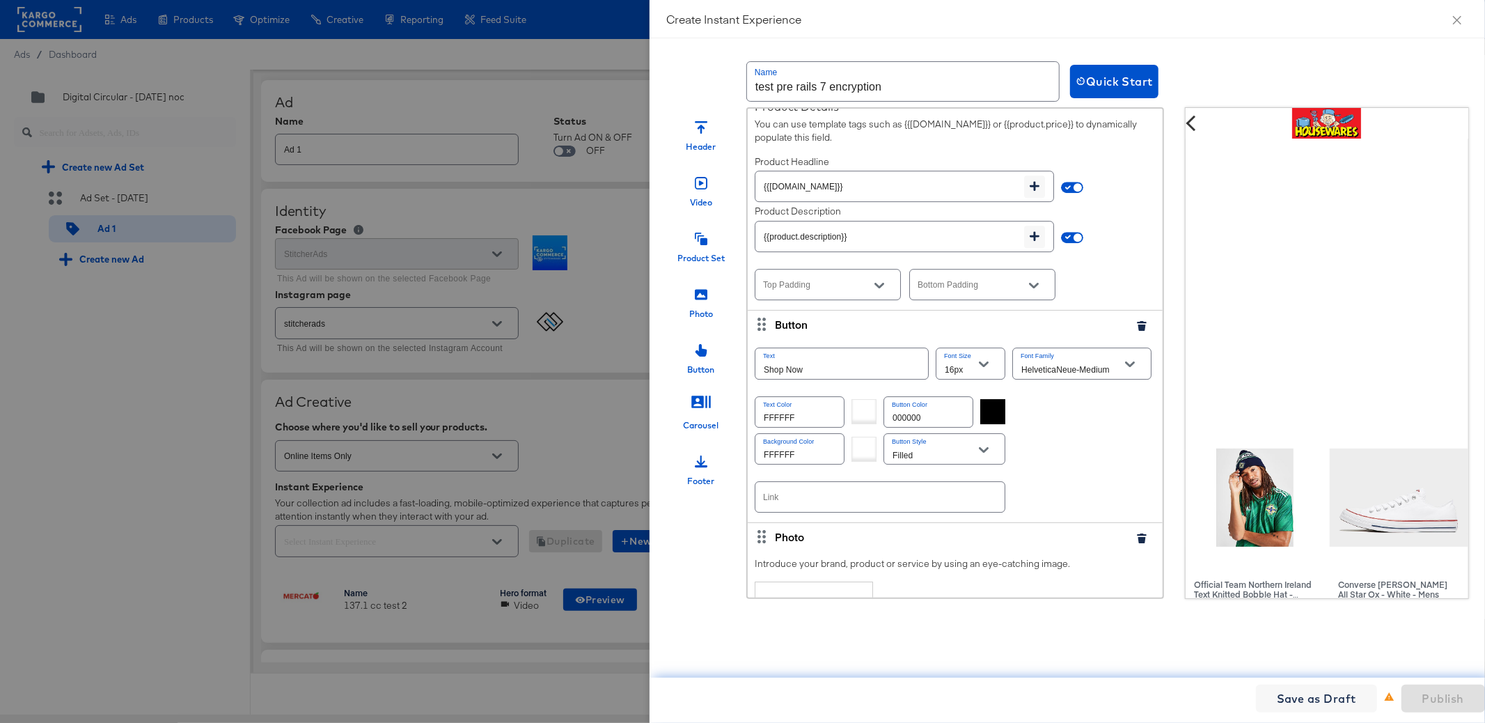
scroll to position [3761, 0]
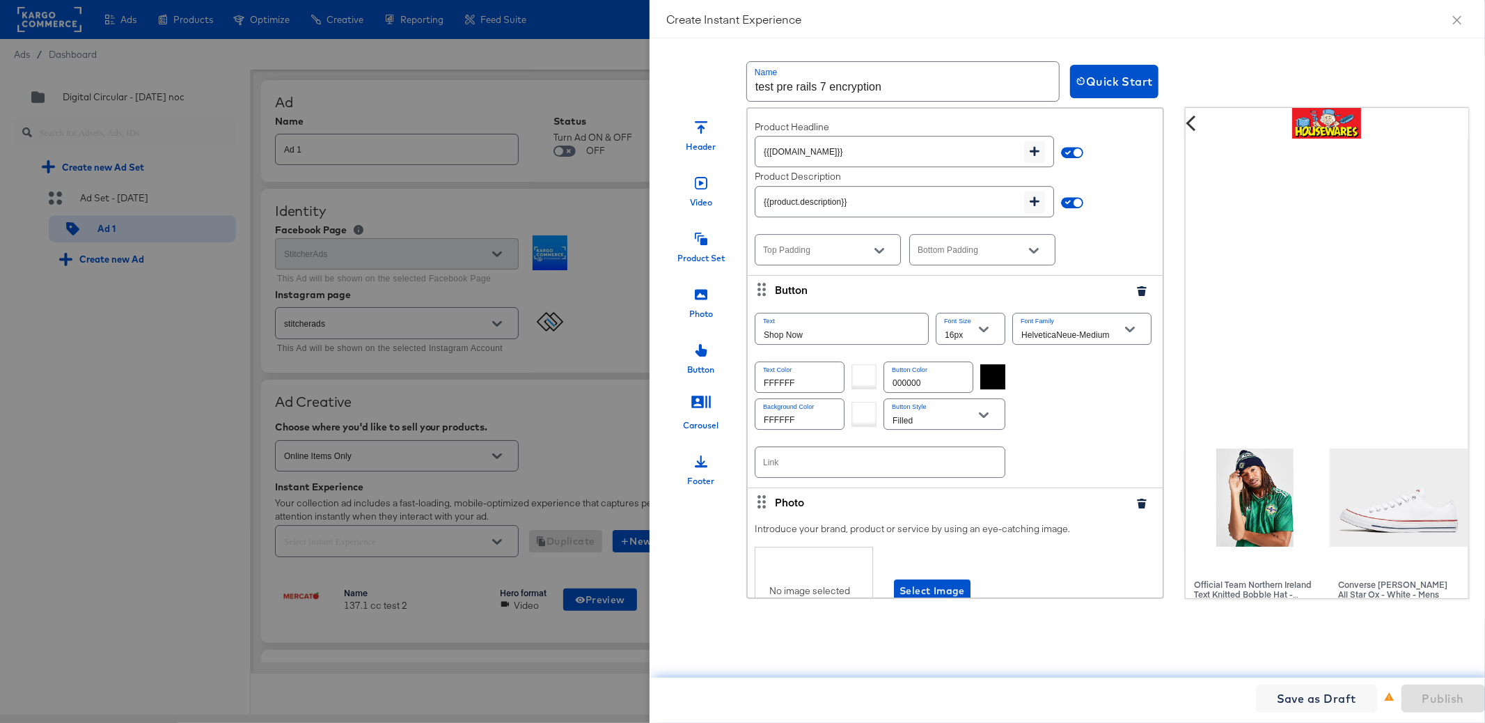
click at [951, 447] on input "text" at bounding box center [880, 462] width 249 height 30
paste input "[URL][DOMAIN_NAME]"
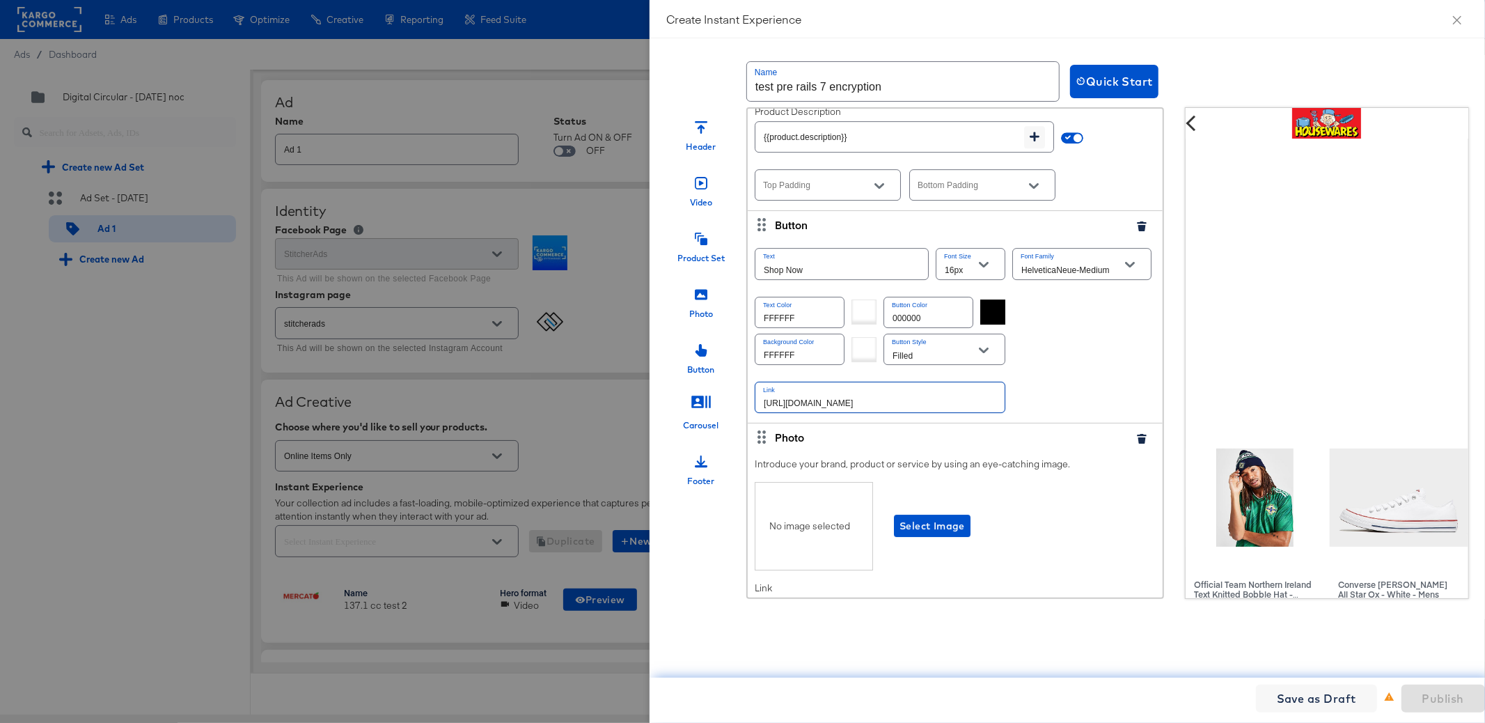
scroll to position [3896, 0]
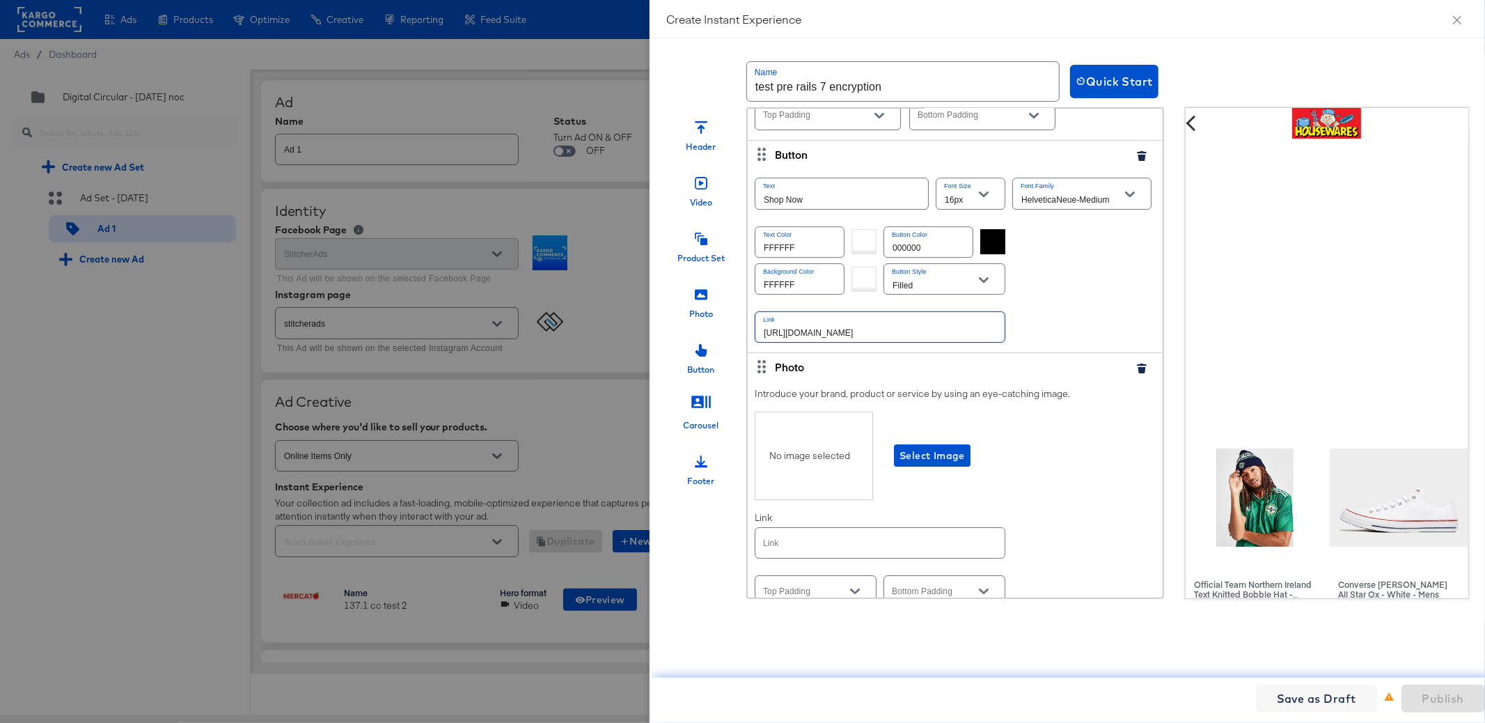
type input "[URL][DOMAIN_NAME]"
click at [948, 450] on div "No image selected Select Image" at bounding box center [955, 456] width 401 height 88
click at [951, 447] on span "Select Image" at bounding box center [932, 455] width 65 height 17
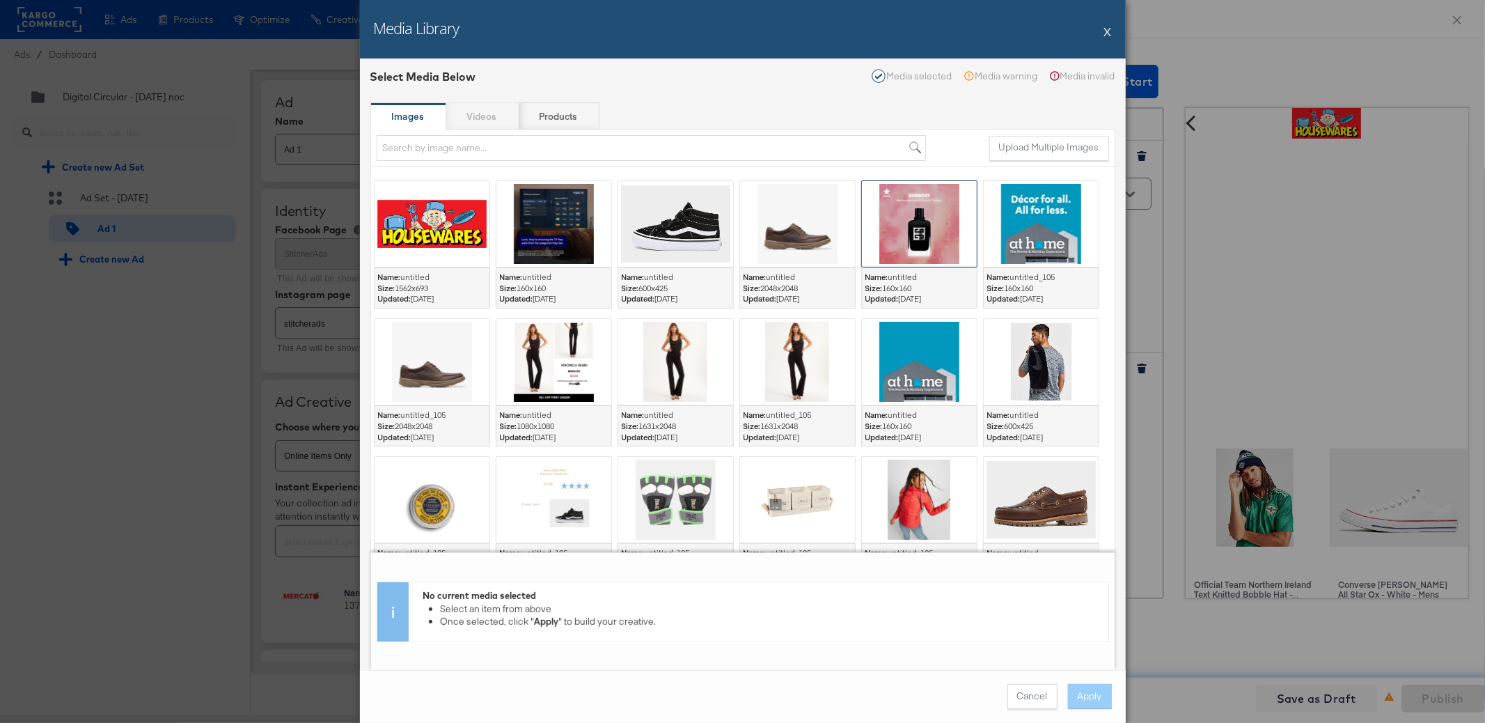
click at [919, 261] on div at bounding box center [919, 224] width 115 height 86
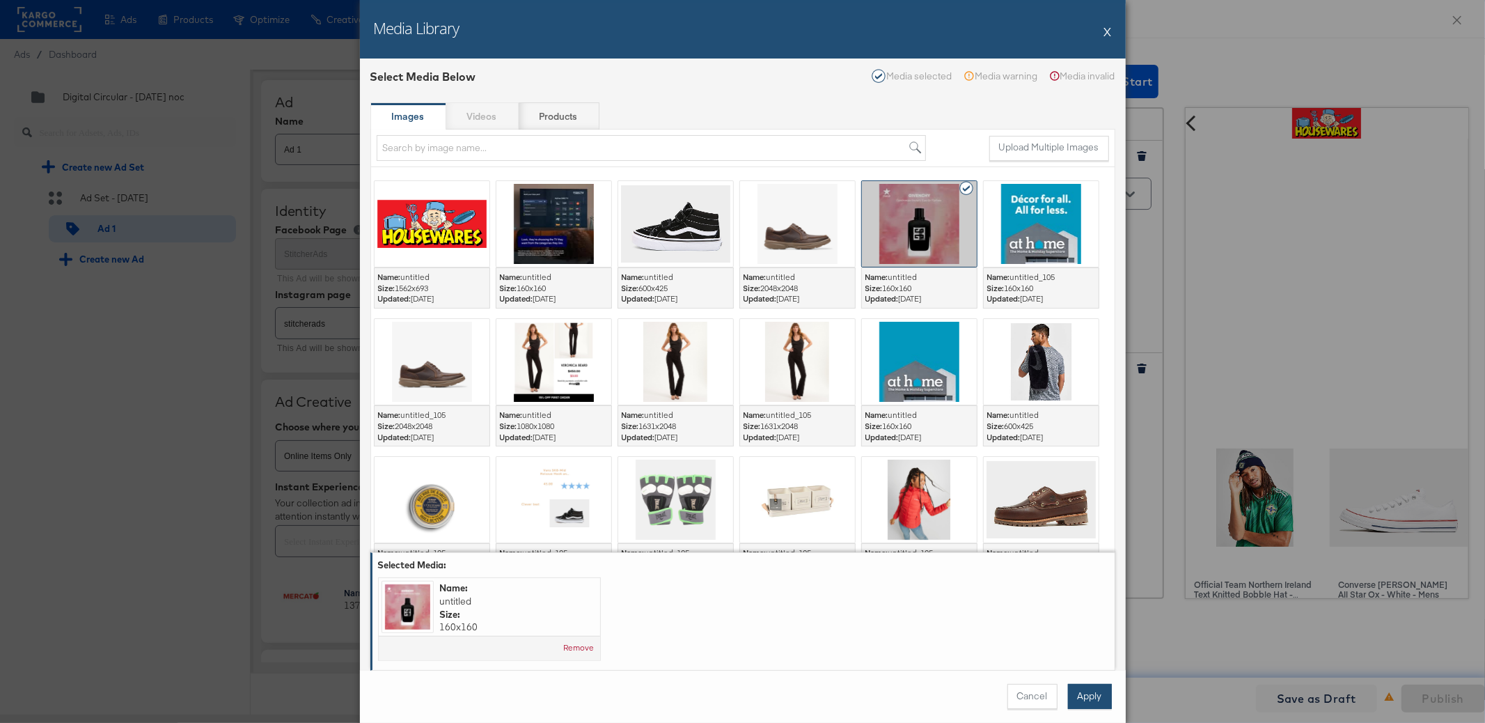
click at [1081, 685] on button "Apply" at bounding box center [1090, 696] width 44 height 25
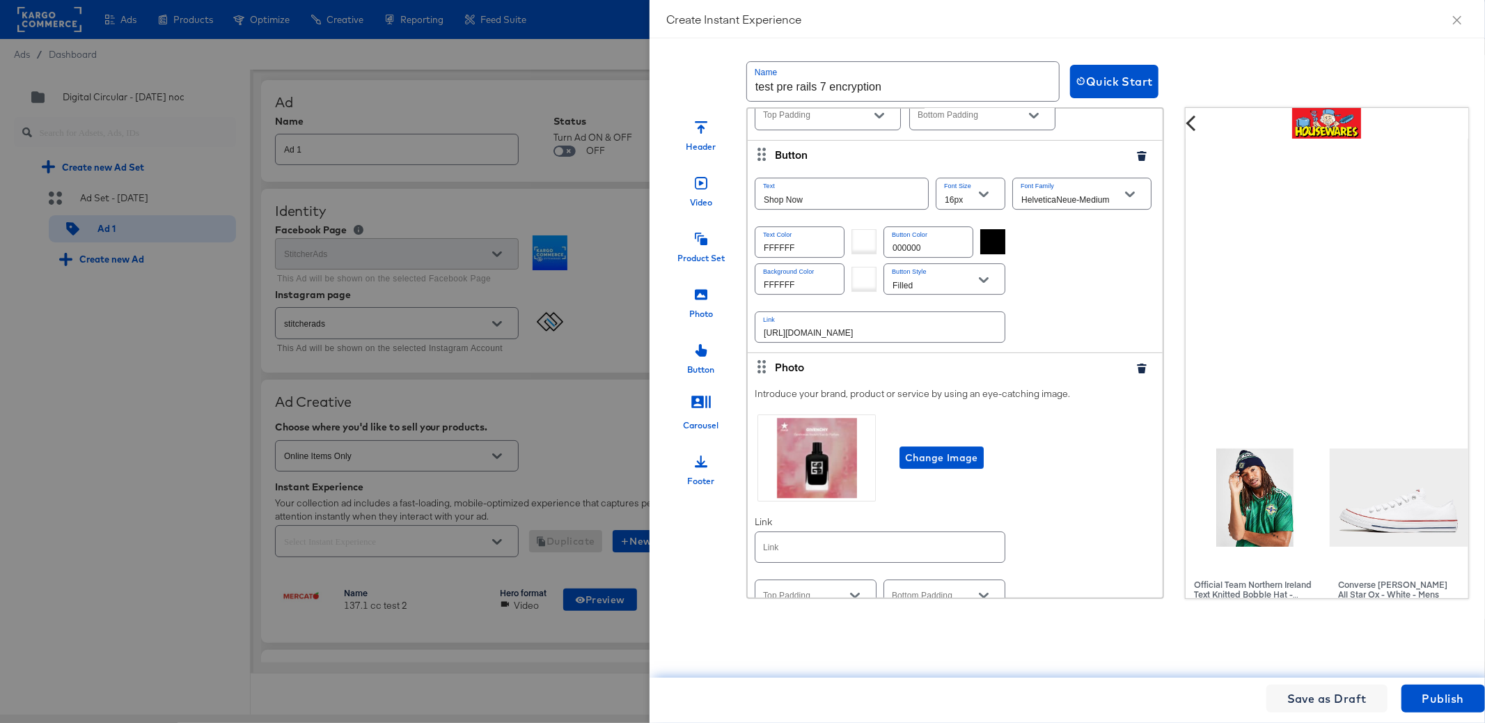
scroll to position [3900, 0]
click at [933, 528] on input "text" at bounding box center [880, 543] width 249 height 30
paste input "[URL][DOMAIN_NAME]"
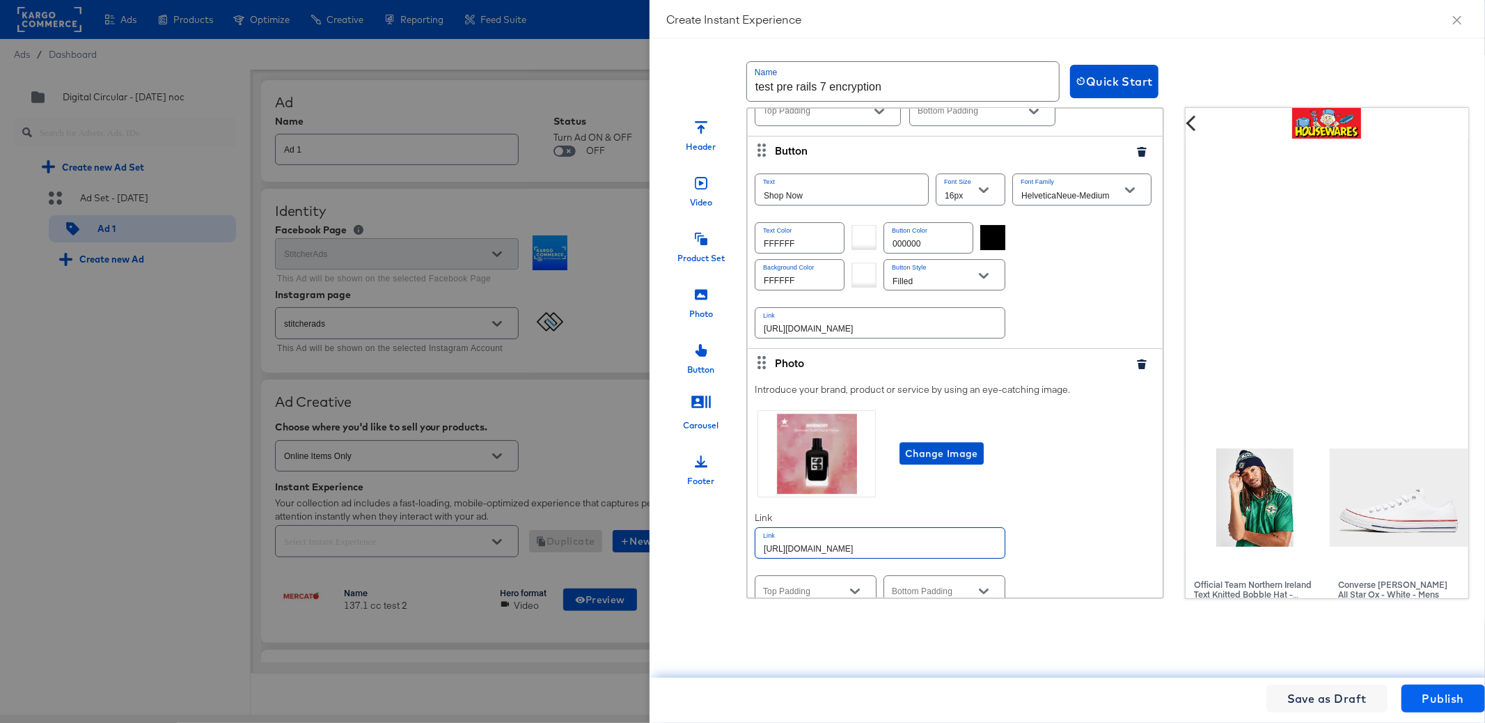
type input "[URL][DOMAIN_NAME]"
click at [1436, 696] on span "Publish" at bounding box center [1444, 698] width 42 height 19
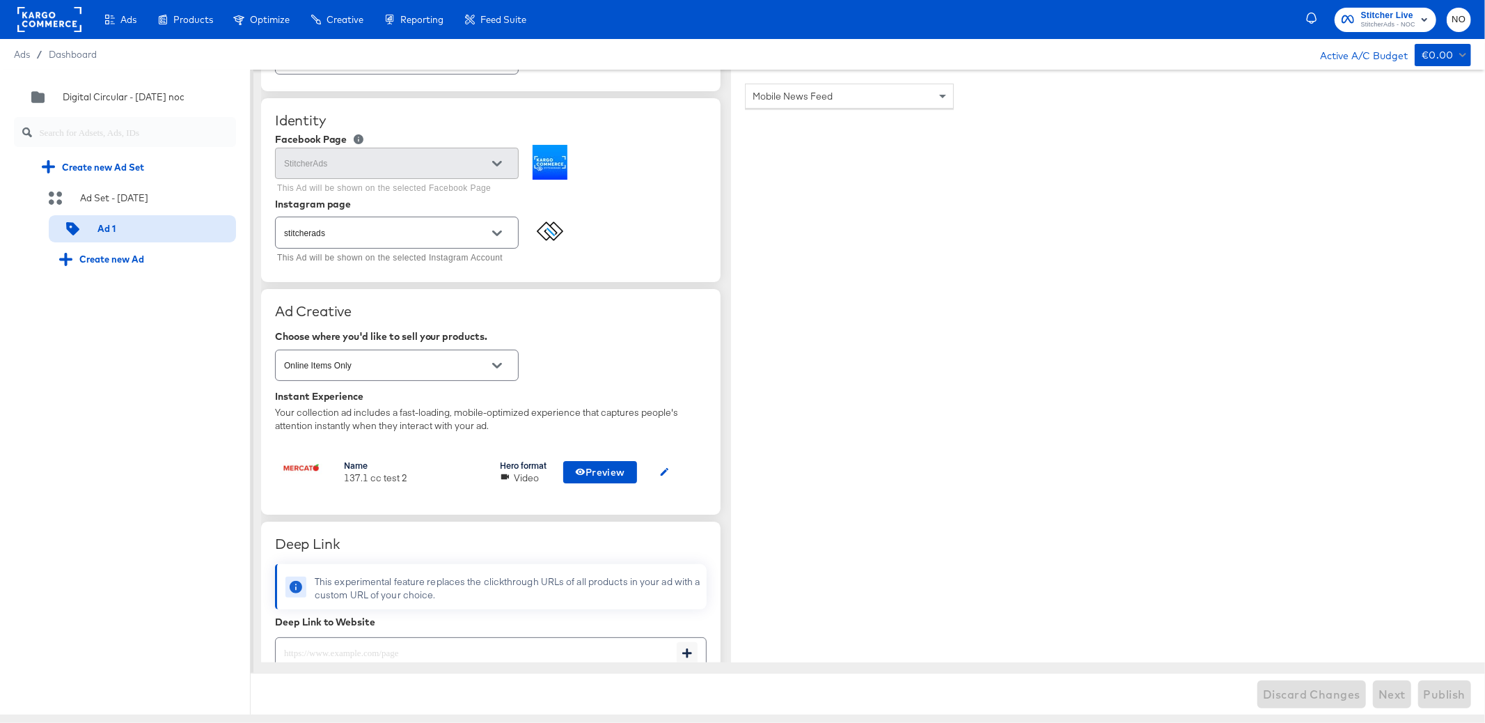
scroll to position [142, 0]
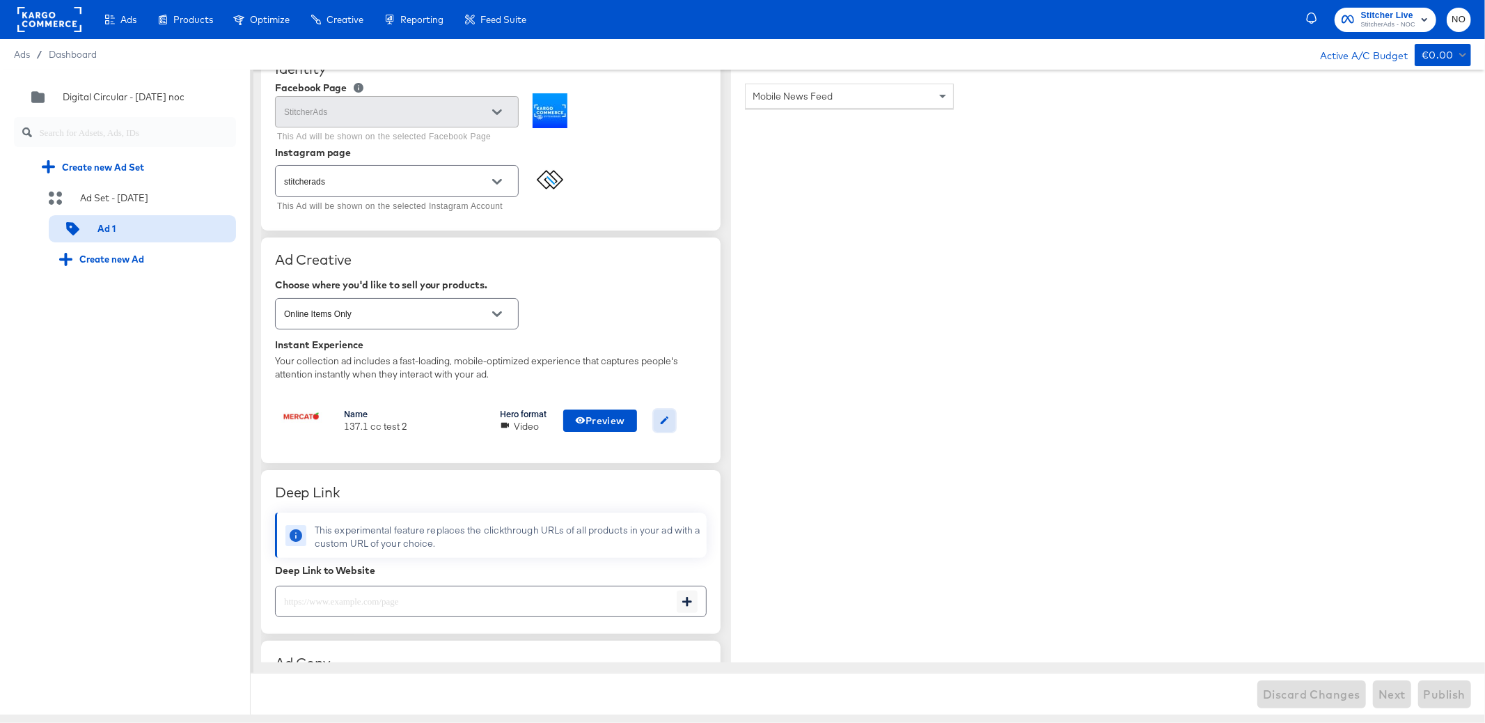
click at [663, 416] on icon "button" at bounding box center [664, 420] width 10 height 10
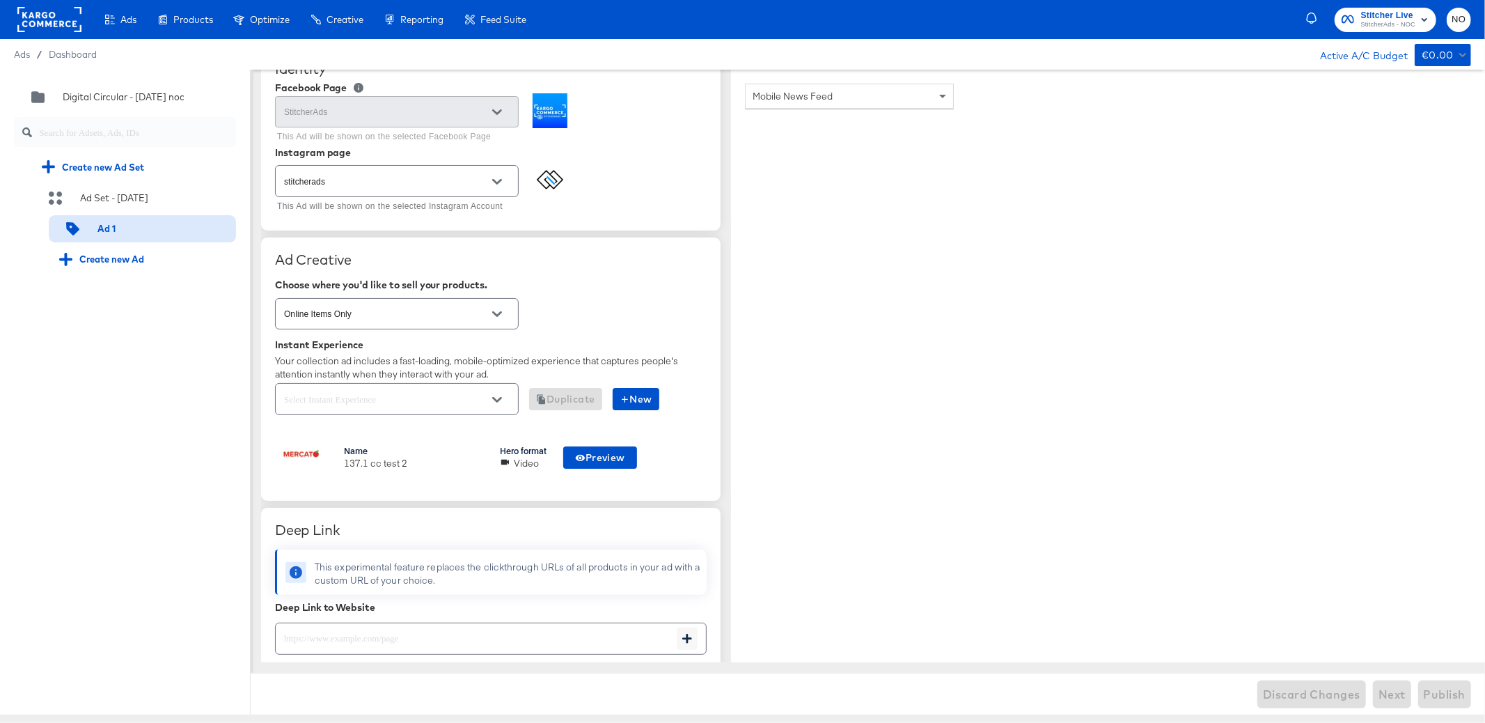
click at [495, 399] on icon "Open" at bounding box center [497, 400] width 10 height 10
type textarea "x"
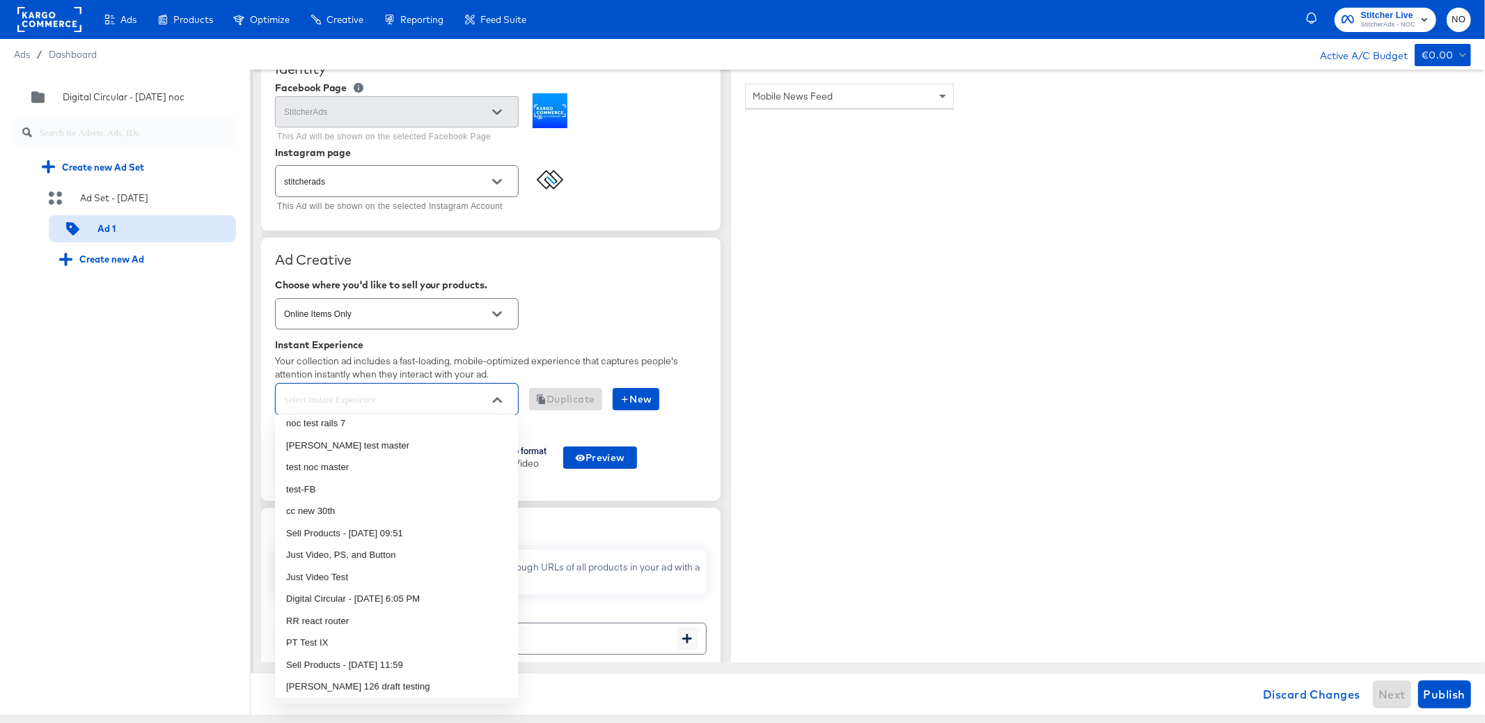
scroll to position [0, 0]
click at [430, 436] on li "noc test rails 7" at bounding box center [396, 431] width 243 height 22
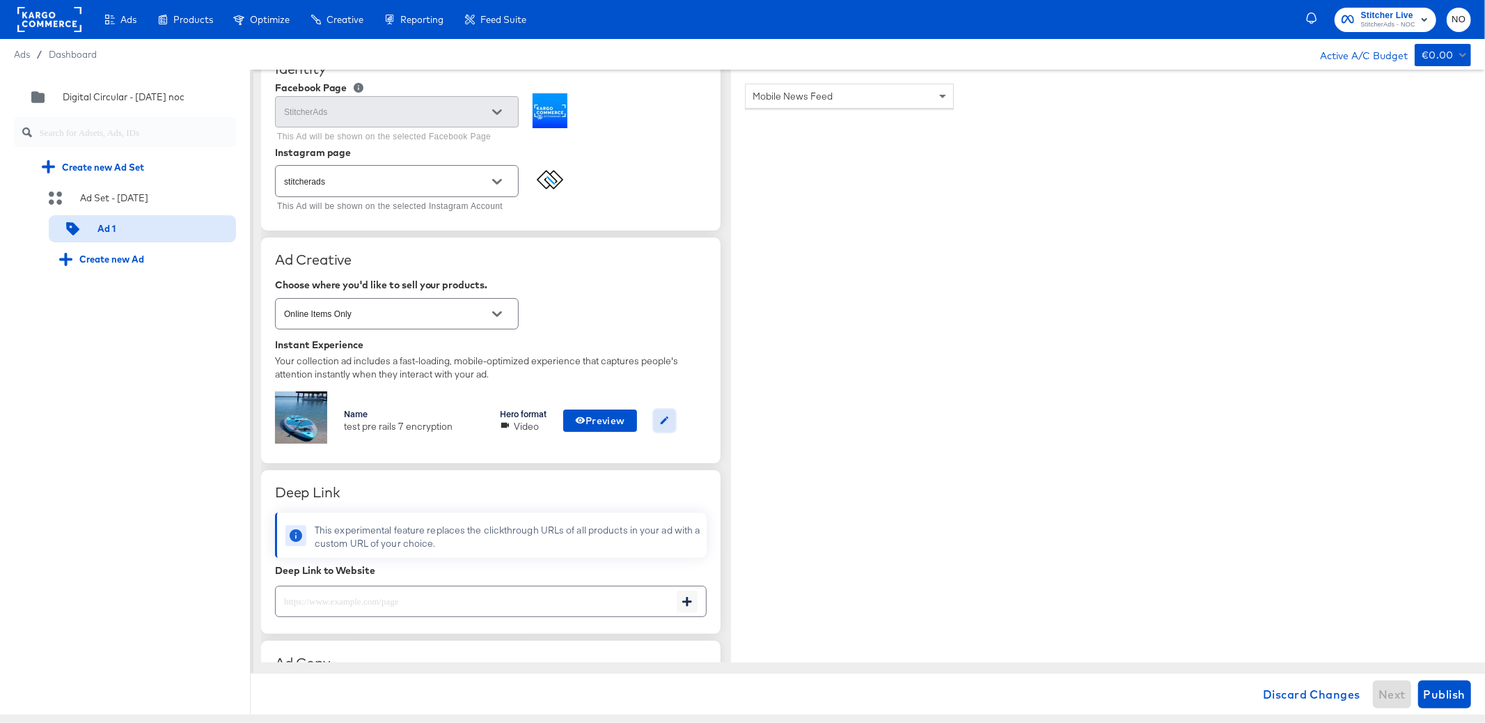
click at [670, 415] on icon "button" at bounding box center [664, 420] width 10 height 10
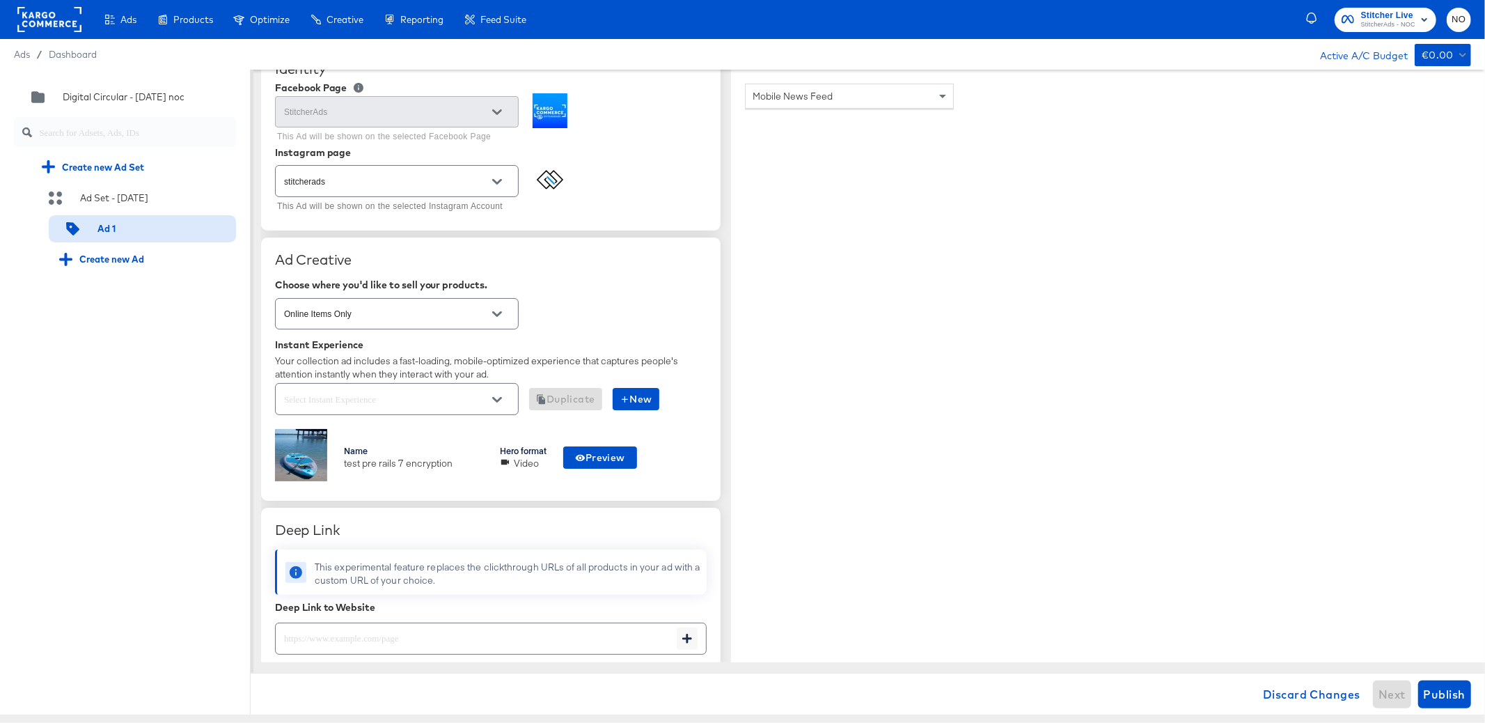
click at [505, 395] on button "Open" at bounding box center [497, 399] width 21 height 21
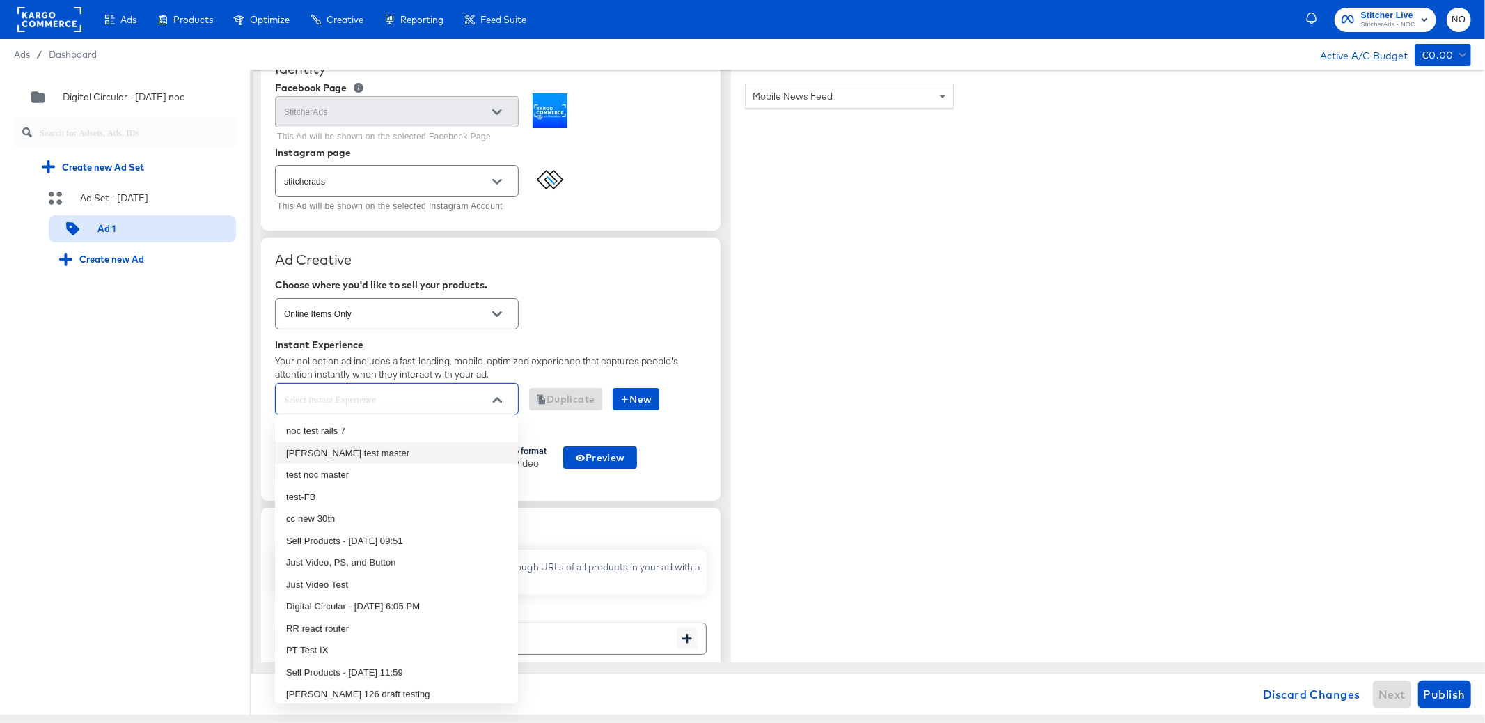
type textarea "x"
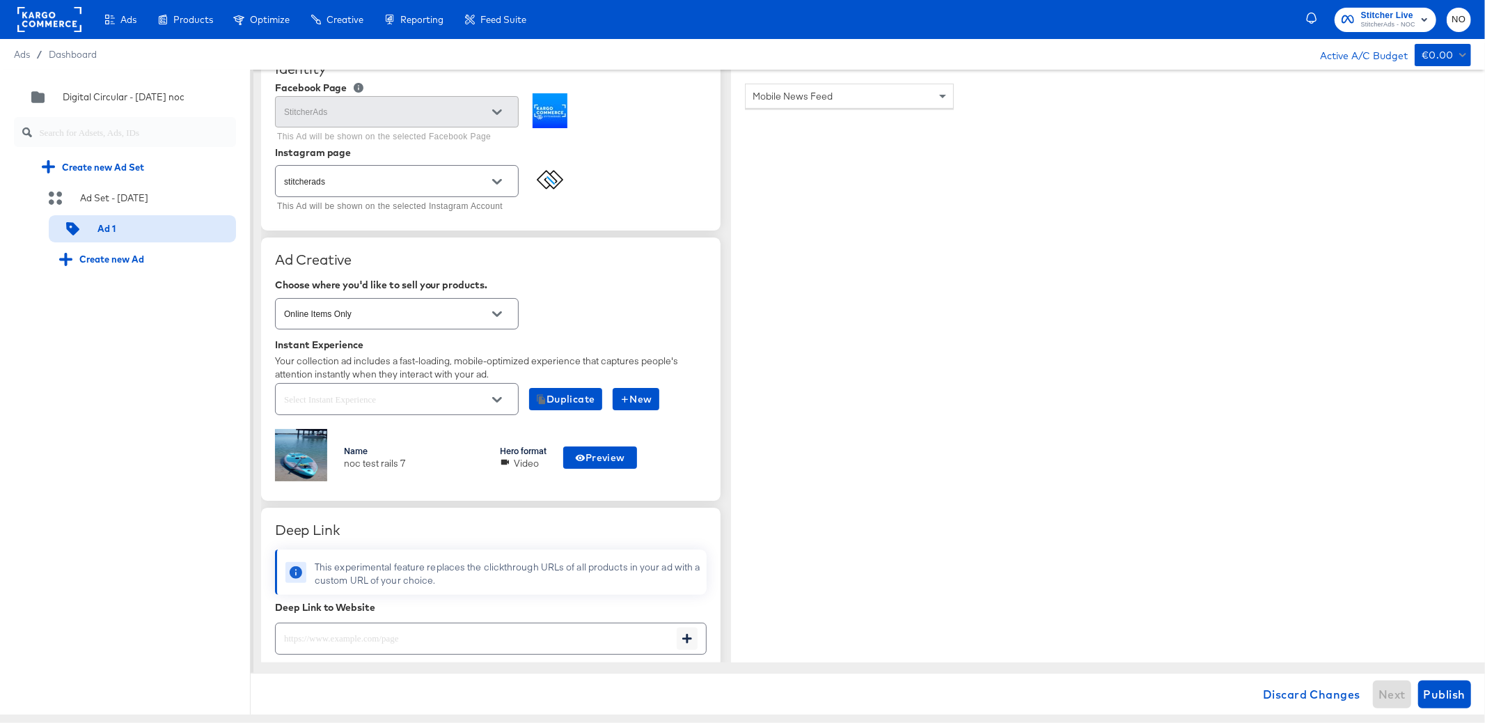
click at [529, 354] on div "Your collection ad includes a fast-loading, mobile-optimized experience that ca…" at bounding box center [491, 367] width 432 height 26
click at [96, 198] on div "Ad Set - [DATE]" at bounding box center [114, 198] width 68 height 13
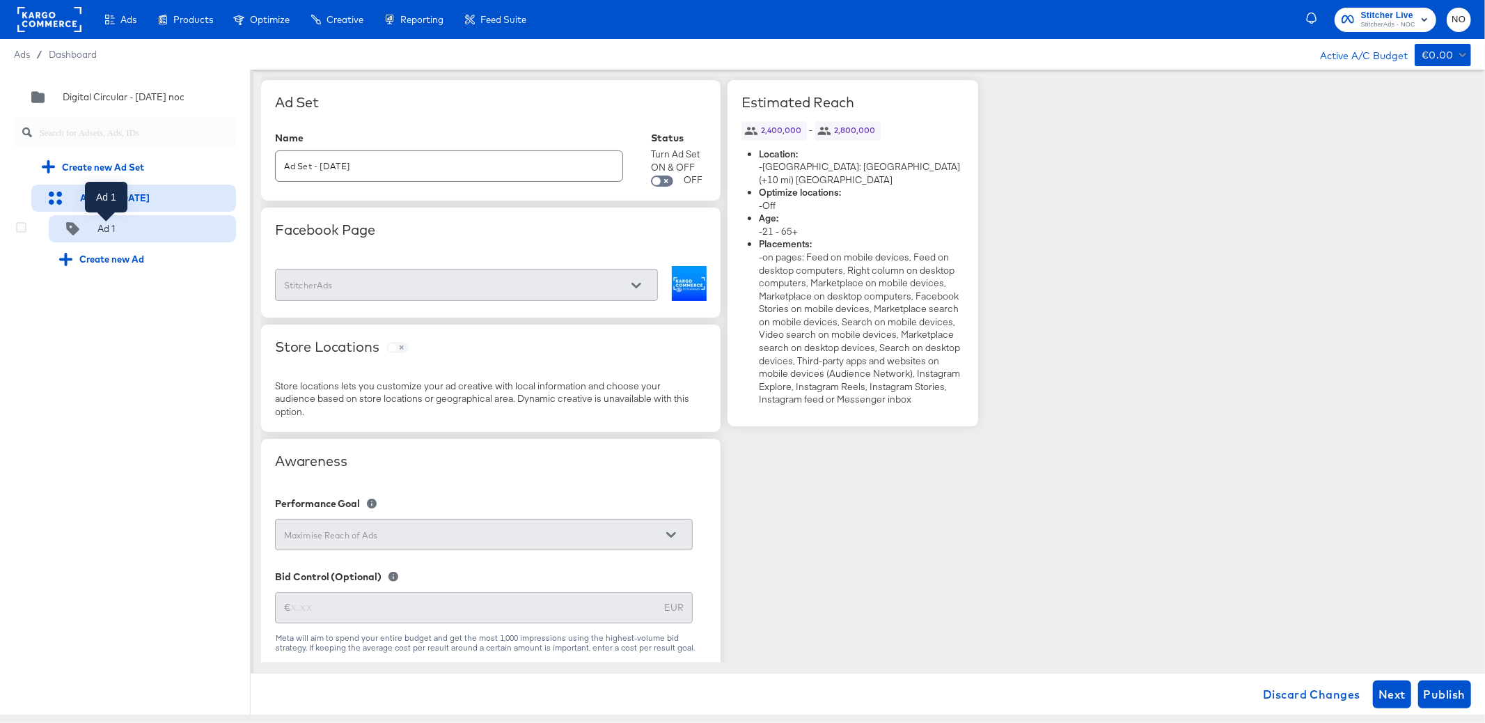
click at [109, 227] on div "Ad 1" at bounding box center [105, 228] width 17 height 13
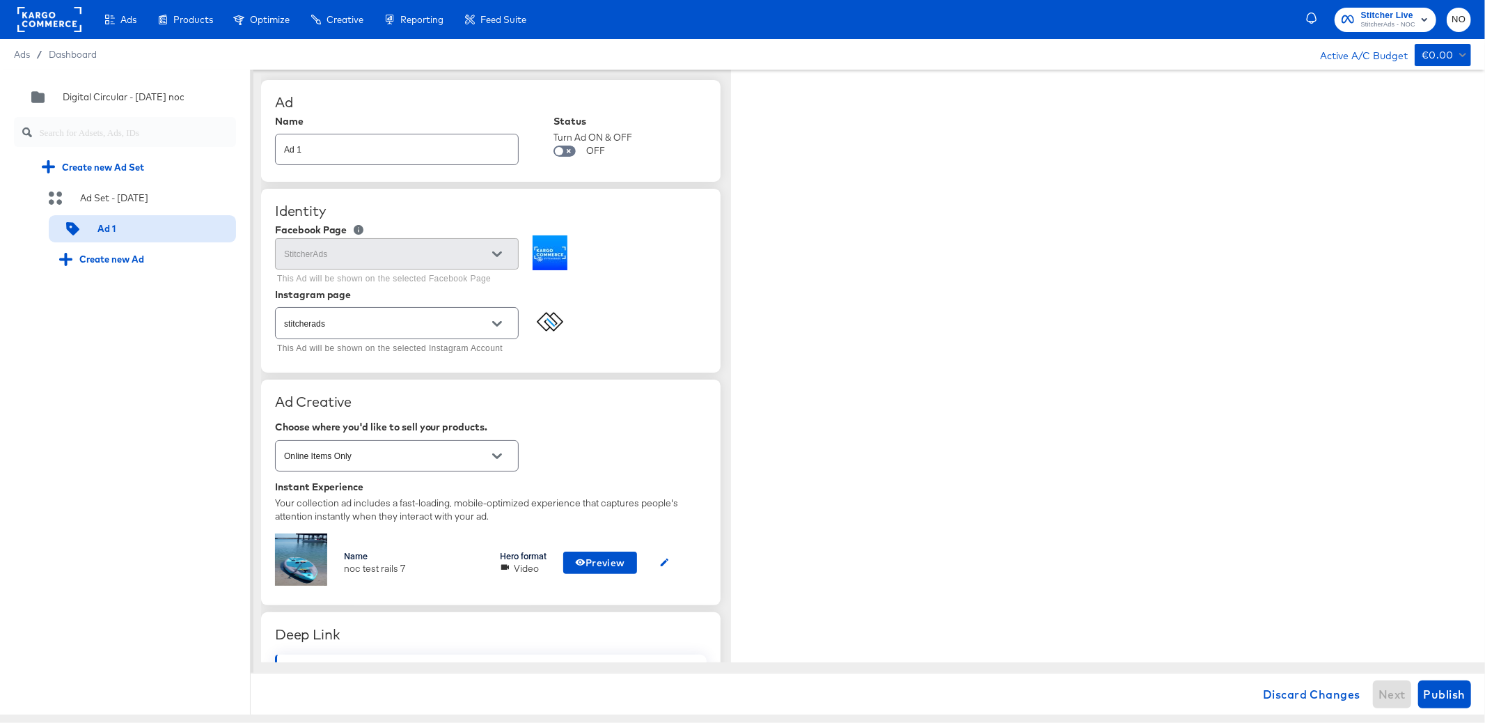
type textarea "x"
click at [664, 561] on icon "button" at bounding box center [664, 562] width 10 height 10
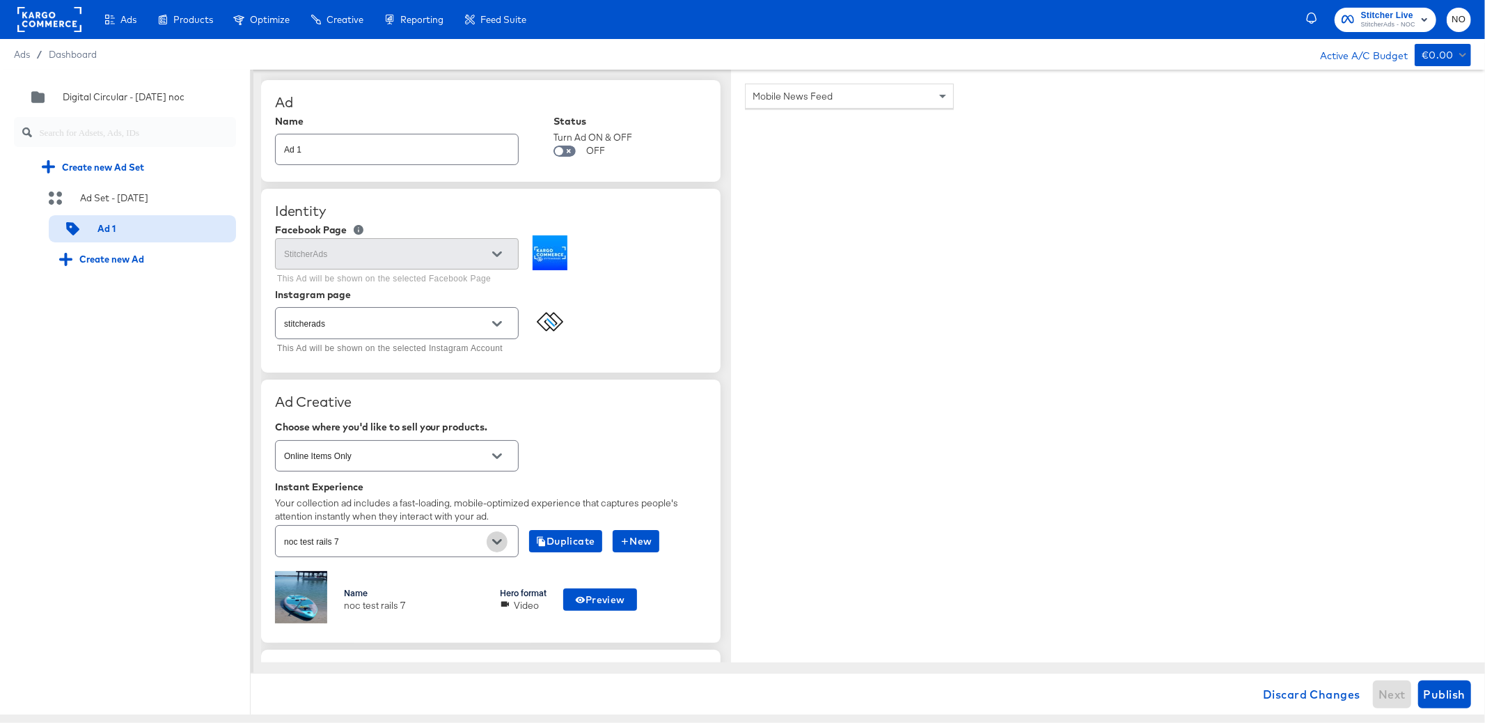
click at [504, 540] on button "Open" at bounding box center [497, 541] width 21 height 21
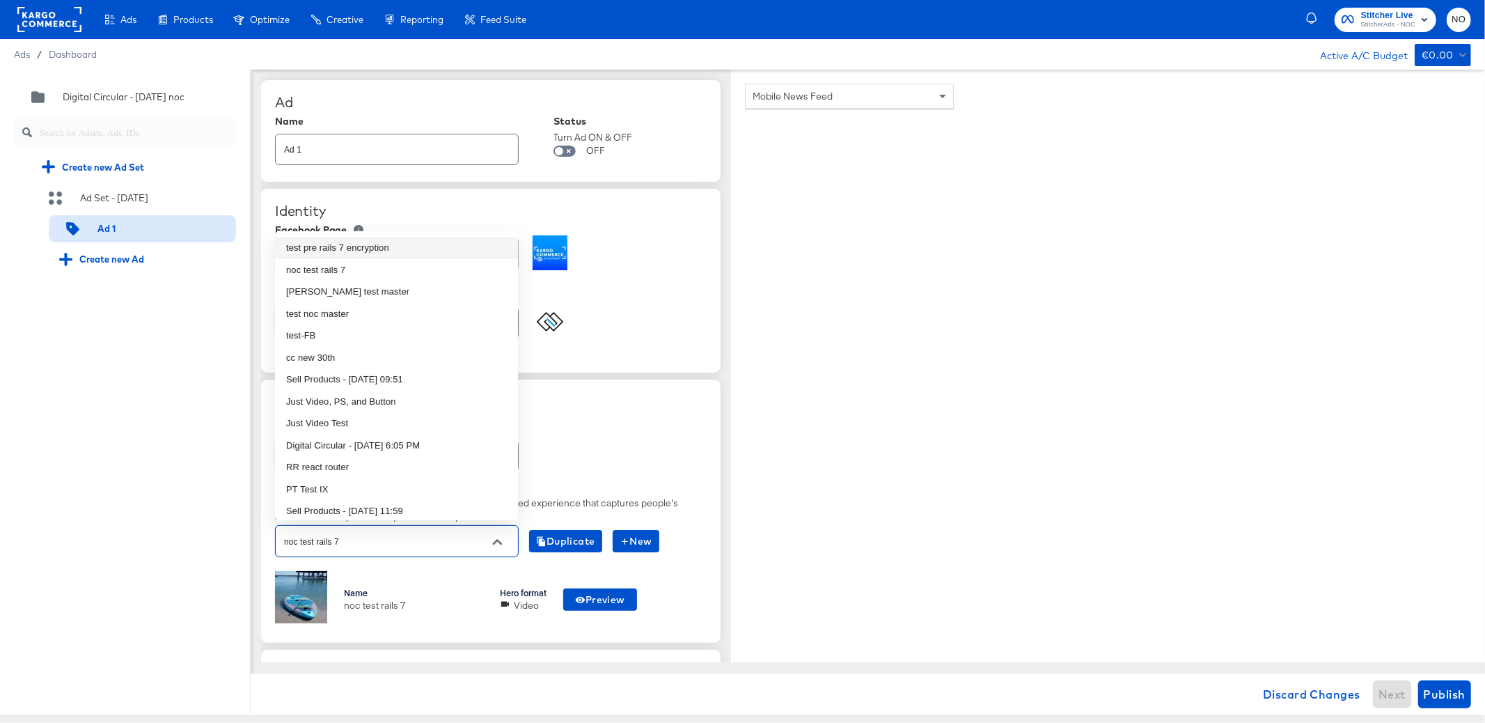
click at [341, 250] on li "test pre rails 7 encryption" at bounding box center [396, 248] width 243 height 22
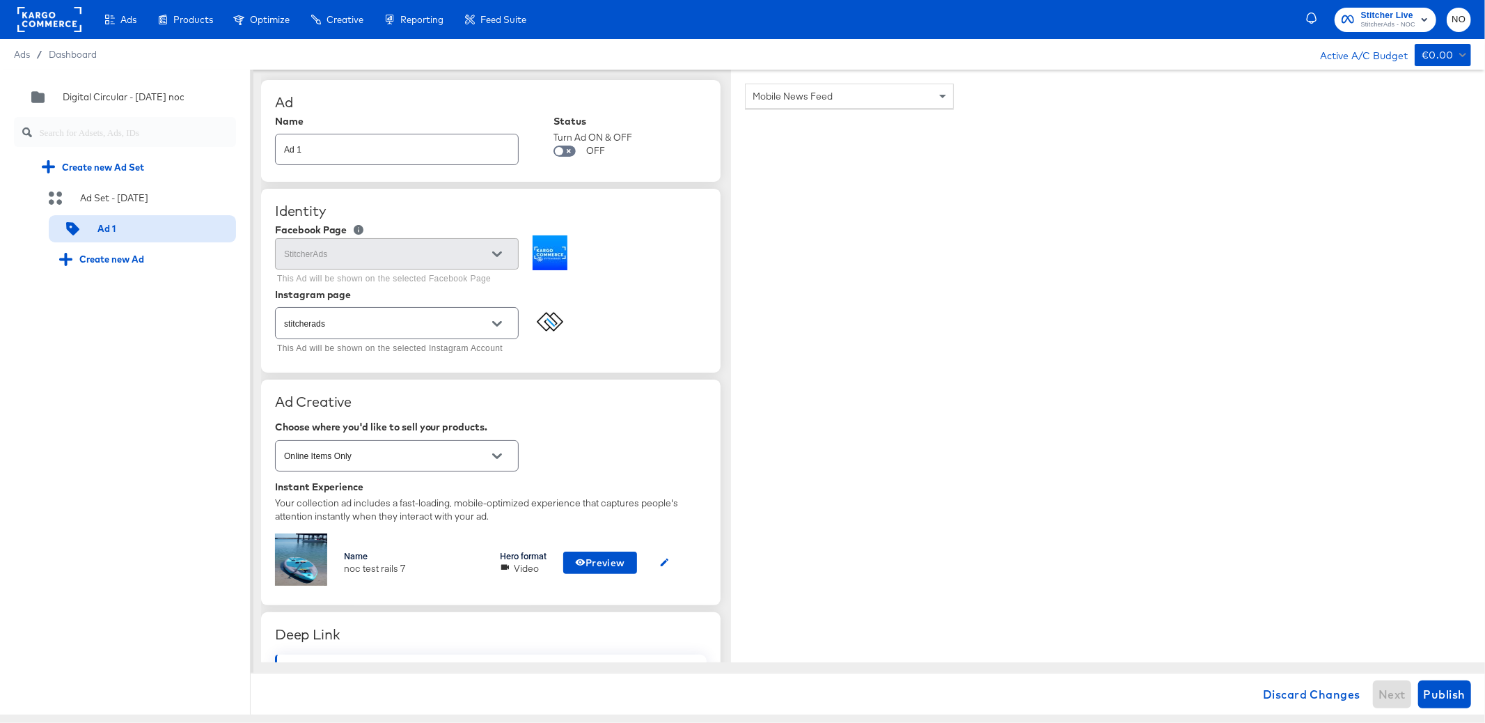
type textarea "x"
